Goal: Task Accomplishment & Management: Use online tool/utility

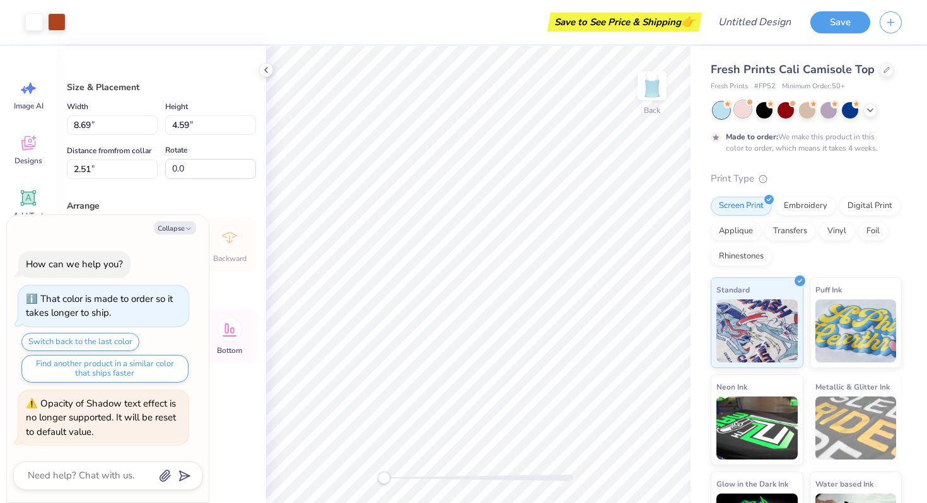
click at [738, 112] on div at bounding box center [742, 109] width 16 height 16
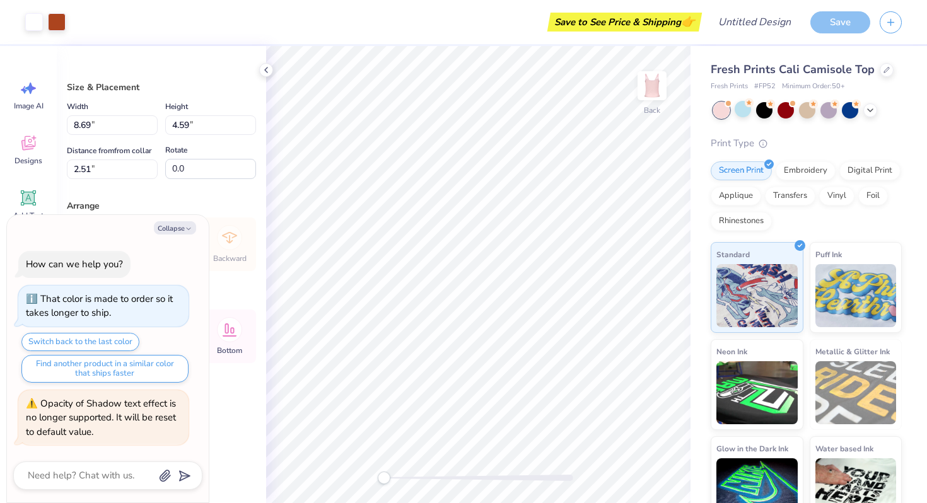
scroll to position [136, 0]
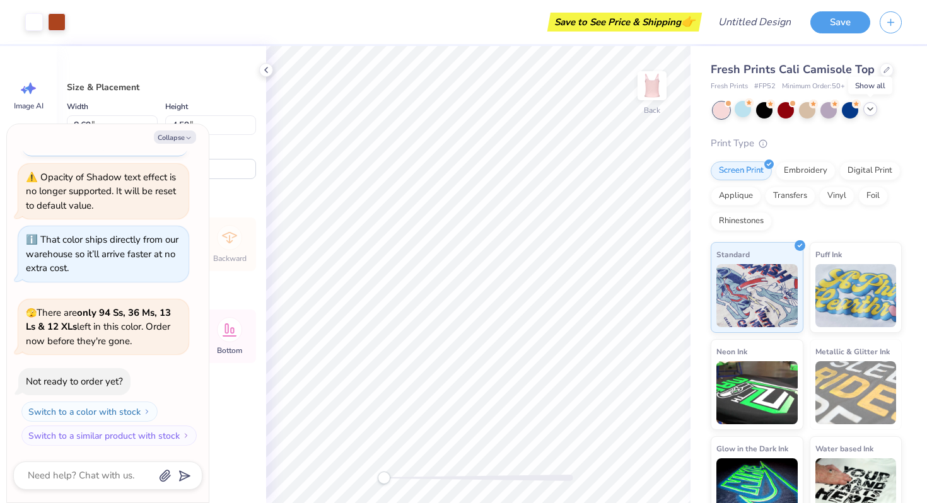
click at [867, 111] on icon at bounding box center [870, 109] width 10 height 10
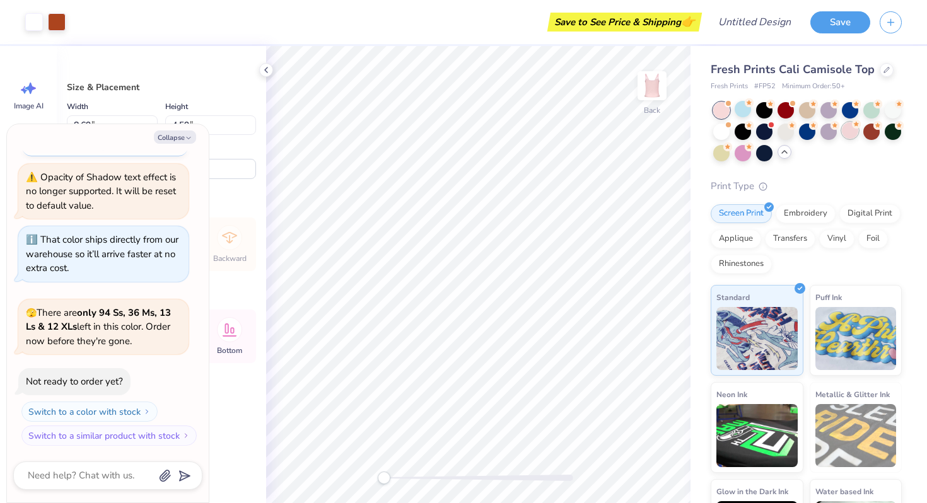
click at [842, 130] on div at bounding box center [850, 130] width 16 height 16
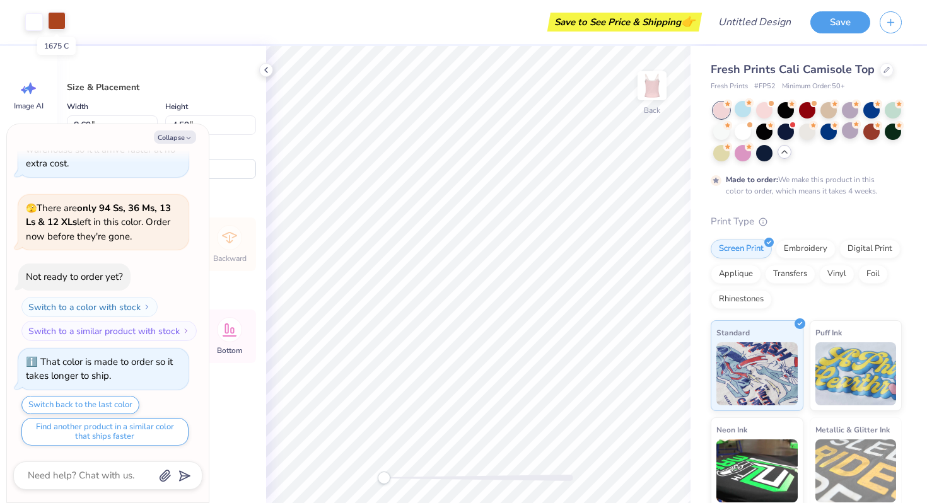
click at [56, 20] on div at bounding box center [57, 21] width 18 height 18
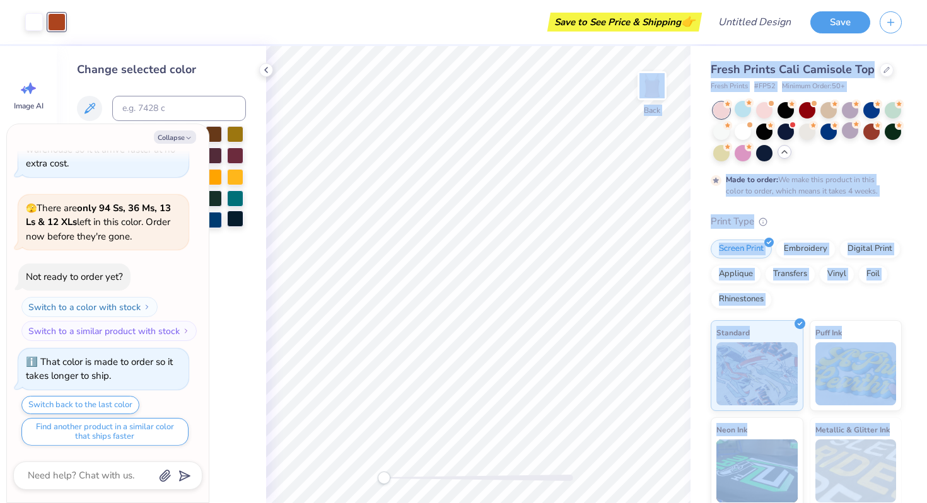
drag, startPoint x: 113, startPoint y: 139, endPoint x: 237, endPoint y: 210, distance: 143.2
click at [236, 211] on body "Art colors Save to See Price & Shipping 👉 Design Title Save Image AI Designs Ad…" at bounding box center [463, 251] width 927 height 503
click at [177, 138] on button "Collapse" at bounding box center [175, 136] width 42 height 13
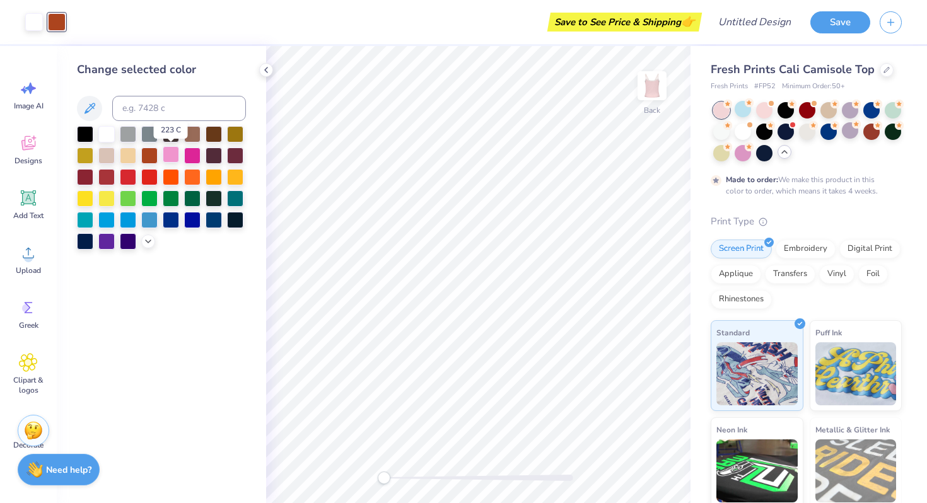
click at [170, 155] on div at bounding box center [171, 154] width 16 height 16
click at [189, 154] on div at bounding box center [192, 154] width 16 height 16
click at [136, 152] on div at bounding box center [128, 154] width 16 height 16
click at [149, 152] on div at bounding box center [149, 154] width 16 height 16
click at [156, 153] on div at bounding box center [149, 154] width 16 height 16
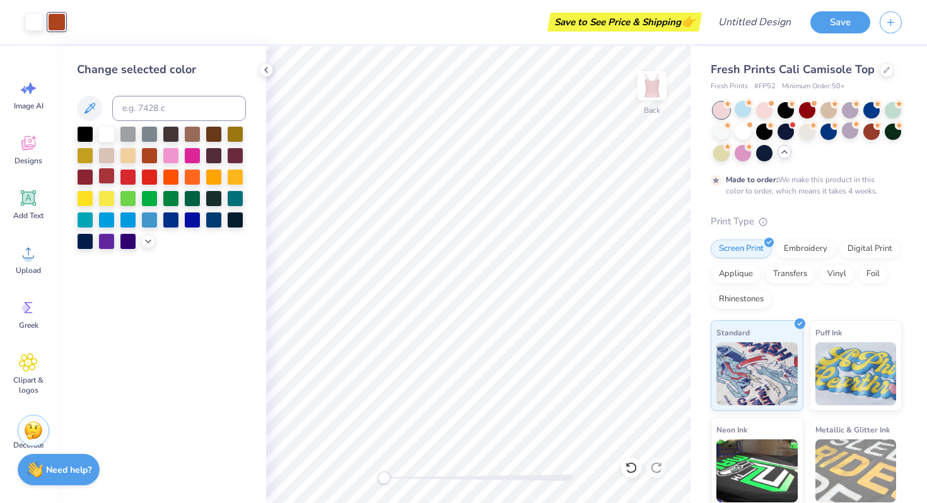
click at [108, 173] on div at bounding box center [106, 176] width 16 height 16
click at [83, 177] on div at bounding box center [85, 176] width 16 height 16
click at [154, 153] on div at bounding box center [149, 154] width 16 height 16
click at [170, 153] on div at bounding box center [171, 154] width 16 height 16
click at [199, 153] on div at bounding box center [192, 154] width 16 height 16
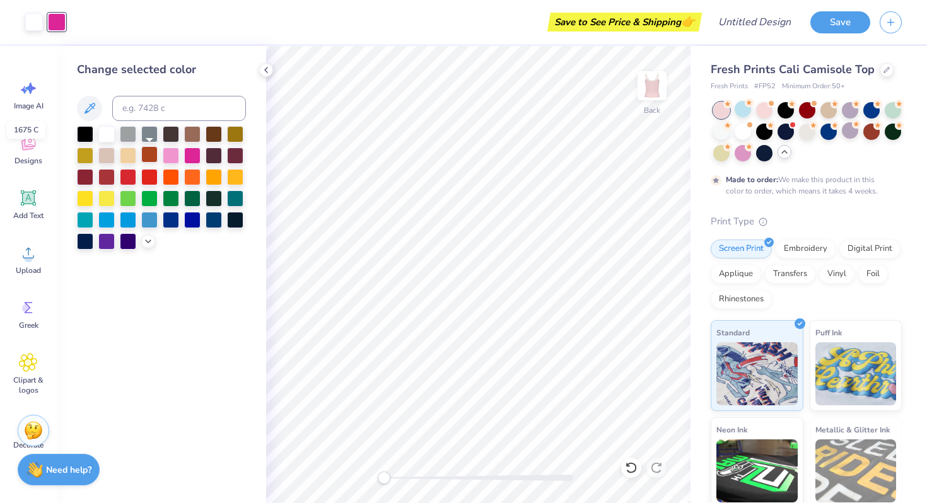
click at [151, 153] on div at bounding box center [149, 154] width 16 height 16
click at [141, 178] on div at bounding box center [149, 176] width 16 height 16
click at [80, 172] on div at bounding box center [85, 176] width 16 height 16
click at [32, 16] on div at bounding box center [34, 21] width 18 height 18
click at [151, 174] on div at bounding box center [149, 176] width 16 height 16
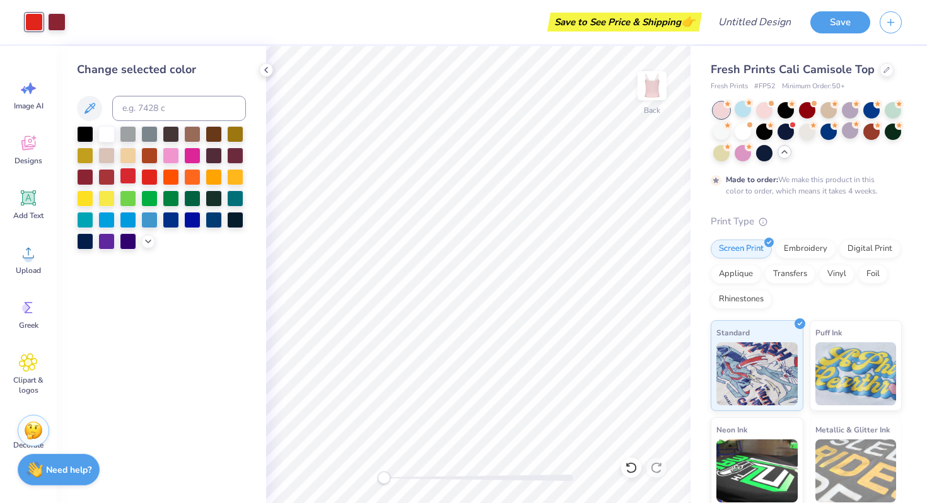
click at [129, 177] on div at bounding box center [128, 176] width 16 height 16
click at [59, 13] on div at bounding box center [57, 21] width 18 height 18
click at [108, 133] on div at bounding box center [106, 133] width 16 height 16
click at [761, 115] on div at bounding box center [764, 109] width 16 height 16
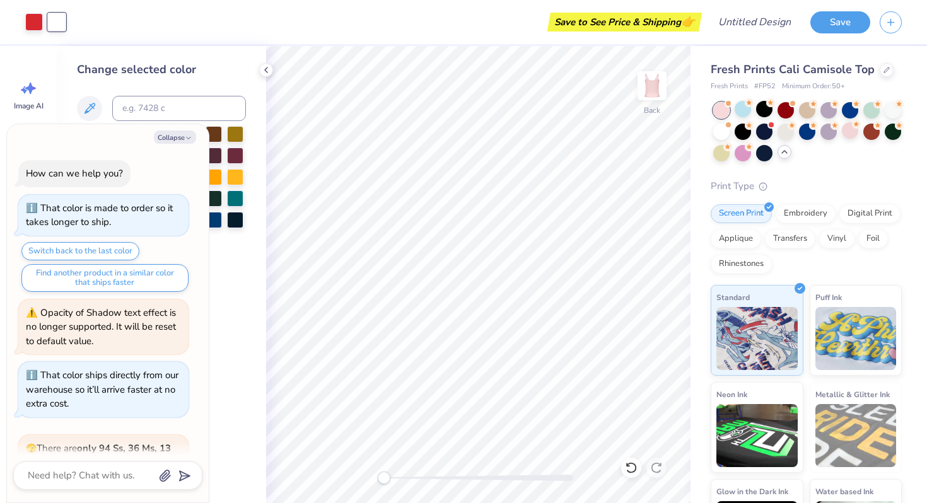
scroll to position [467, 0]
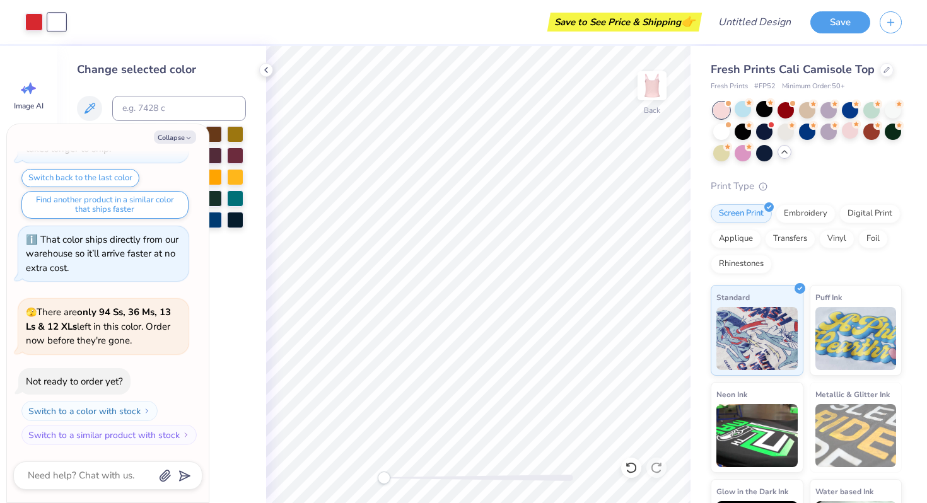
click at [719, 113] on div at bounding box center [721, 110] width 16 height 16
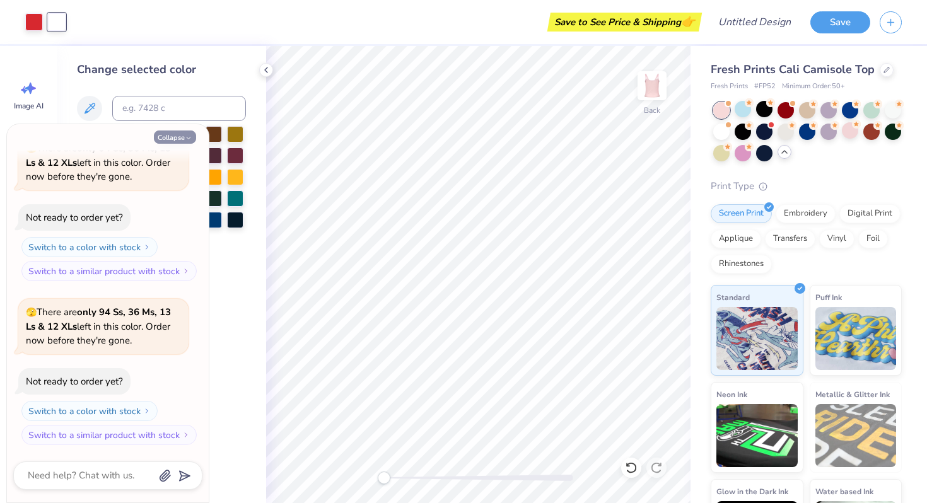
click at [173, 137] on button "Collapse" at bounding box center [175, 136] width 42 height 13
type textarea "x"
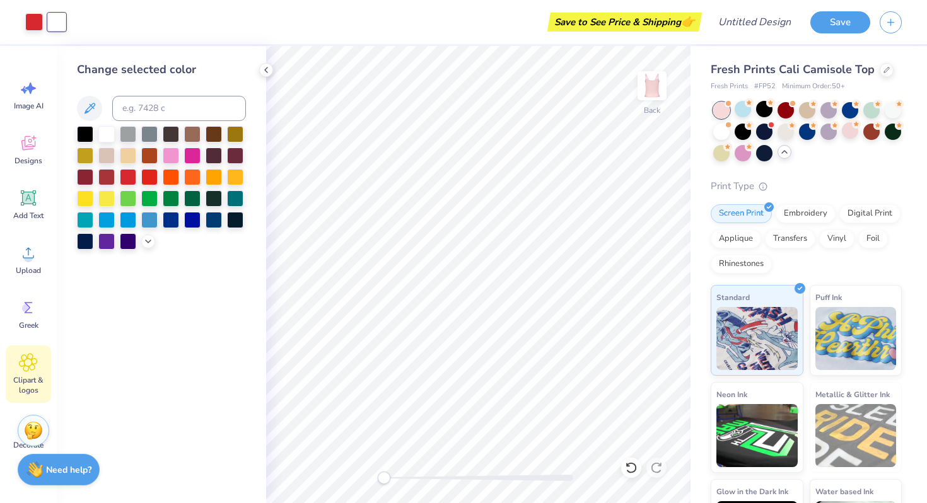
click at [32, 358] on icon at bounding box center [29, 363] width 18 height 18
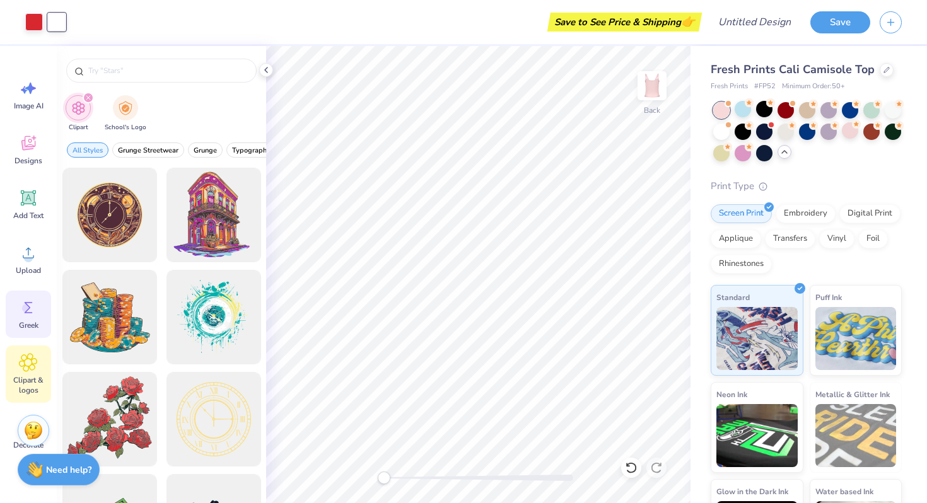
click at [35, 328] on span "Greek" at bounding box center [29, 325] width 20 height 10
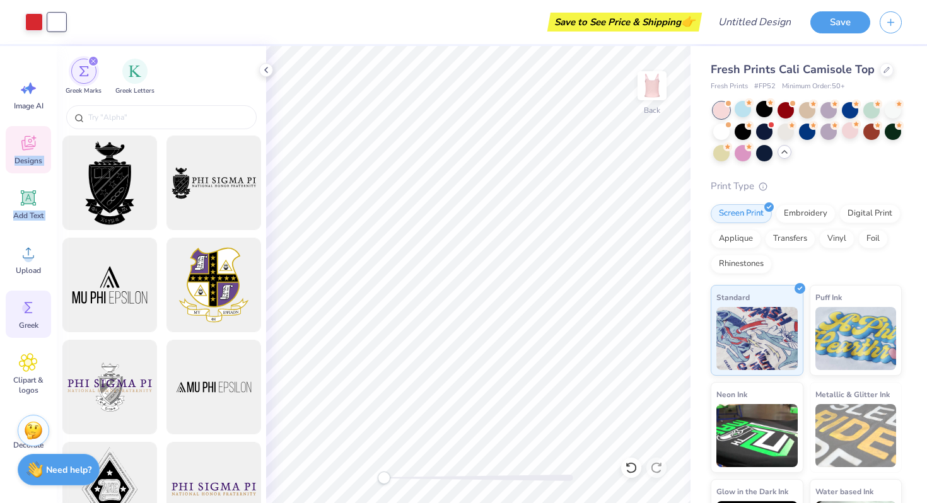
drag, startPoint x: 27, startPoint y: 262, endPoint x: 42, endPoint y: 134, distance: 128.8
click at [42, 134] on div "Image AI Designs Add Text Upload Greek Clipart & logos Decorate" at bounding box center [28, 264] width 45 height 386
click at [26, 139] on icon at bounding box center [28, 143] width 19 height 19
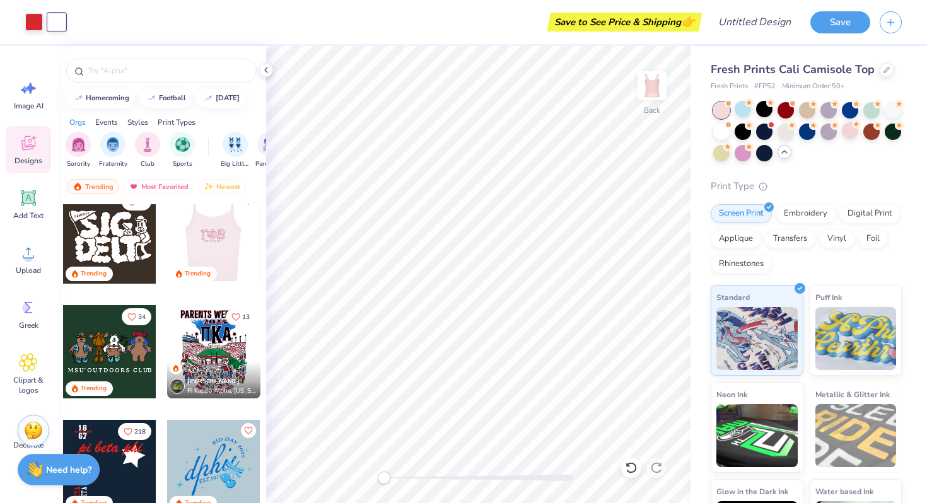
scroll to position [817, 0]
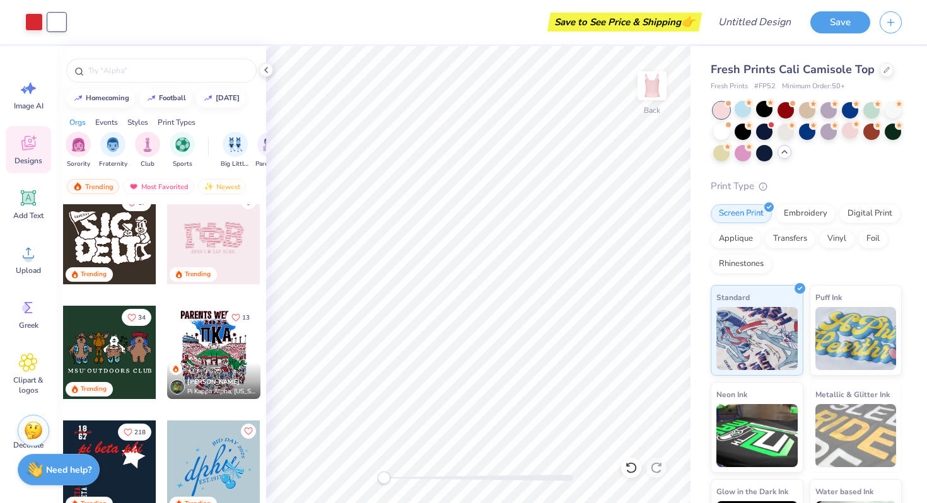
click at [220, 229] on div at bounding box center [213, 237] width 93 height 93
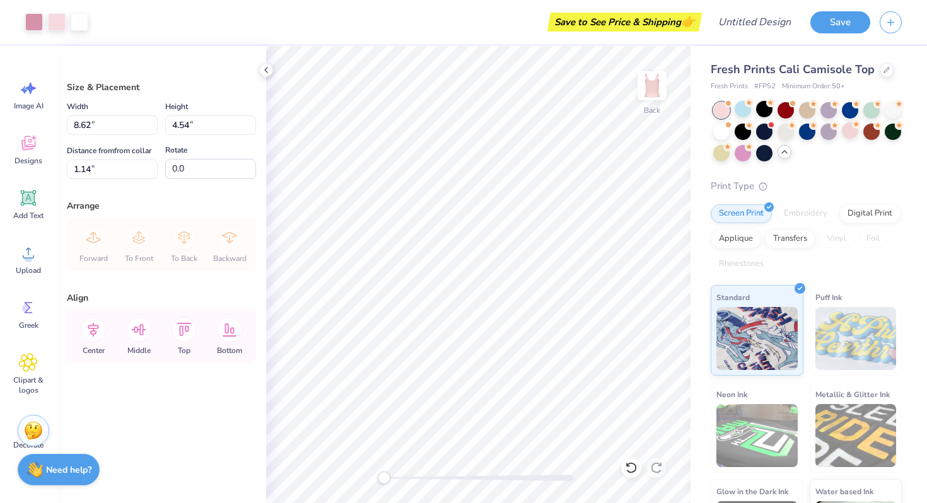
type input "8.62"
type input "4.54"
type input "1.14"
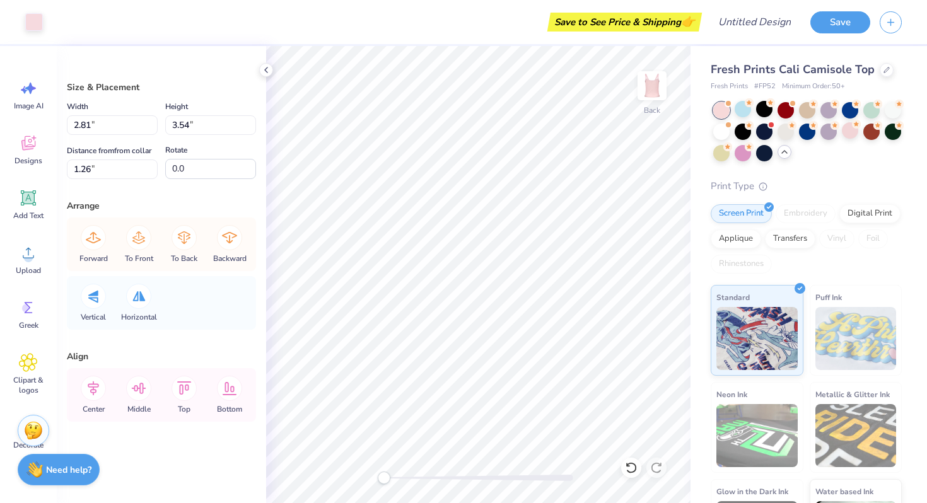
type input "3.41"
type input "3.36"
type input "1.38"
type input "2.26"
type input "3.49"
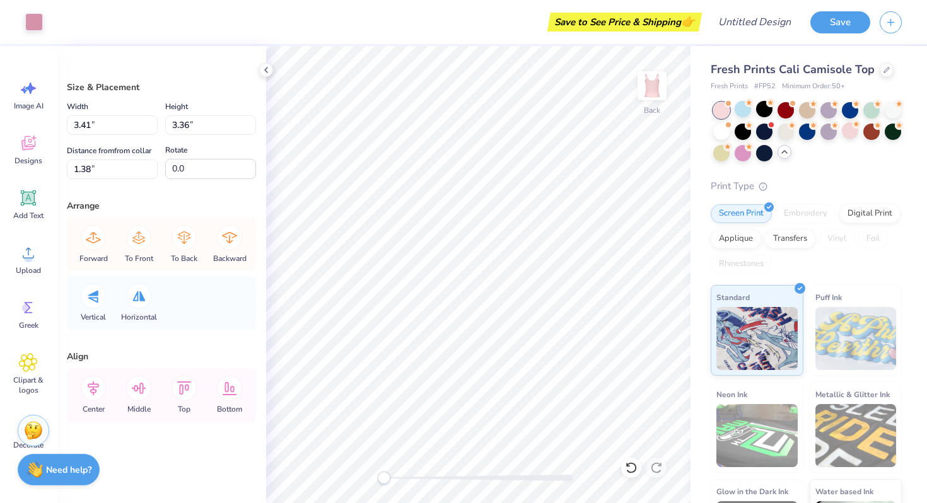
type input "1.41"
click at [31, 23] on div at bounding box center [34, 21] width 18 height 18
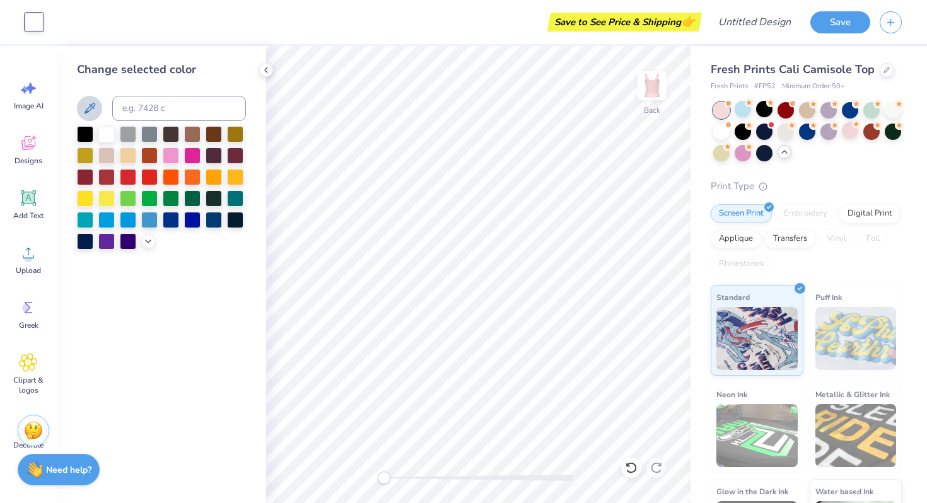
click at [92, 113] on icon at bounding box center [89, 108] width 15 height 15
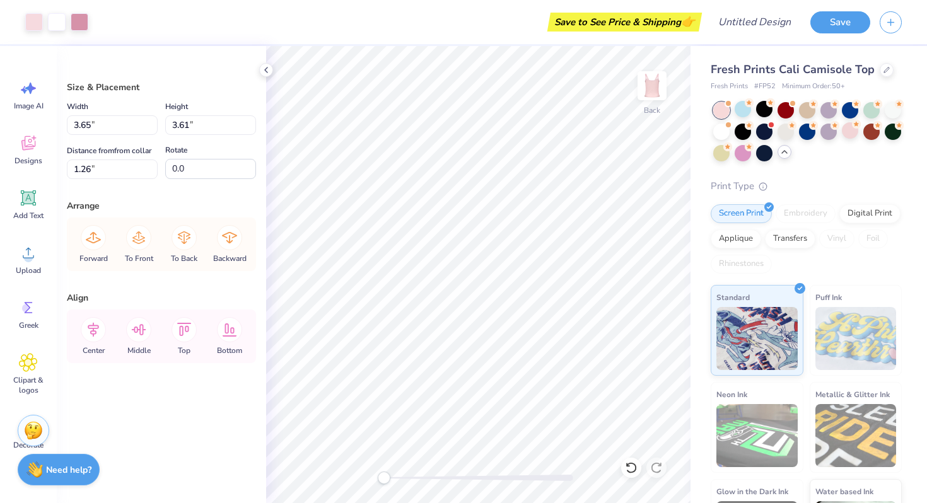
type input "1.24"
type input "2.25"
type input "3.49"
type input "1.33"
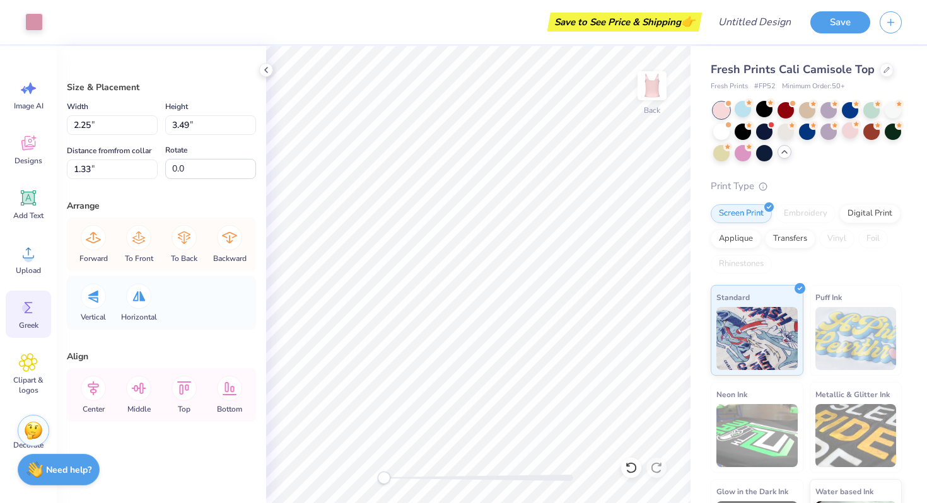
click at [18, 309] on div "Greek" at bounding box center [28, 314] width 45 height 47
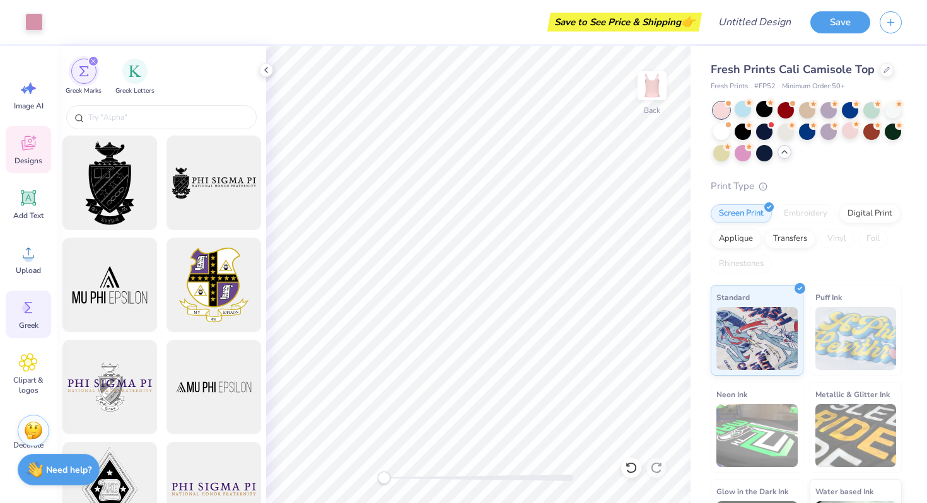
click at [24, 156] on span "Designs" at bounding box center [28, 161] width 28 height 10
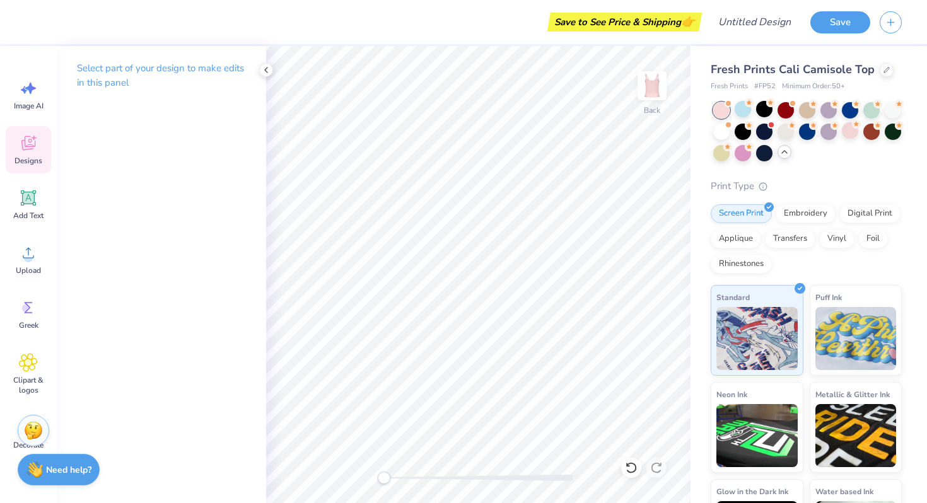
click at [21, 153] on div "Designs" at bounding box center [28, 149] width 45 height 47
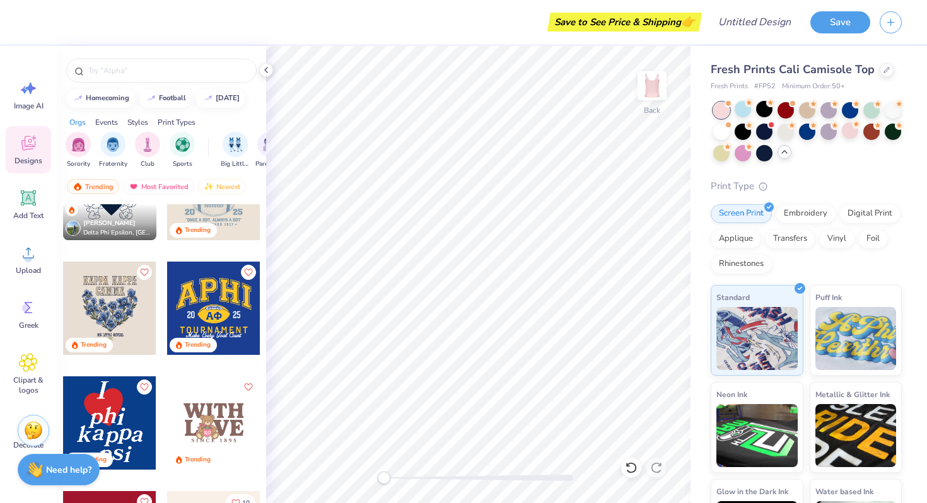
scroll to position [2027, 0]
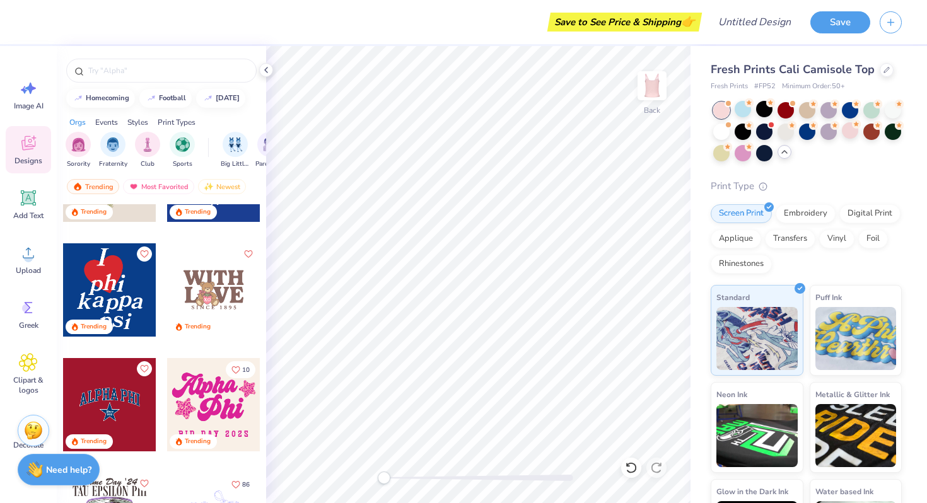
click at [124, 286] on div at bounding box center [109, 289] width 93 height 93
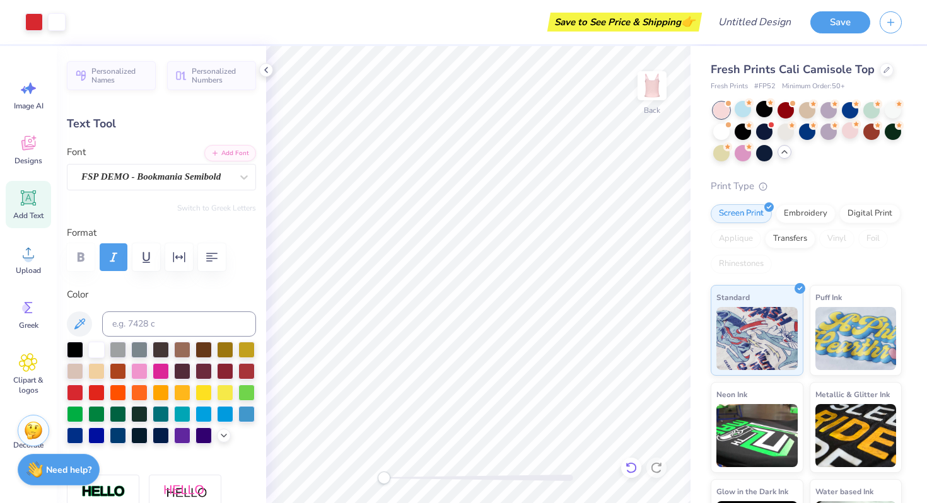
click at [627, 471] on icon at bounding box center [631, 467] width 13 height 13
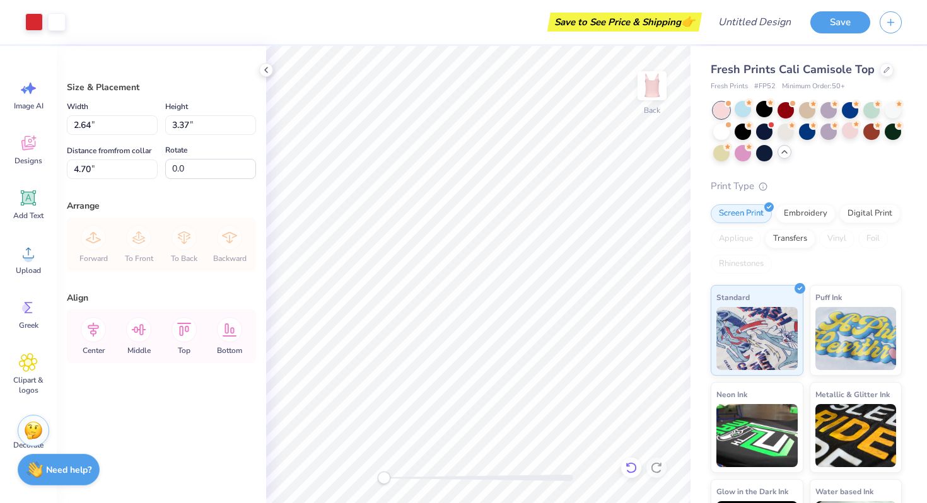
type input "2.64"
type input "3.37"
type input "4.70"
type input "5.13"
type input "6.55"
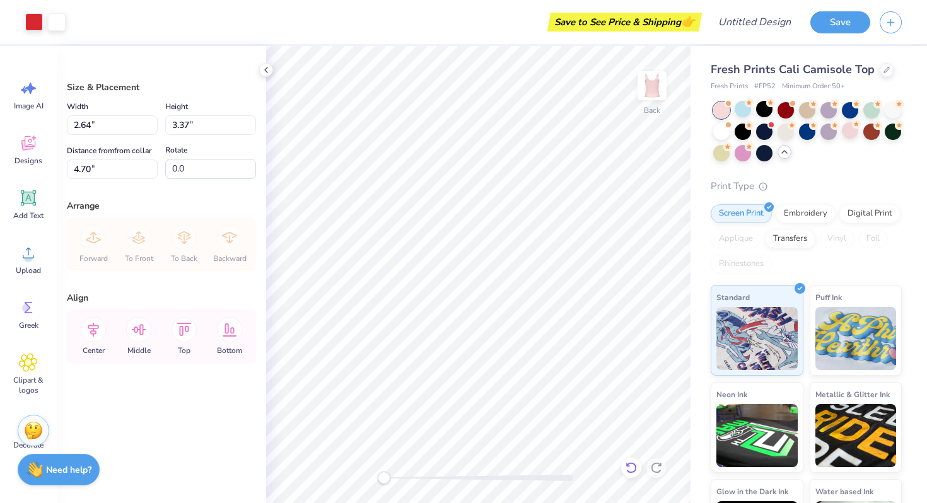
type input "1.52"
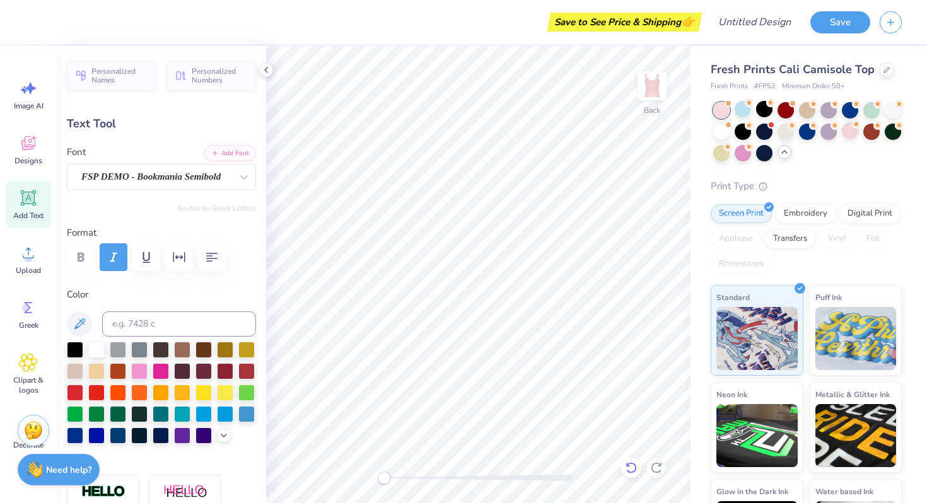
type input "1.03"
type input "1.29"
type input "3.79"
type input "0.68"
type input "1.34"
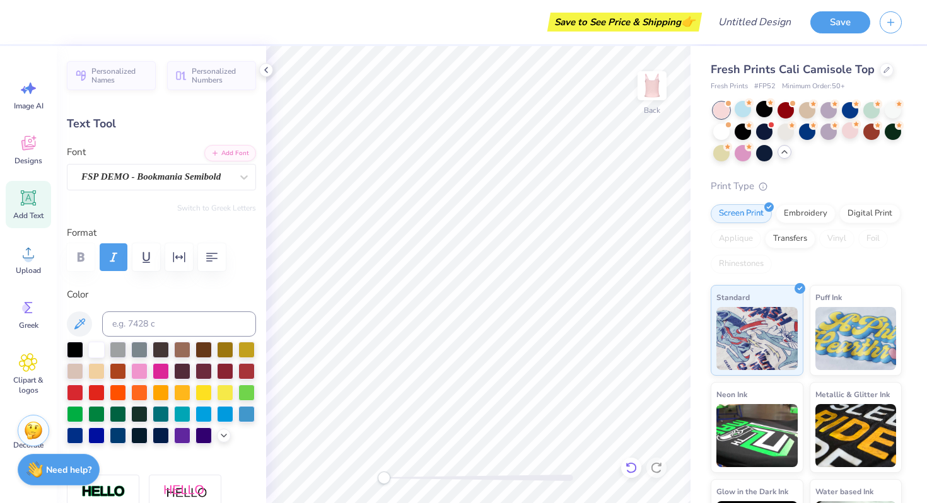
type input "3.86"
type input "1.13"
type input "1.18"
type input "4.27"
type textarea "S"
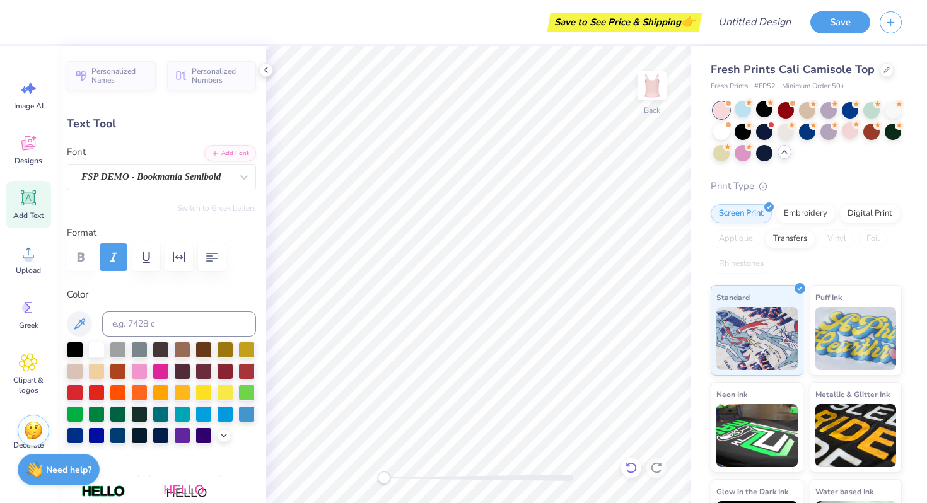
type textarea "s"
type input "1.03"
type input "1.29"
type input "3.79"
type input "0.80"
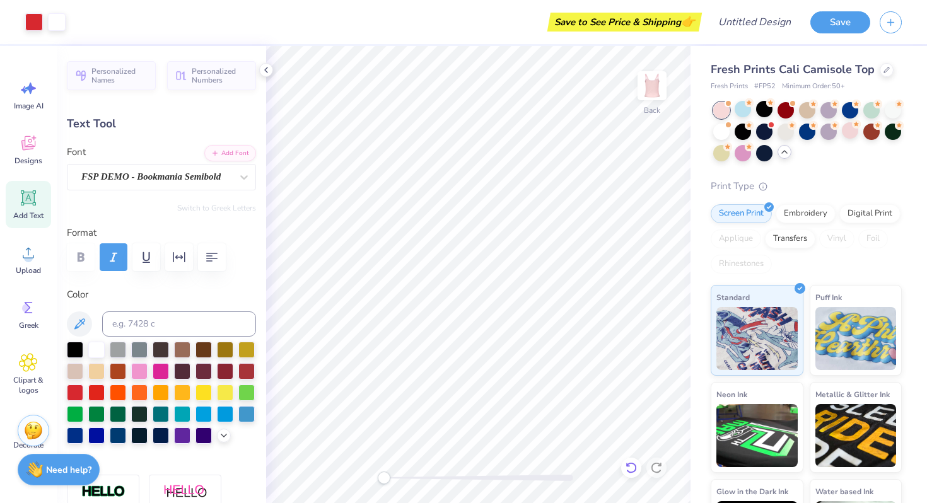
type input "0.87"
type input "4.43"
type input "0.68"
type input "1.34"
type input "3.86"
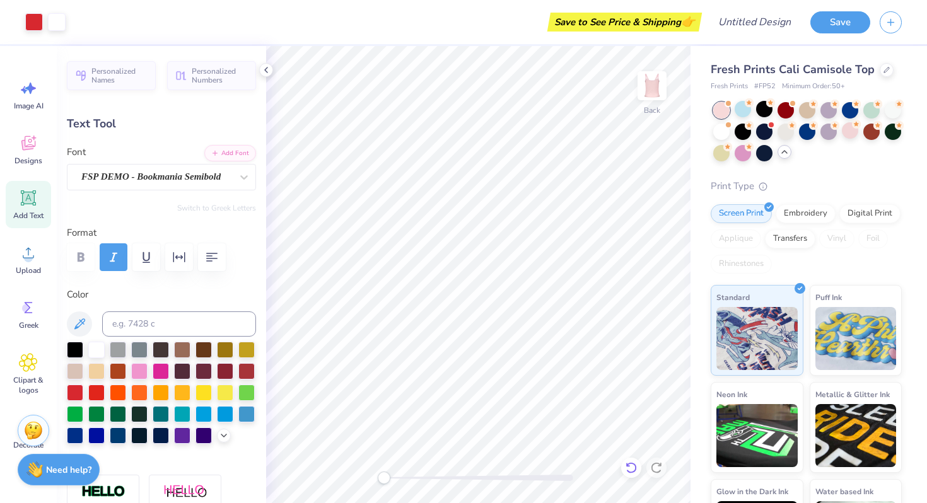
type input "1.12"
type input "1.29"
type input "5.25"
type textarea "S"
type input "0.87"
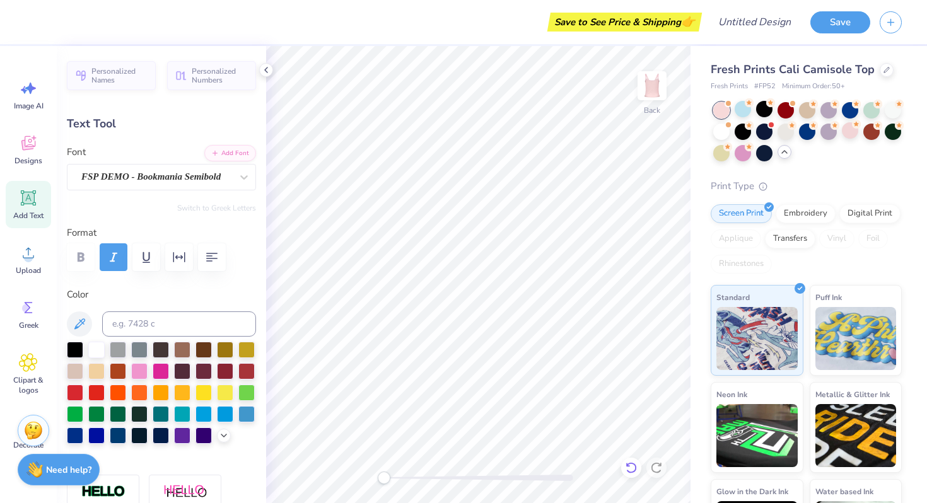
type input "0.87"
type input "5.56"
type input "1.18"
type input "1.31"
type input "5.24"
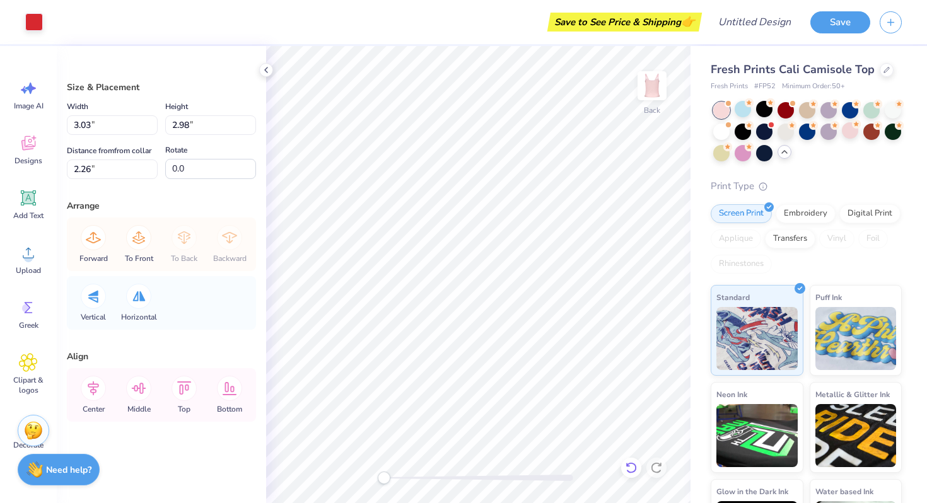
type input "5.15"
type input "5.05"
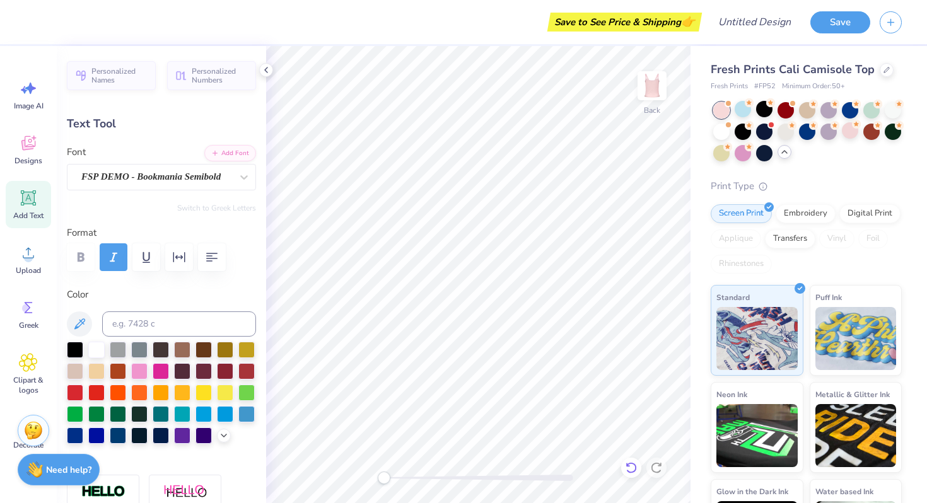
type input "1.18"
type input "1.31"
type input "5.24"
type input "0.87"
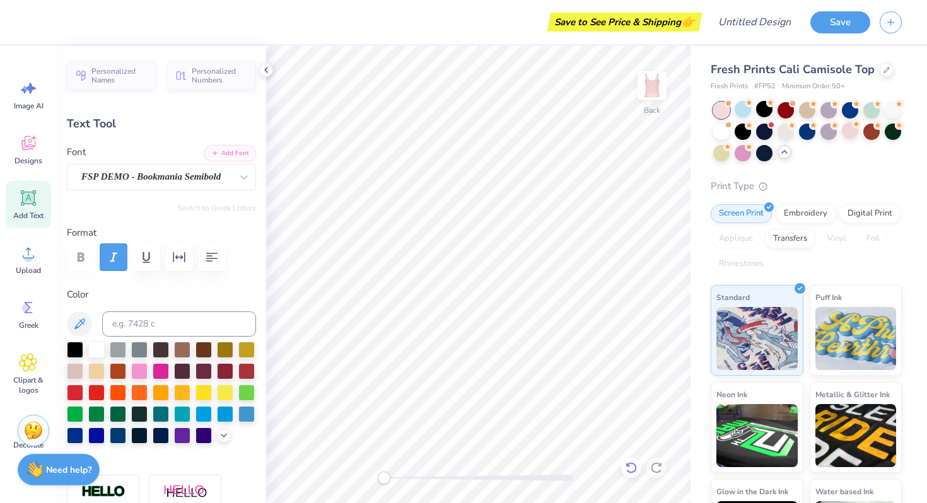
type input "5.51"
type textarea "A"
type input "1.18"
type input "1.31"
type input "4.85"
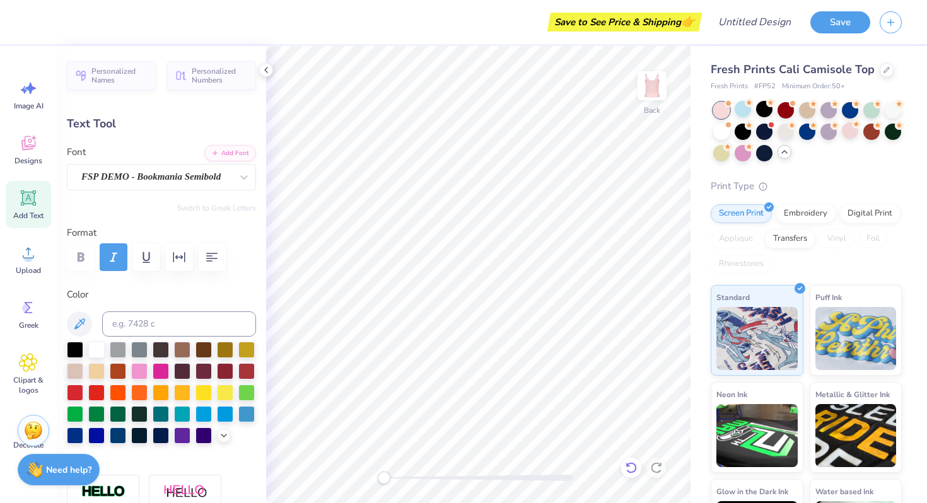
type input "1.29"
type input "1.26"
type input "5.31"
type input "1.13"
type input "1.18"
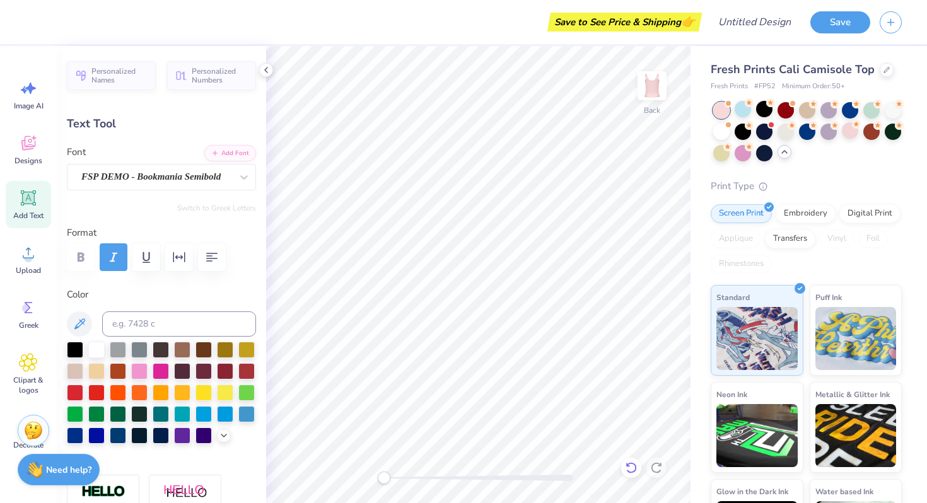
type input "5.71"
type textarea "P"
type input "5.51"
type textarea "P"
type input "1.42"
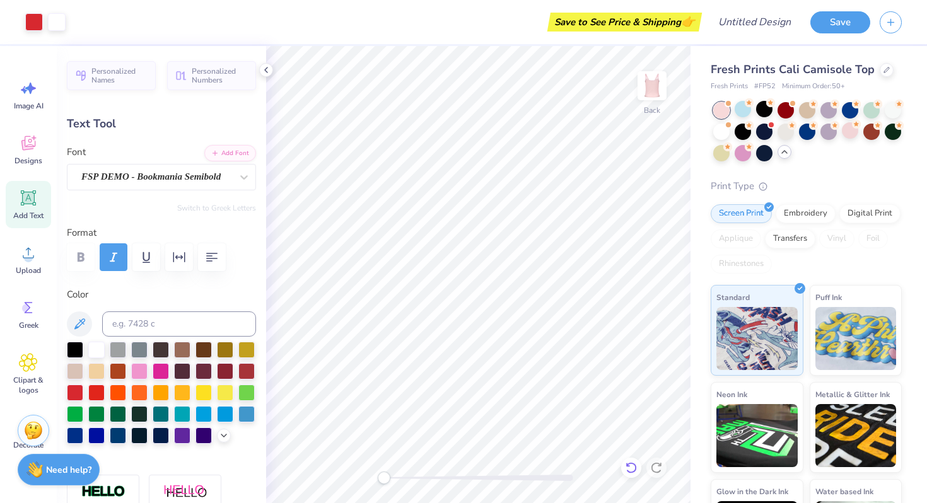
type input "1.26"
type input "5.62"
type input "1.29"
type input "4.84"
type textarea "o"
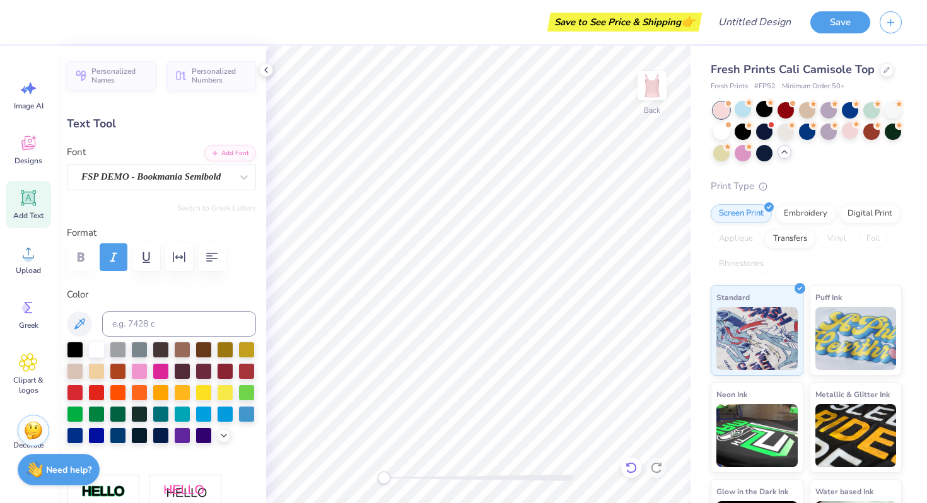
type textarea "o"
type input "1.42"
type textarea "f"
type input "0.95"
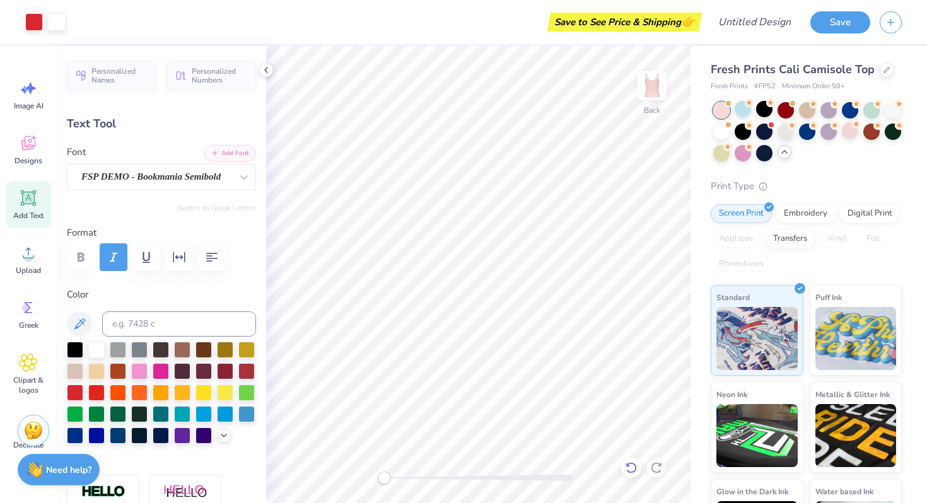
type input "1.29"
type input "4.82"
type input "0.92"
type input "0.87"
type input "5.03"
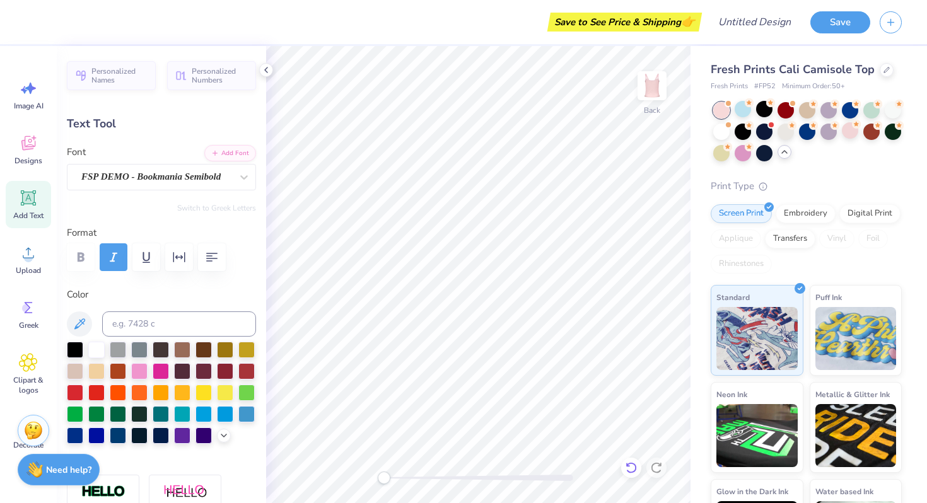
type textarea "O"
type input "0.95"
type input "1.29"
type input "4.81"
type input "1.30"
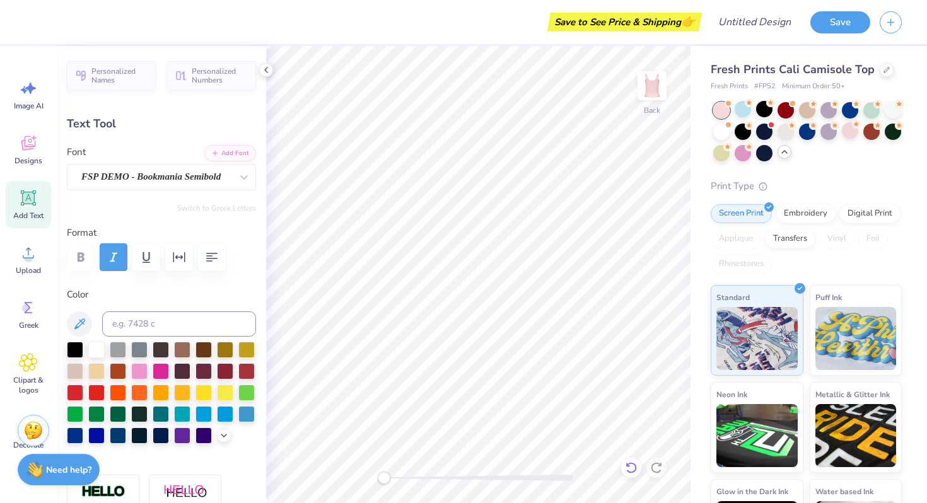
type input "1.31"
type input "0.95"
type input "1.29"
type textarea "F"
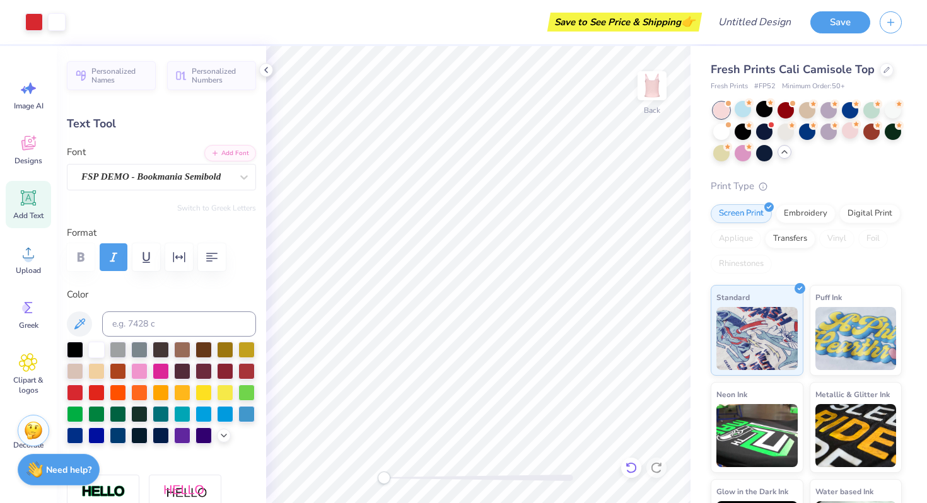
type input "1.36"
type input "1.26"
type input "4.82"
type input "1.42"
type input "5.47"
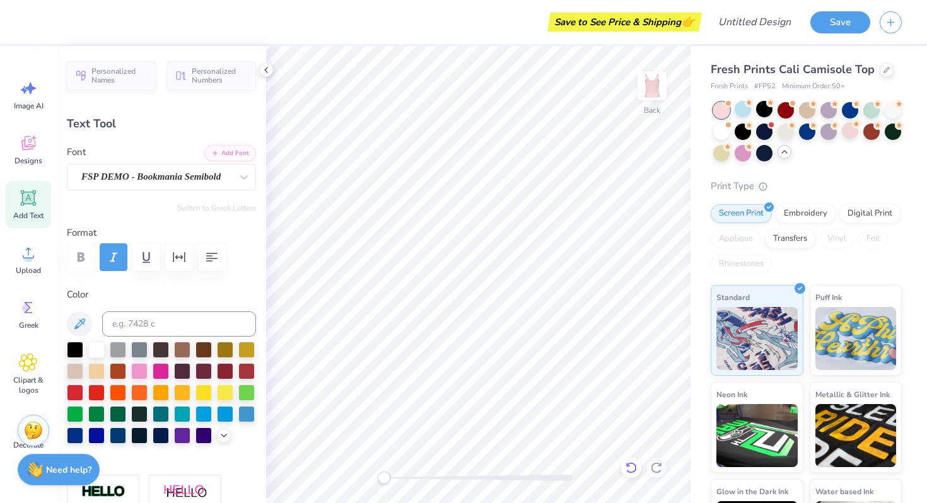
type textarea "T"
type input "1.19"
type input "1.30"
type input "5.45"
type input "0.87"
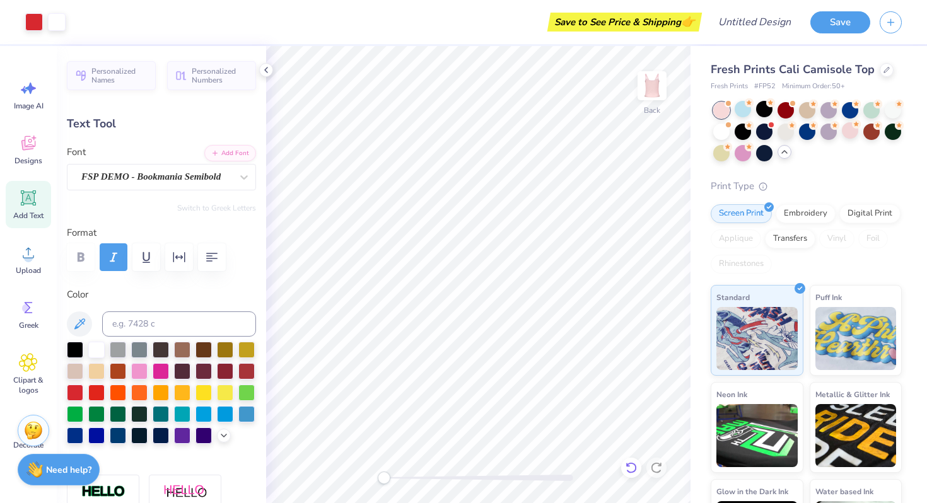
type input "0.87"
type input "5.66"
type textarea "I"
type input "1.18"
type input "1.31"
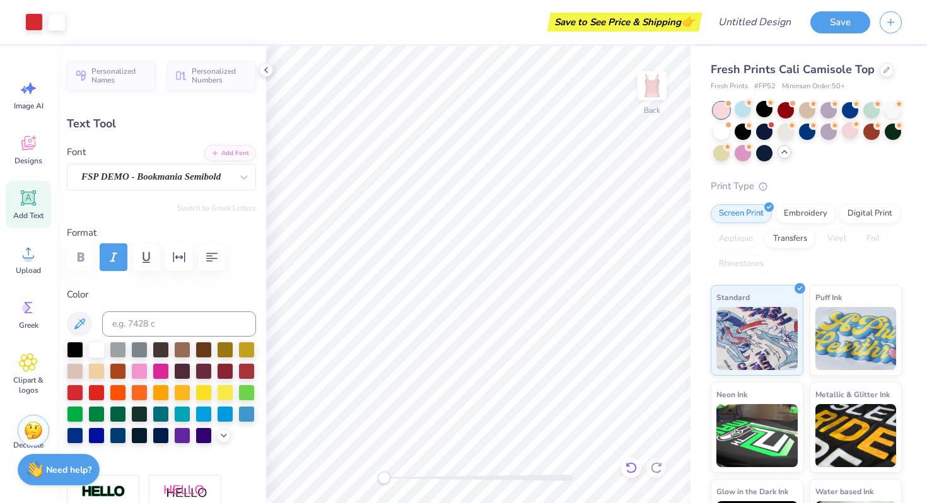
type input "4.85"
type input "1.30"
type input "4.81"
type input "1.36"
type input "1.26"
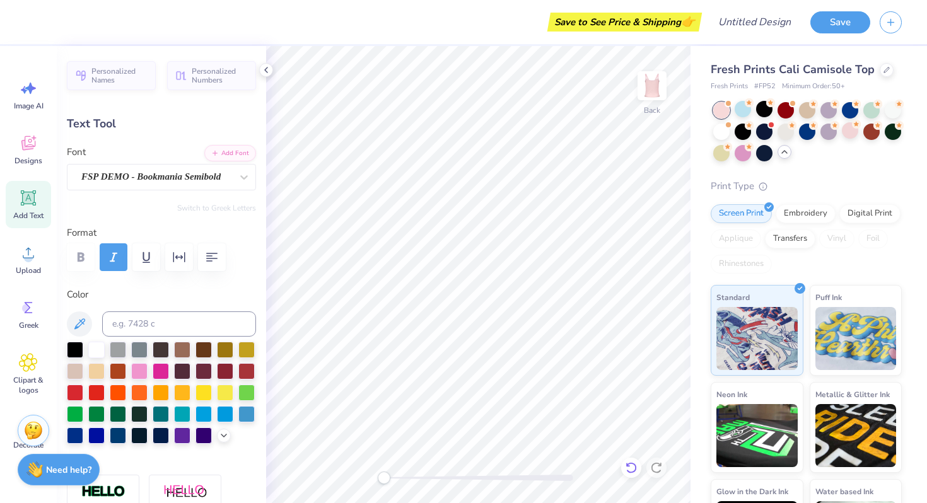
type input "4.84"
type input "1.19"
type input "1.30"
type input "4.82"
type input "0.88"
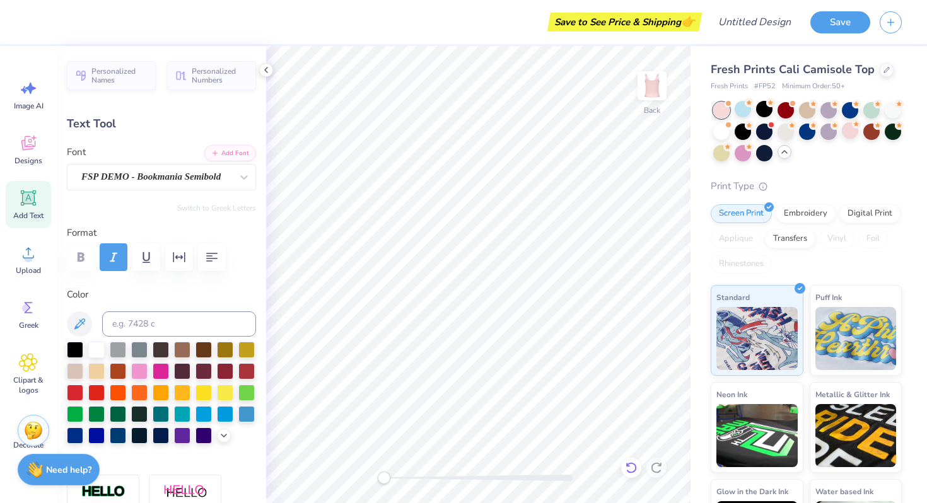
type input "1.26"
type input "5.47"
type input "1.13"
type input "1.18"
type input "7.16"
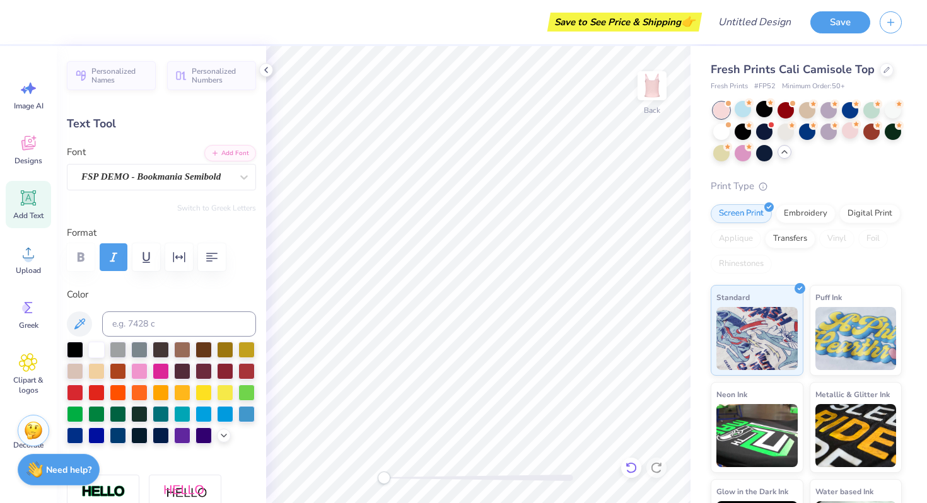
type textarea "E"
type input "1.36"
type input "1.26"
type input "7.12"
type input "0.63"
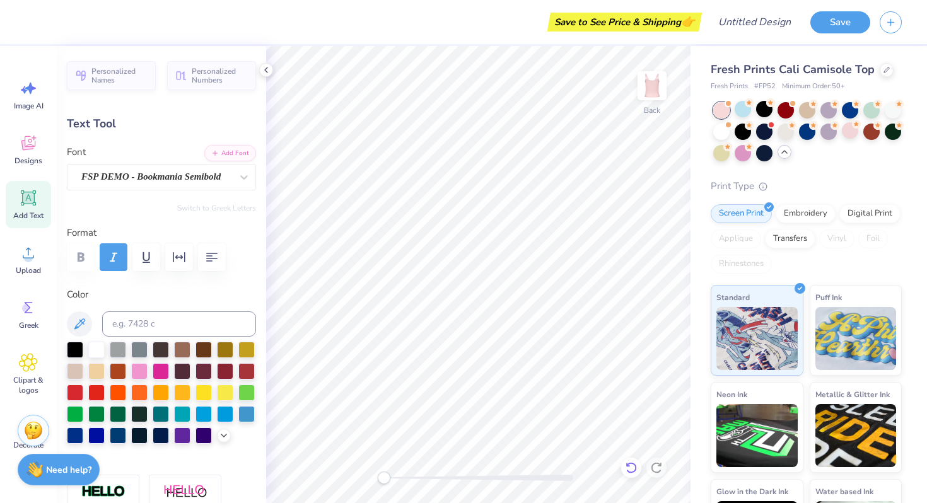
type input "1.25"
type input "6.89"
type input "0.80"
type input "0.87"
type input "7.11"
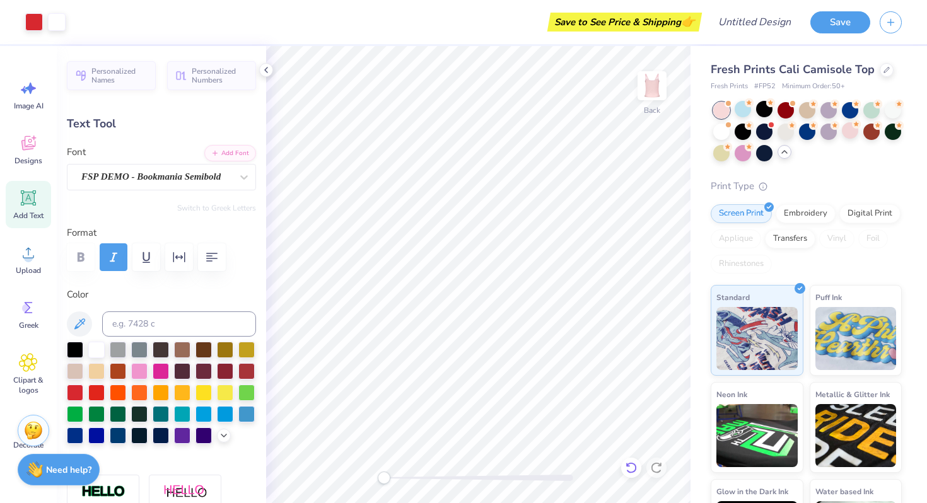
type input "1.18"
type input "1.31"
type input "4.82"
type input "1.30"
type input "4.81"
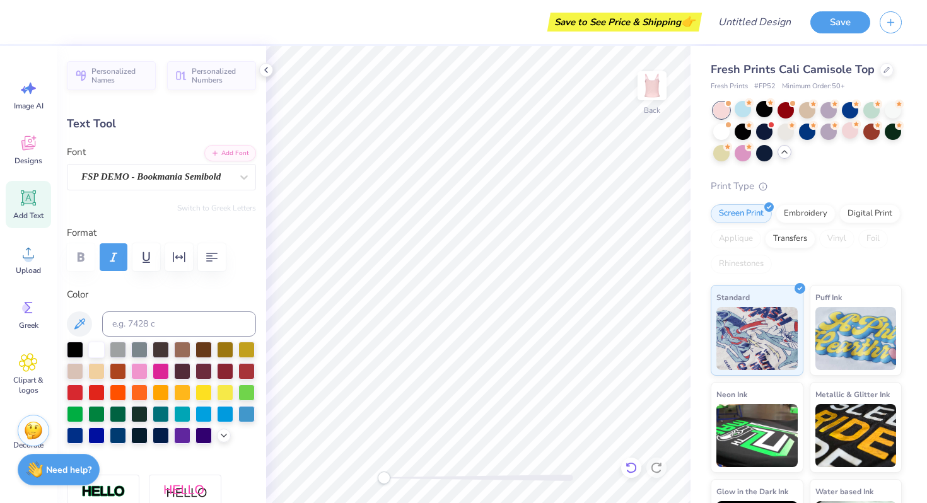
type input "1.36"
type input "1.26"
type input "4.84"
type input "1.19"
type input "1.30"
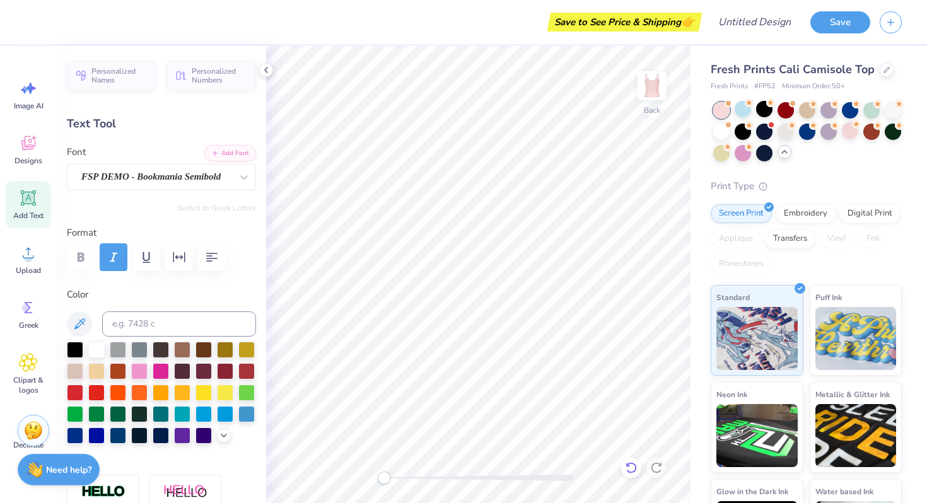
type input "4.82"
type input "0.88"
type input "1.26"
type input "4.86"
type input "1.36"
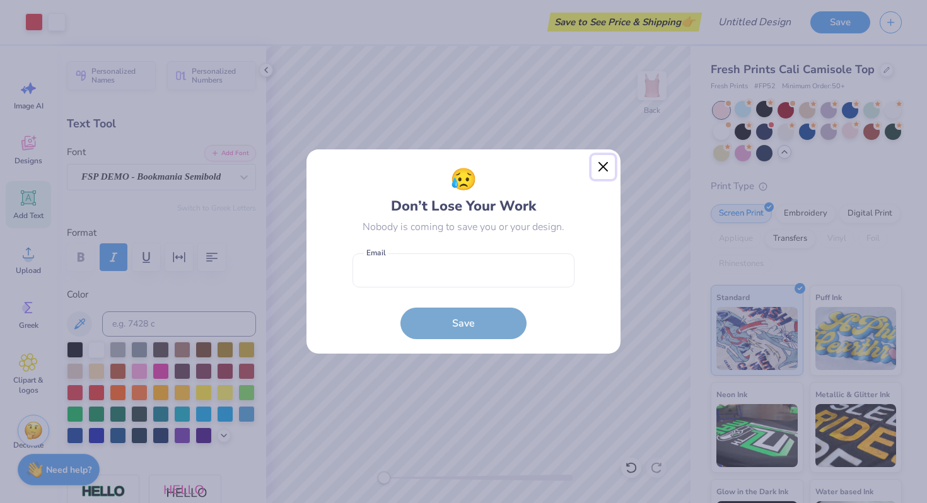
click at [605, 167] on button "Close" at bounding box center [603, 167] width 24 height 24
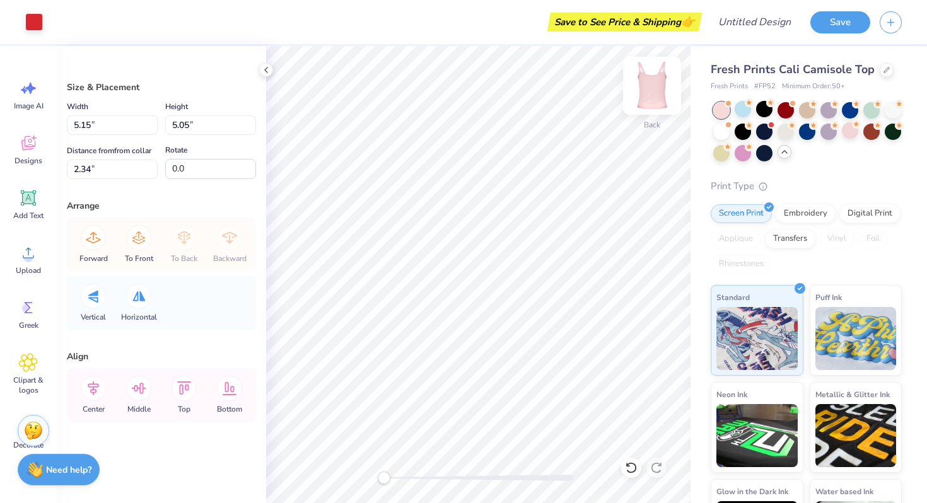
click at [657, 80] on img at bounding box center [652, 86] width 50 height 50
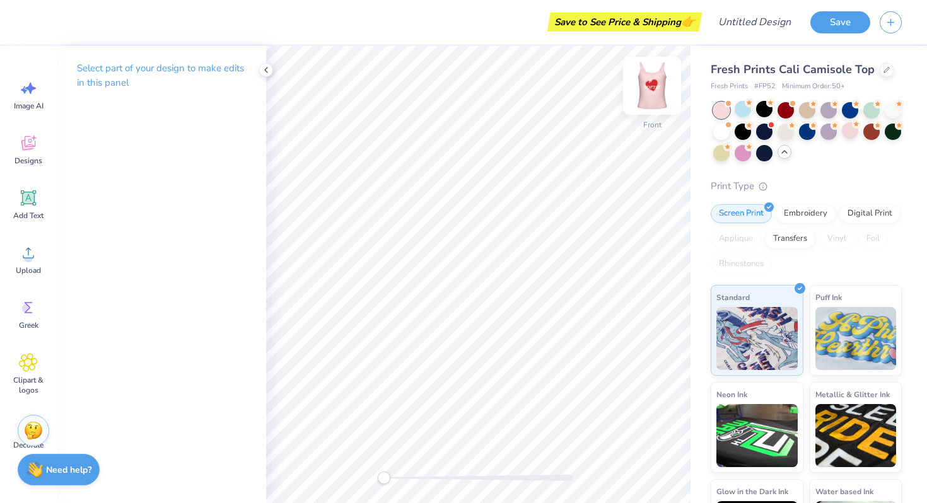
click at [658, 83] on img at bounding box center [652, 86] width 50 height 50
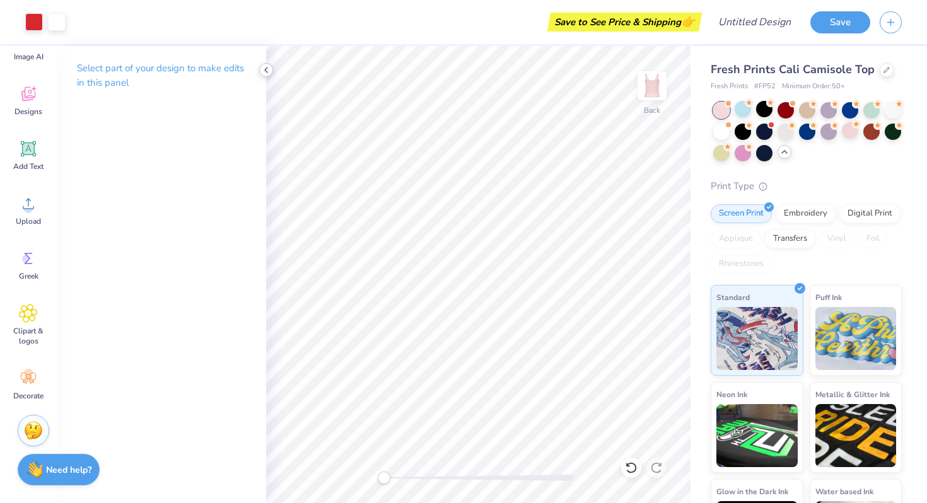
click at [263, 71] on icon at bounding box center [266, 70] width 10 height 10
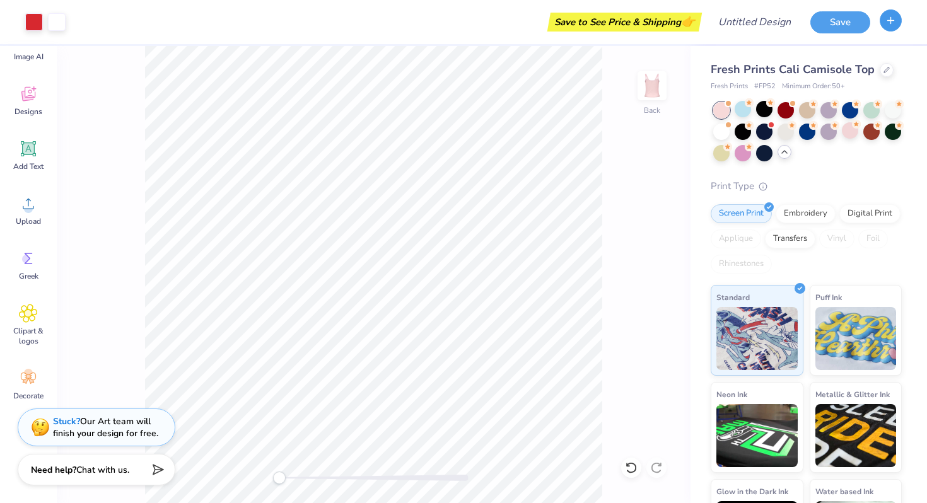
click at [900, 16] on button "button" at bounding box center [890, 20] width 22 height 22
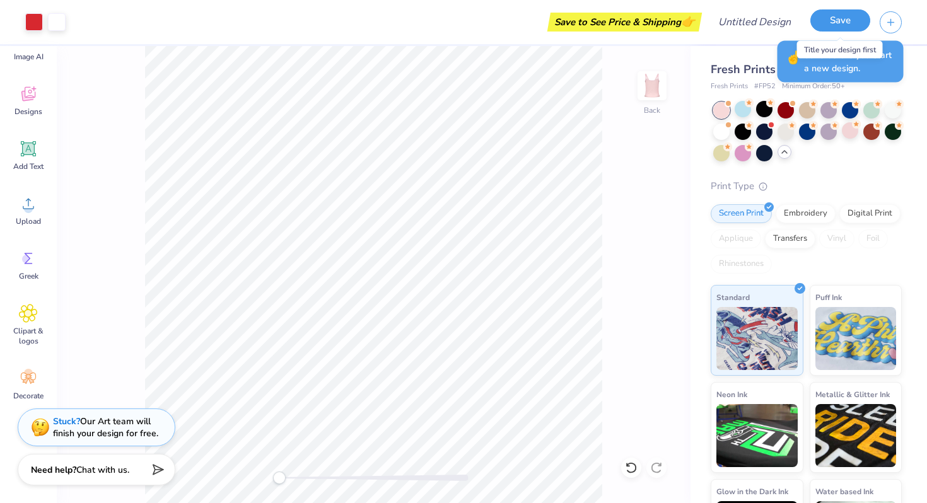
click at [845, 23] on button "Save" at bounding box center [840, 20] width 60 height 22
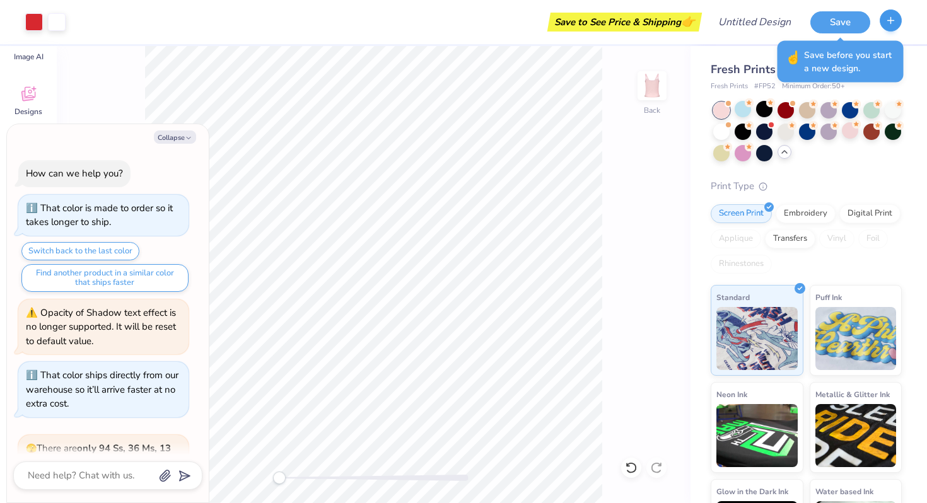
scroll to position [665, 0]
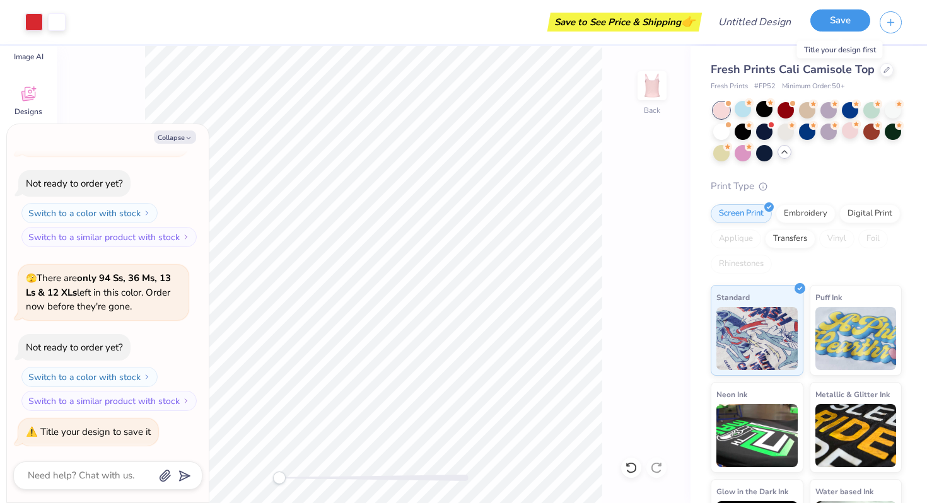
click at [861, 20] on button "Save" at bounding box center [840, 20] width 60 height 22
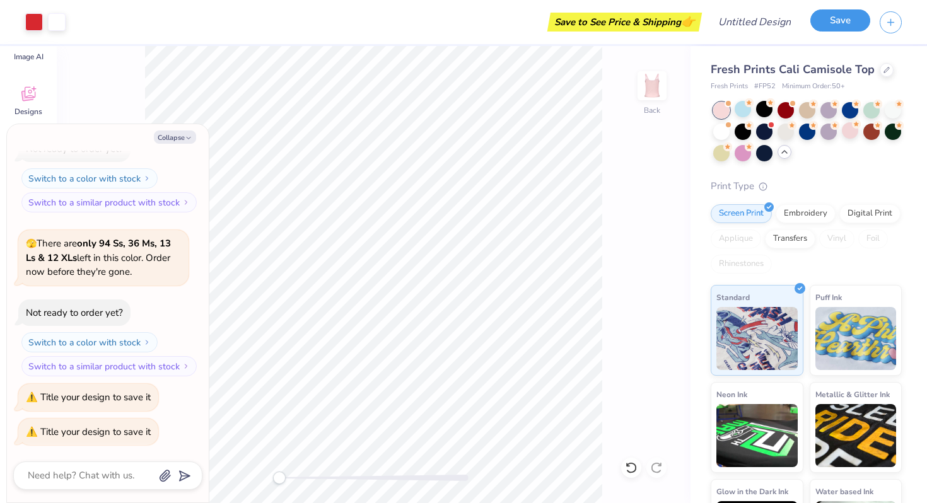
click at [857, 20] on button "Save" at bounding box center [840, 20] width 60 height 22
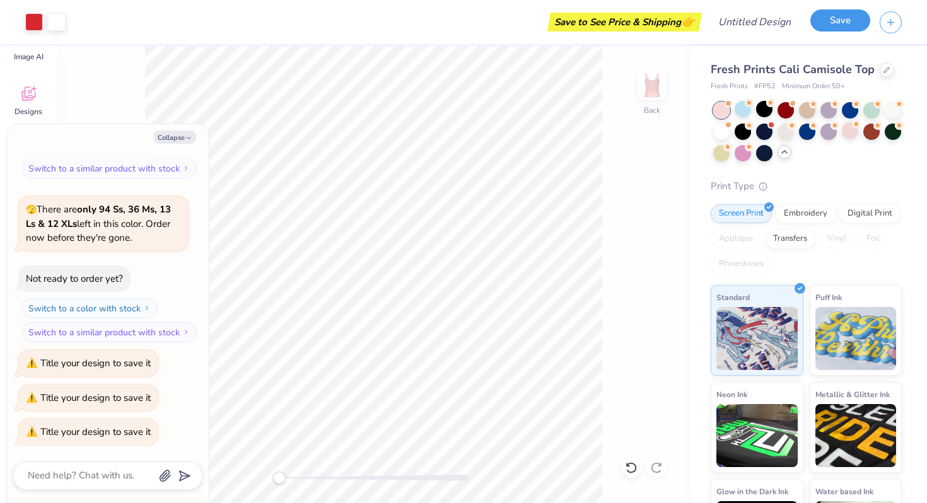
click at [857, 20] on button "Save" at bounding box center [840, 20] width 60 height 22
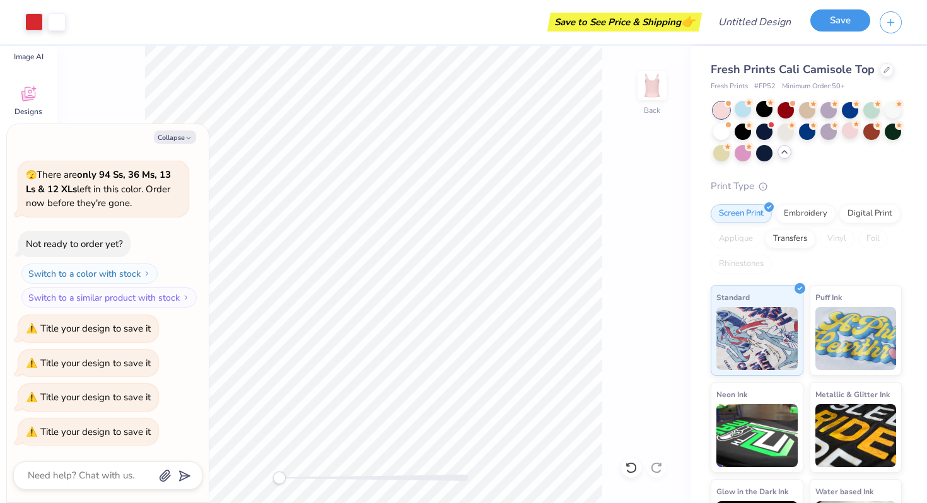
click at [857, 20] on button "Save" at bounding box center [840, 20] width 60 height 22
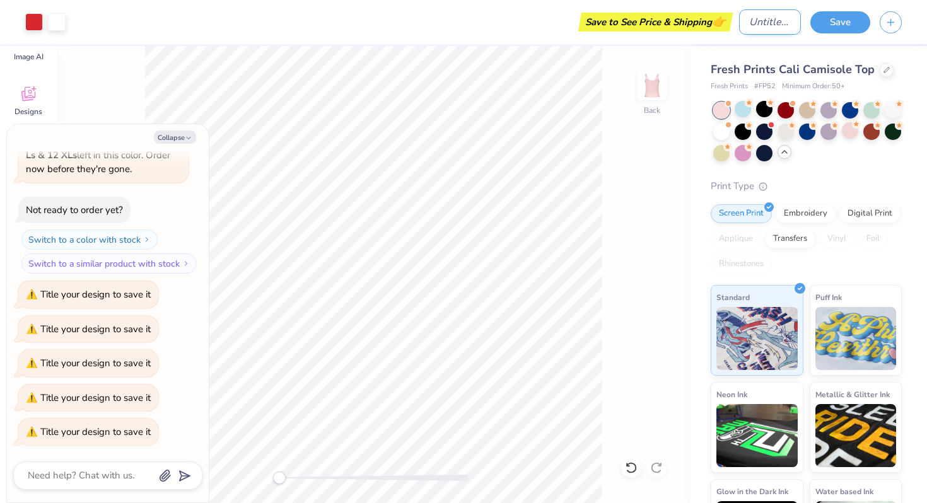
type textarea "x"
click at [751, 18] on input "Design Title" at bounding box center [770, 21] width 62 height 25
type input "p"
type textarea "x"
type input "pi"
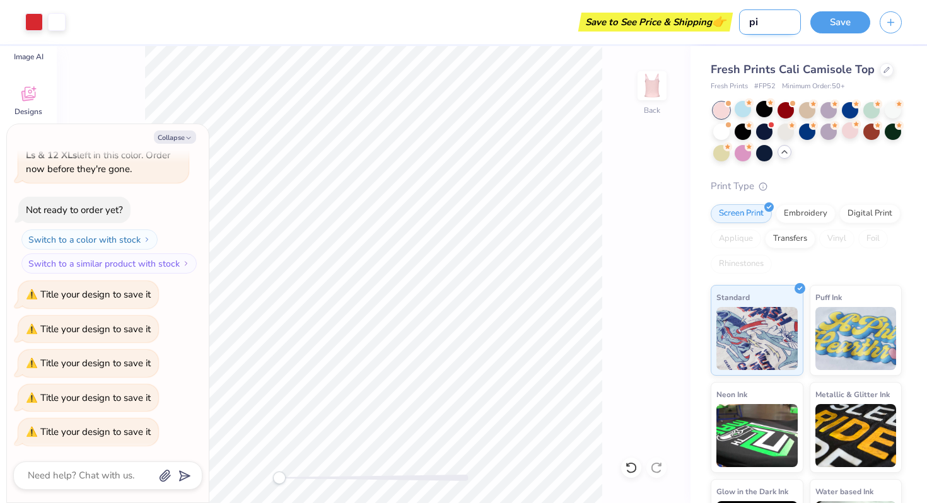
type textarea "x"
type input "pia"
type textarea "x"
type input "pia"
click at [831, 25] on button "Save" at bounding box center [840, 20] width 60 height 22
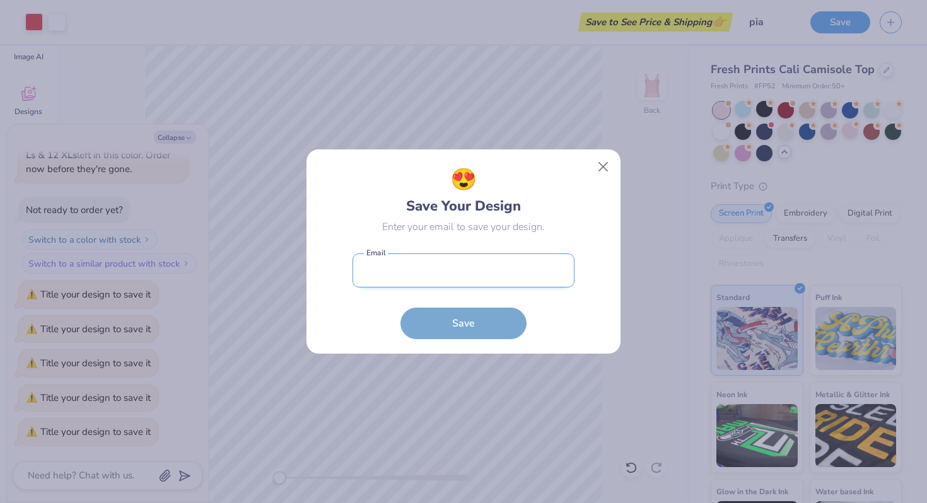
click at [514, 266] on input "email" at bounding box center [463, 270] width 222 height 35
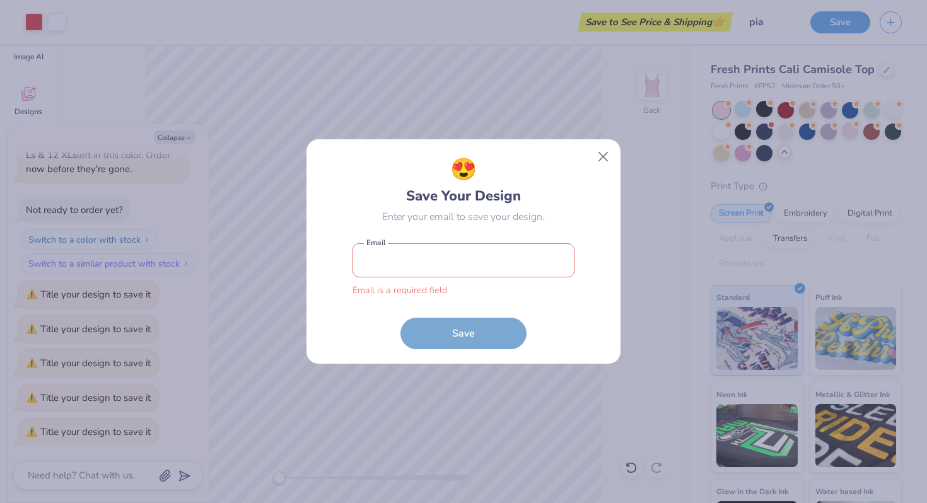
type input "piamariatapia@gmail.com"
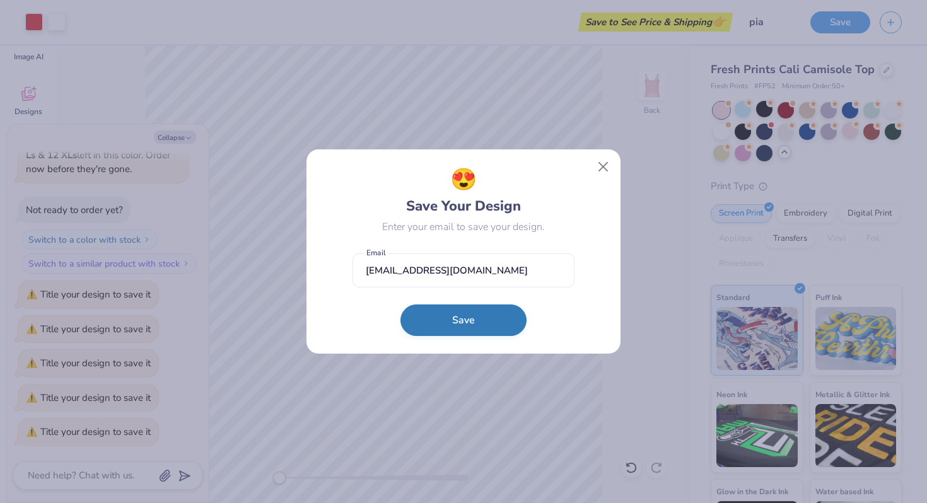
click at [437, 328] on button "Save" at bounding box center [463, 320] width 126 height 32
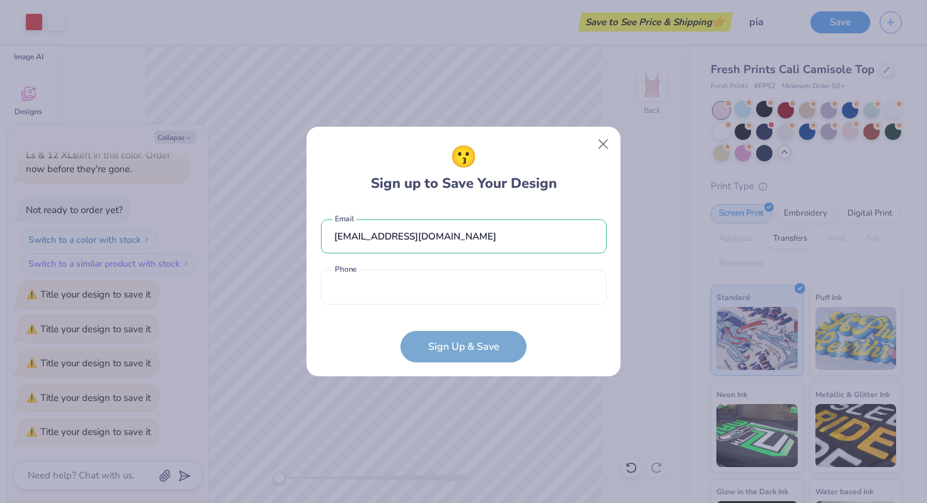
click at [449, 342] on form "piamariatapia@gmail.com Email Phone is a required field Phone Sign Up & Save" at bounding box center [464, 285] width 286 height 156
click at [456, 289] on input "tel" at bounding box center [464, 287] width 286 height 35
type input "(619) 751-1490"
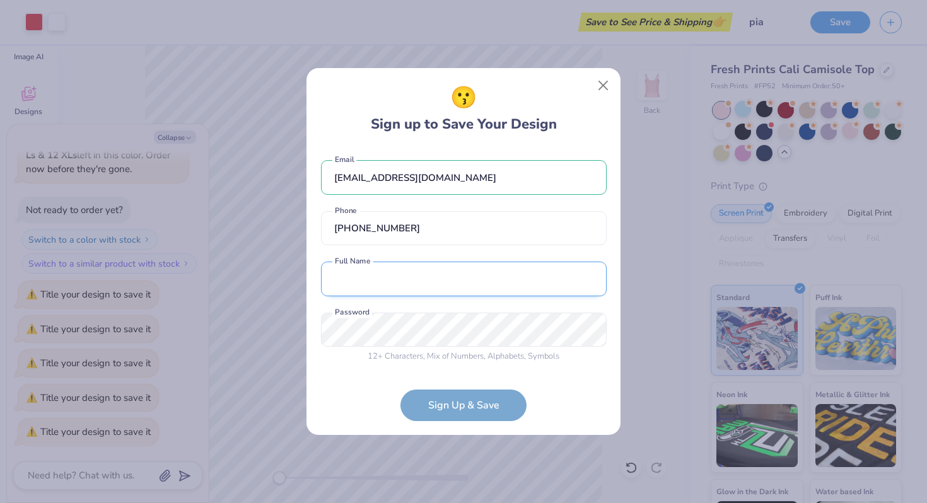
click at [447, 288] on input "text" at bounding box center [464, 279] width 286 height 35
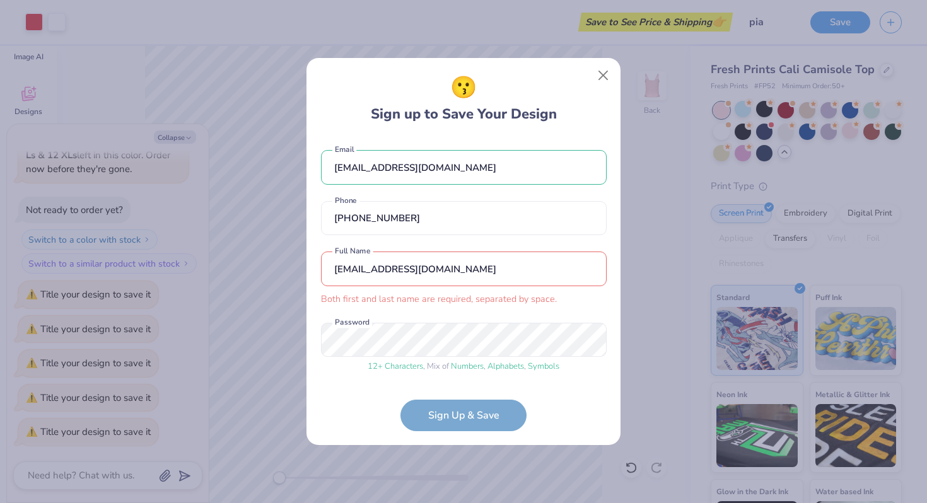
click at [440, 405] on form "piamariatapia@gmail.com Email (619) 751-1490 Phone piamariatapia@gmail.com Both…" at bounding box center [464, 283] width 286 height 293
click at [440, 420] on form "piamariatapia@gmail.com Email (619) 751-1490 Phone piamariatapia@gmail.com Both…" at bounding box center [464, 283] width 286 height 293
drag, startPoint x: 461, startPoint y: 275, endPoint x: 309, endPoint y: 281, distance: 152.0
click at [308, 281] on div "😗 Sign up to Save Your Design piamariatapia@gmail.com Email (619) 751-1490 Phon…" at bounding box center [463, 251] width 314 height 387
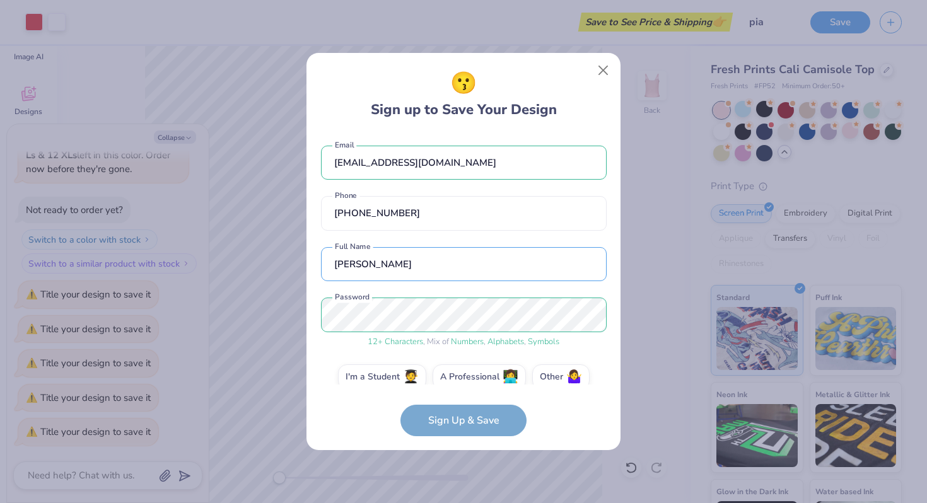
type input "piamaria tapia"
click at [461, 413] on form "piamariatapia@gmail.com Email (619) 751-1490 Phone piamaria tapia Full Name 12 …" at bounding box center [464, 284] width 286 height 303
click at [461, 424] on form "piamariatapia@gmail.com Email (619) 751-1490 Phone piamaria tapia Full Name 12 …" at bounding box center [464, 284] width 286 height 303
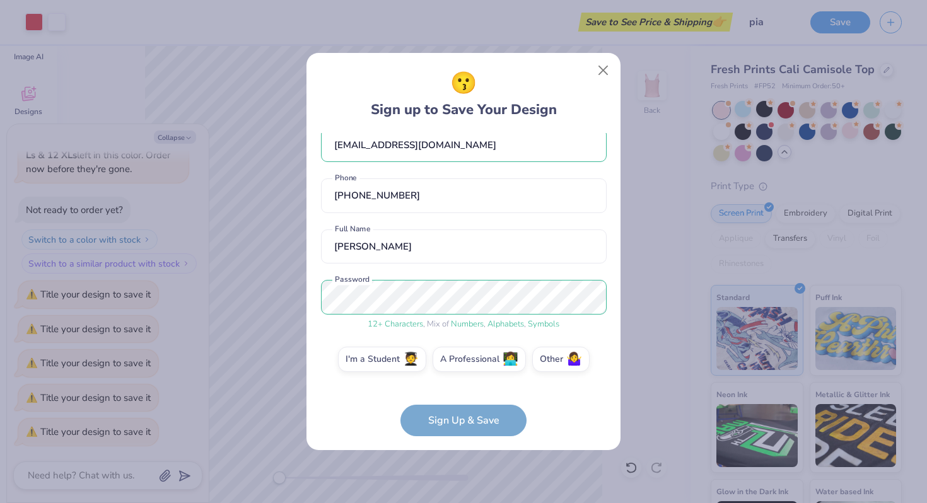
click at [452, 436] on div "😗 Sign up to Save Your Design piamariatapia@gmail.com Email (619) 751-1490 Phon…" at bounding box center [463, 251] width 314 height 397
click at [391, 361] on label "I'm a Student 🧑‍🎓" at bounding box center [382, 357] width 88 height 25
click at [460, 376] on input "I'm a Student 🧑‍🎓" at bounding box center [464, 380] width 8 height 8
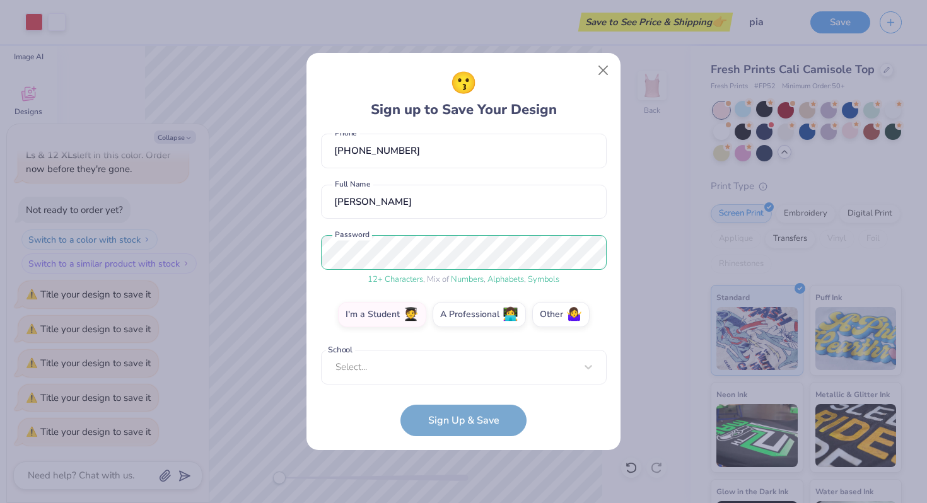
click at [437, 417] on form "piamariatapia@gmail.com Email (619) 751-1490 Phone piamaria tapia Full Name 12 …" at bounding box center [464, 284] width 286 height 303
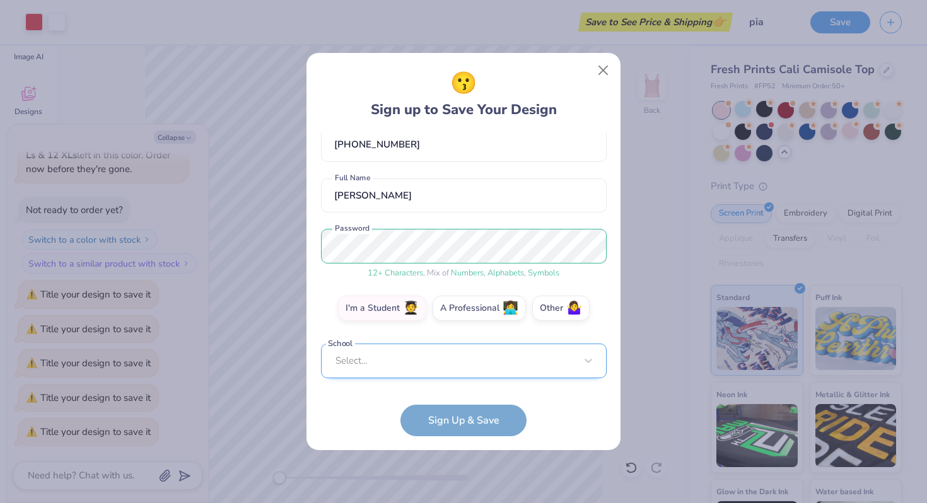
click at [437, 352] on div "Select..." at bounding box center [464, 361] width 286 height 35
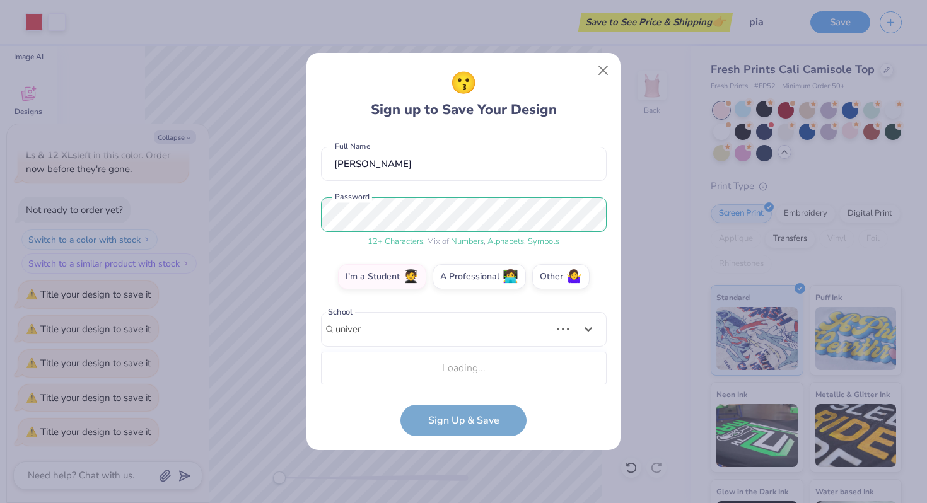
scroll to position [258, 0]
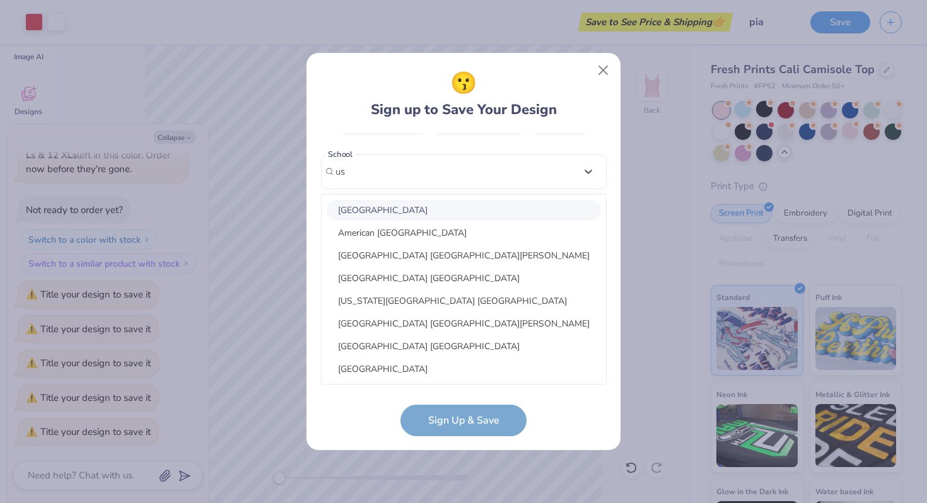
type input "usc"
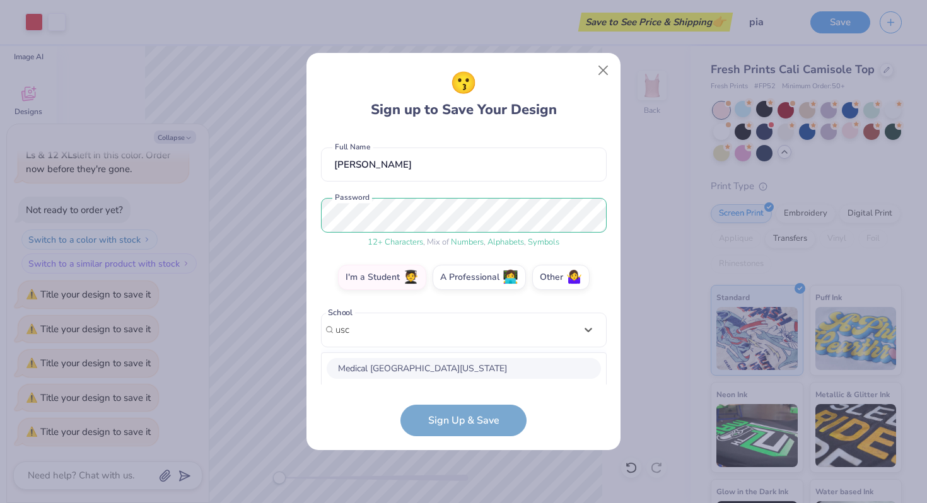
scroll to position [1, 0]
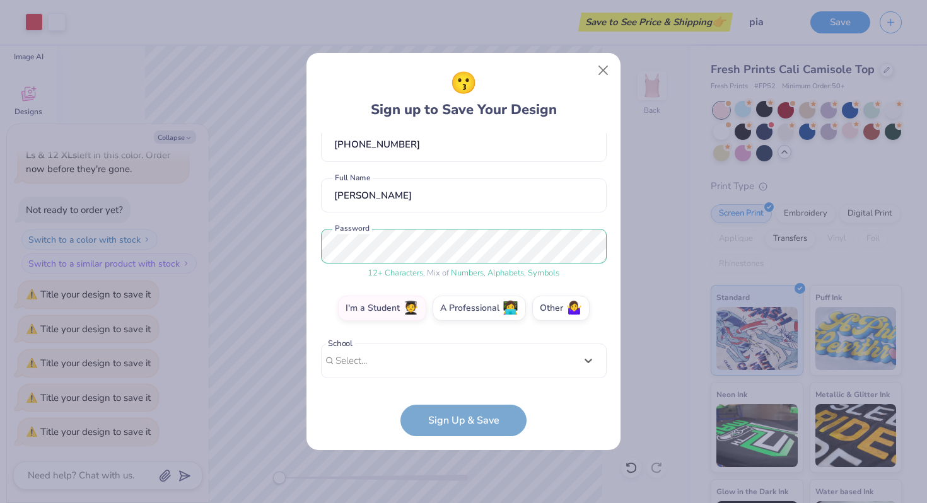
drag, startPoint x: 450, startPoint y: 337, endPoint x: 331, endPoint y: 337, distance: 119.1
click at [330, 337] on div "piamariatapia@gmail.com Email (619) 751-1490 Phone piamaria tapia Full Name 12 …" at bounding box center [464, 259] width 286 height 252
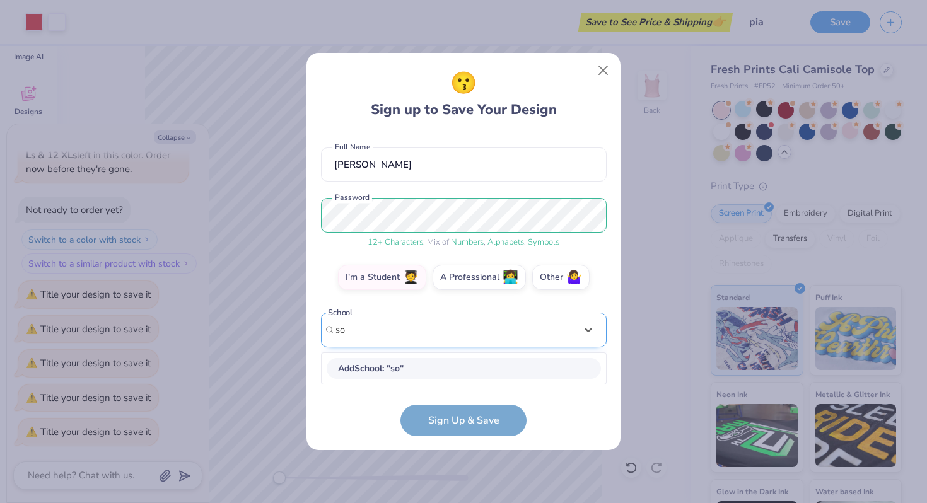
type input "s"
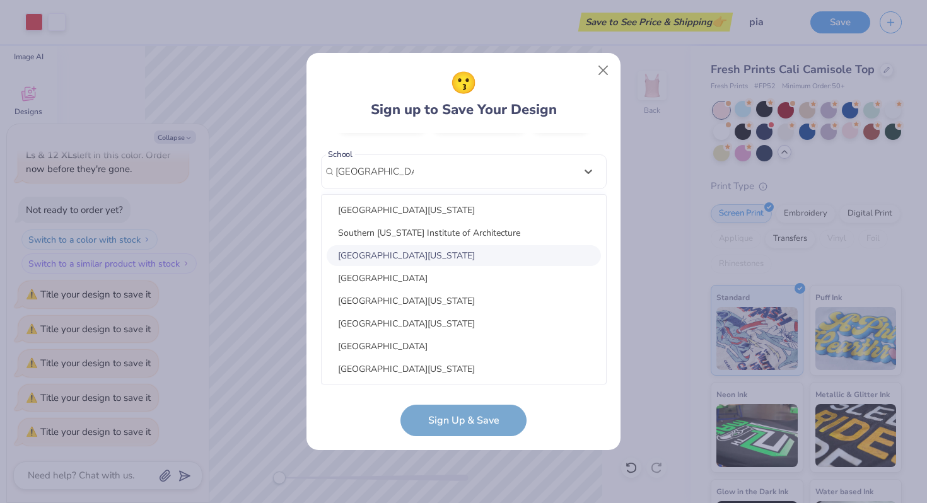
click at [376, 248] on div "University of Southern California" at bounding box center [464, 255] width 274 height 21
type input "southern california"
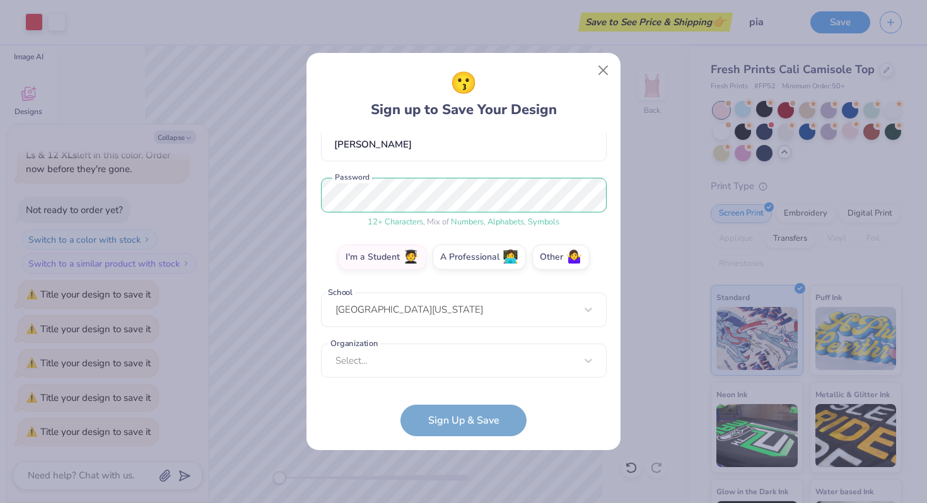
scroll to position [119, 0]
click at [495, 413] on form "piamariatapia@gmail.com Email (619) 751-1490 Phone piamaria tapia Full Name 12 …" at bounding box center [464, 284] width 286 height 303
click at [463, 362] on div "Select..." at bounding box center [464, 361] width 286 height 35
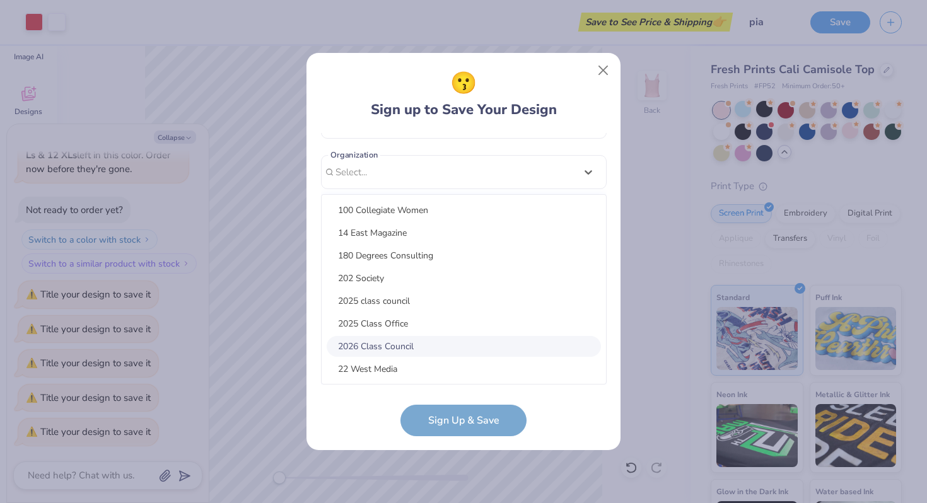
click at [460, 352] on div "2026 Class Council" at bounding box center [464, 346] width 274 height 21
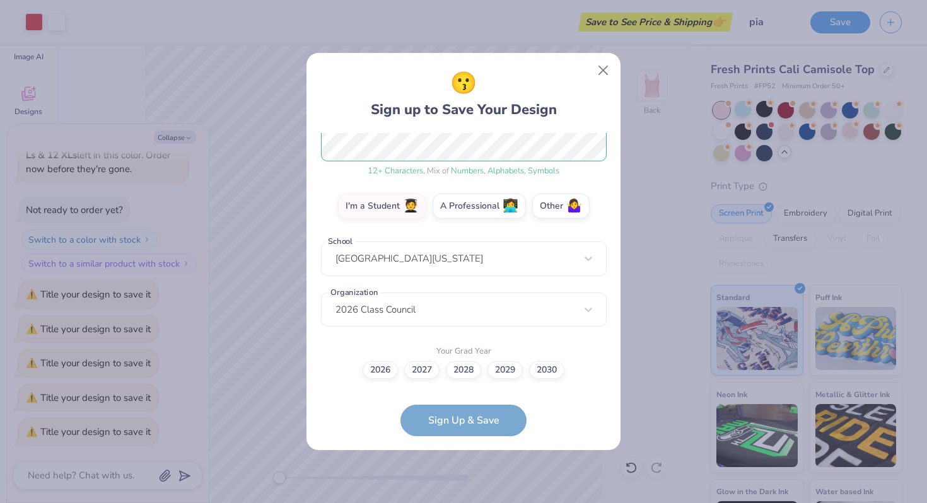
click at [478, 420] on form "piamariatapia@gmail.com Email (619) 751-1490 Phone piamaria tapia Full Name 12 …" at bounding box center [464, 284] width 286 height 303
click at [385, 368] on label "2026" at bounding box center [379, 368] width 35 height 18
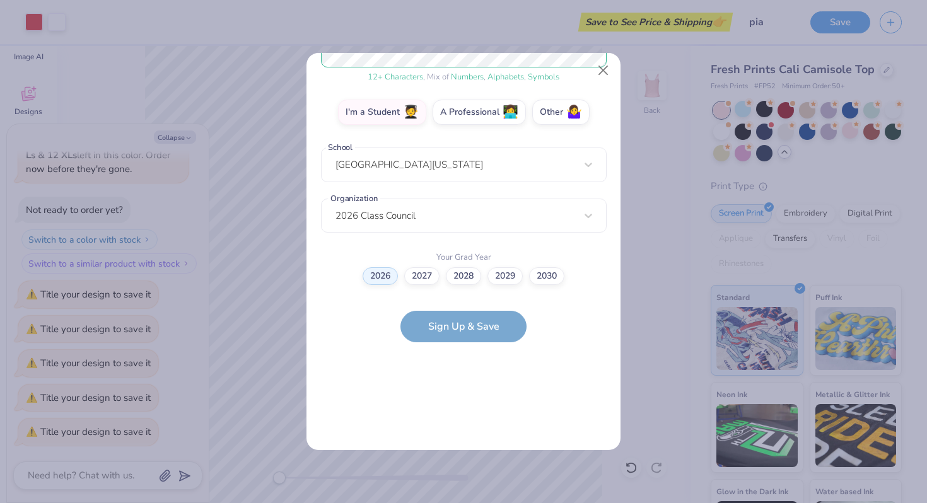
scroll to position [0, 0]
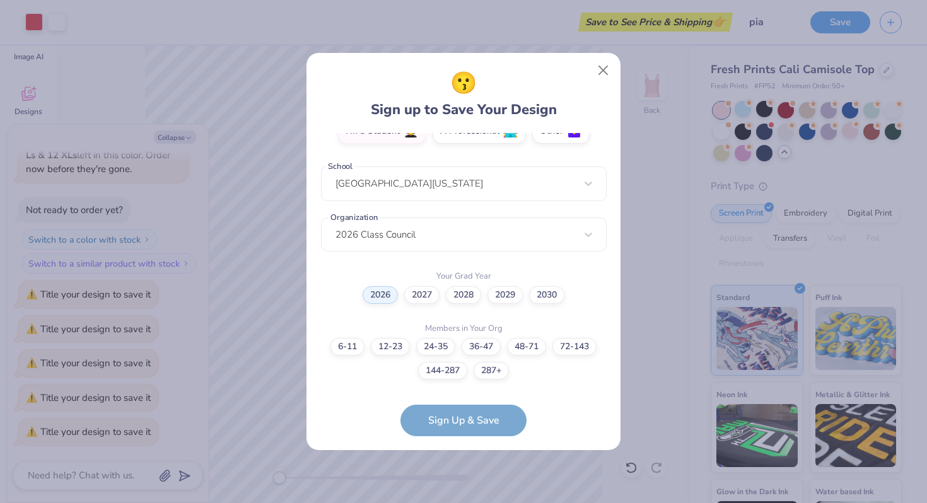
click at [463, 410] on form "piamariatapia@gmail.com Email (619) 751-1490 Phone piamaria tapia Full Name 12 …" at bounding box center [464, 284] width 286 height 303
click at [480, 365] on label "287+" at bounding box center [490, 369] width 35 height 18
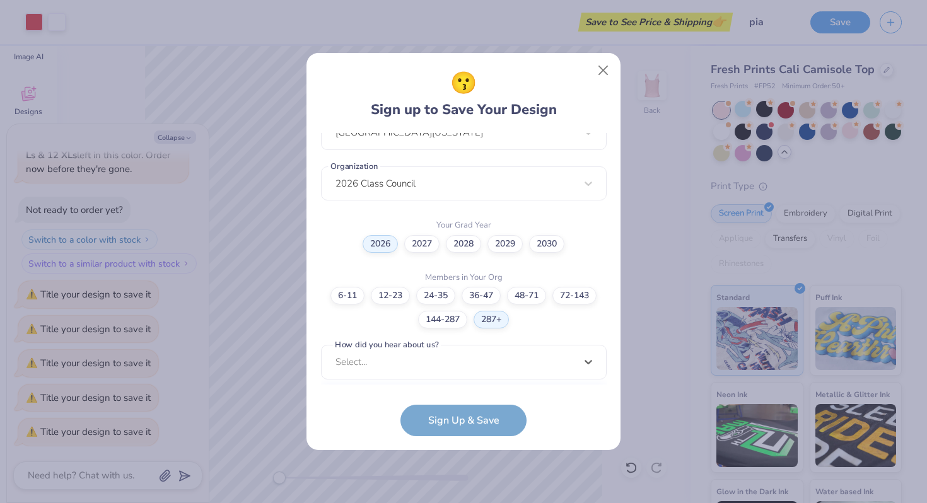
click at [463, 347] on div "option Word of Mouth focused, 8 of 15. 15 results available. Use Up and Down to…" at bounding box center [464, 460] width 286 height 230
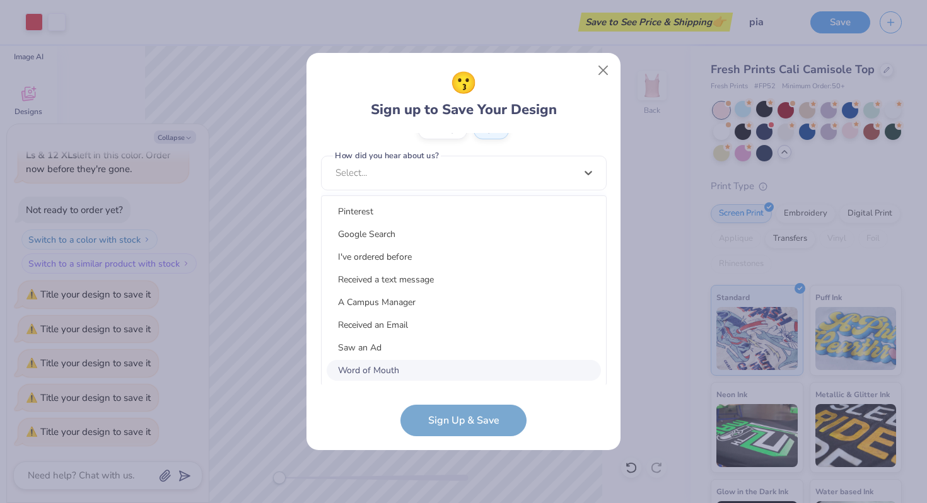
click at [461, 360] on div "Word of Mouth" at bounding box center [464, 370] width 274 height 21
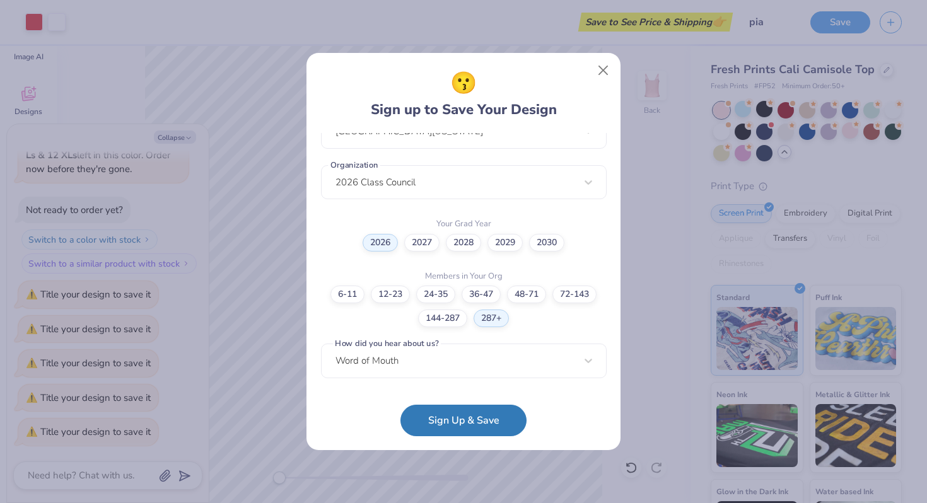
scroll to position [297, 0]
click at [471, 399] on form "piamariatapia@gmail.com Email (619) 751-1490 Phone piamaria tapia Full Name 12 …" at bounding box center [464, 284] width 286 height 303
click at [471, 411] on button "Sign Up & Save" at bounding box center [463, 418] width 126 height 32
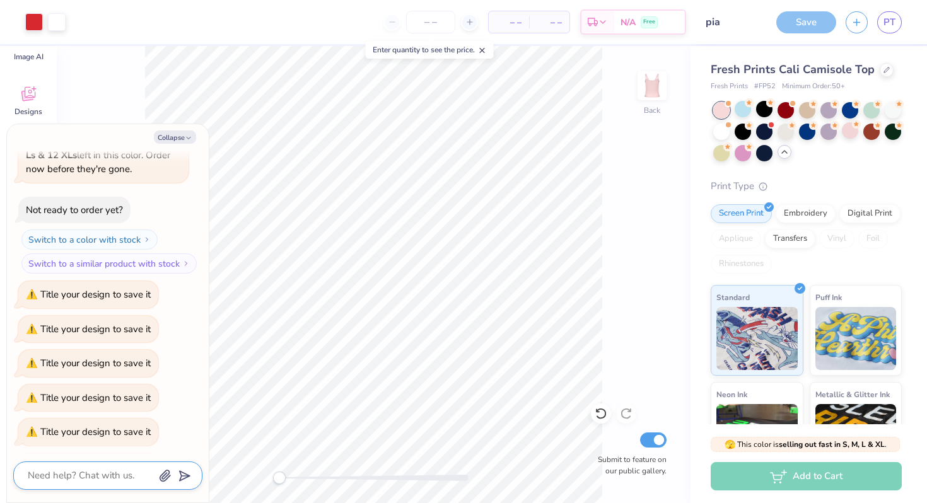
scroll to position [837, 0]
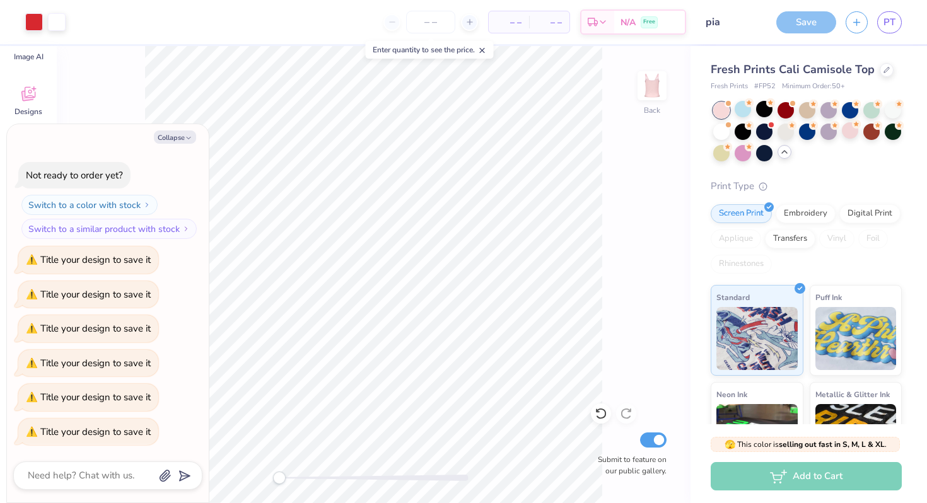
click at [811, 20] on div "Save" at bounding box center [806, 22] width 60 height 22
click at [845, 19] on div "Save PT" at bounding box center [847, 22] width 160 height 44
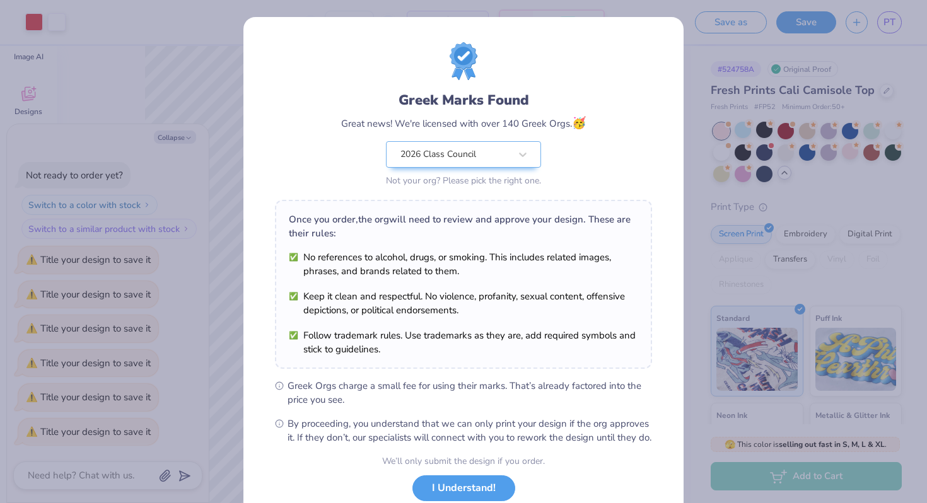
scroll to position [87, 0]
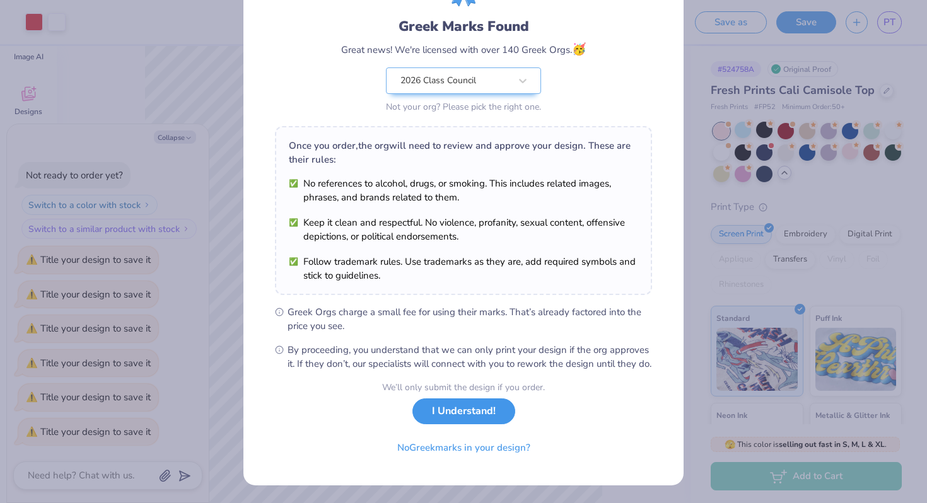
click at [469, 417] on button "I Understand!" at bounding box center [463, 411] width 103 height 26
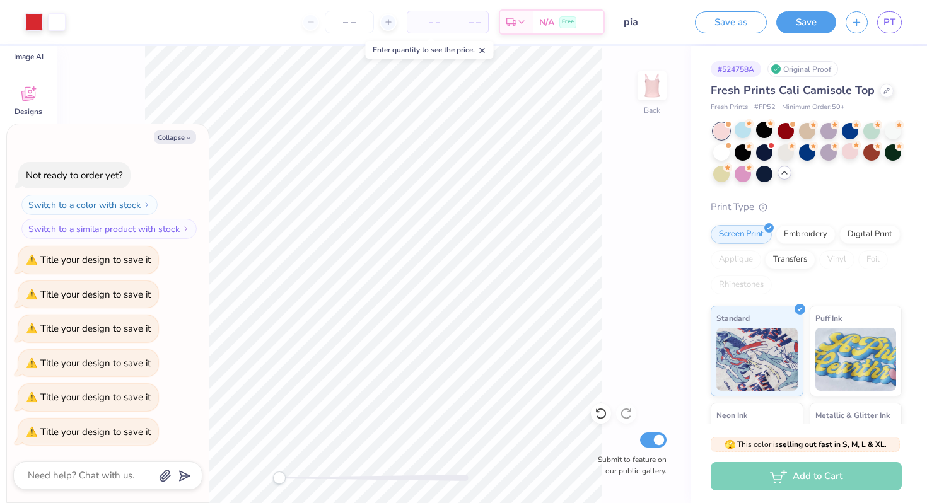
scroll to position [914, 0]
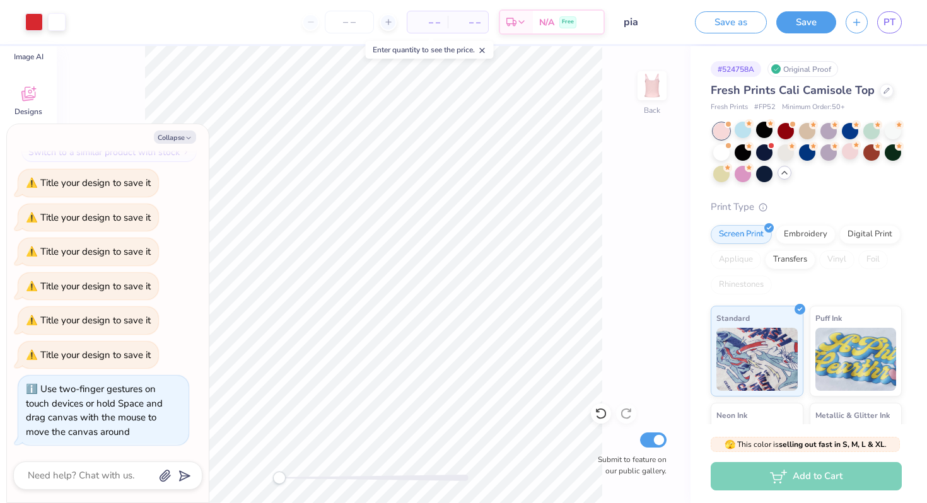
drag, startPoint x: 284, startPoint y: 480, endPoint x: 112, endPoint y: 502, distance: 173.6
click at [112, 502] on body "Art colors – – Per Item – – Total Est. Delivery N/A Free Design Title pia Save …" at bounding box center [463, 251] width 927 height 503
click at [813, 18] on button "Save" at bounding box center [806, 20] width 60 height 22
click at [862, 25] on button "button" at bounding box center [856, 20] width 22 height 22
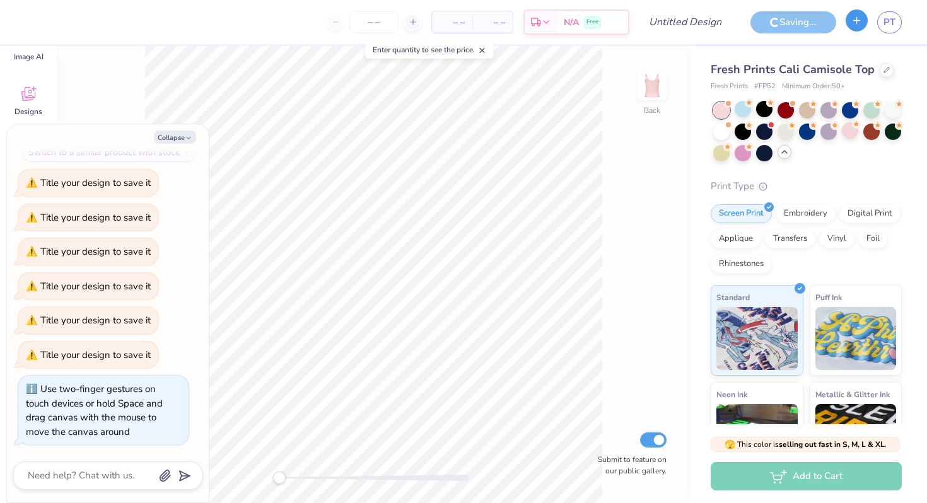
type textarea "x"
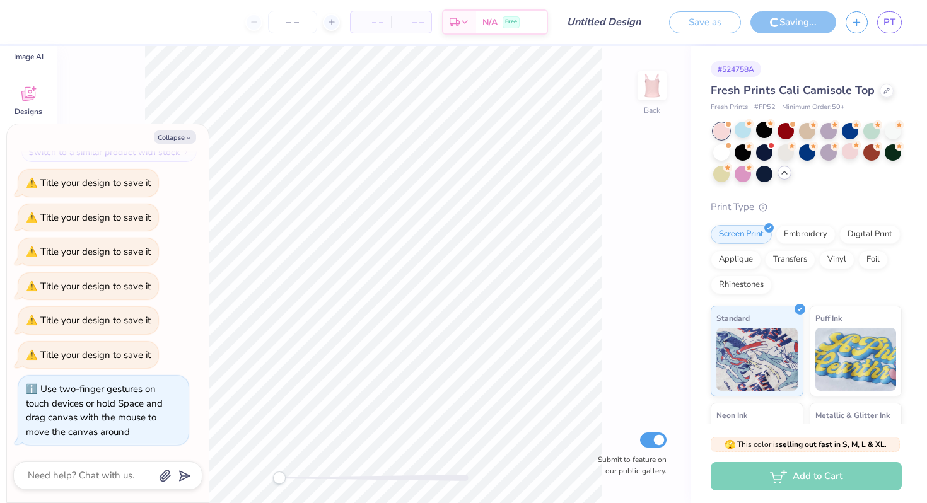
type textarea "x"
type input "pia"
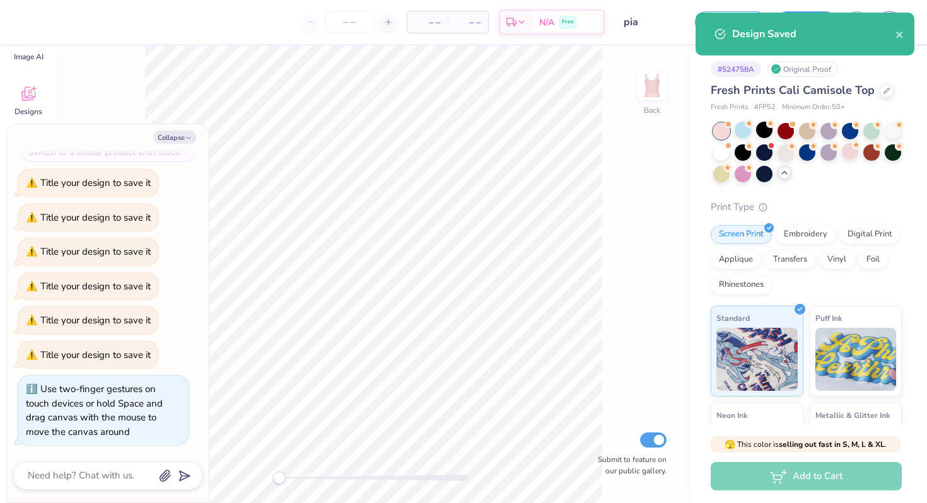
click at [904, 37] on div "Design Saved" at bounding box center [804, 34] width 219 height 43
click at [891, 35] on div "Design Saved" at bounding box center [813, 33] width 163 height 15
type textarea "x"
click at [899, 35] on icon "close" at bounding box center [899, 35] width 6 height 6
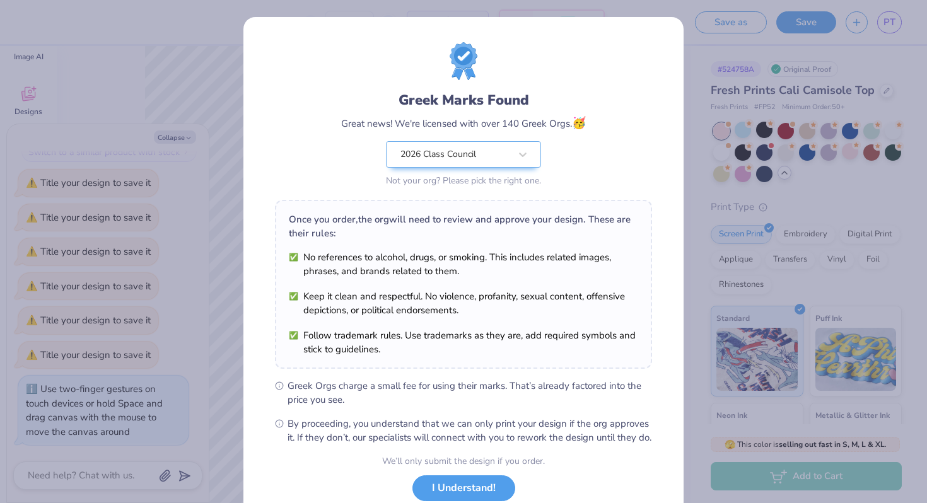
click at [855, 15] on div "Design Saved" at bounding box center [805, 12] width 224 height 5
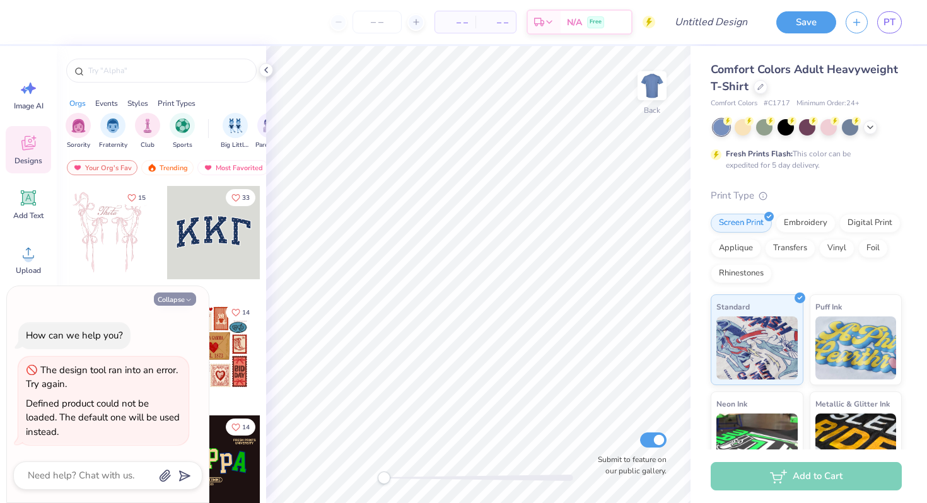
click at [173, 299] on button "Collapse" at bounding box center [175, 298] width 42 height 13
type textarea "x"
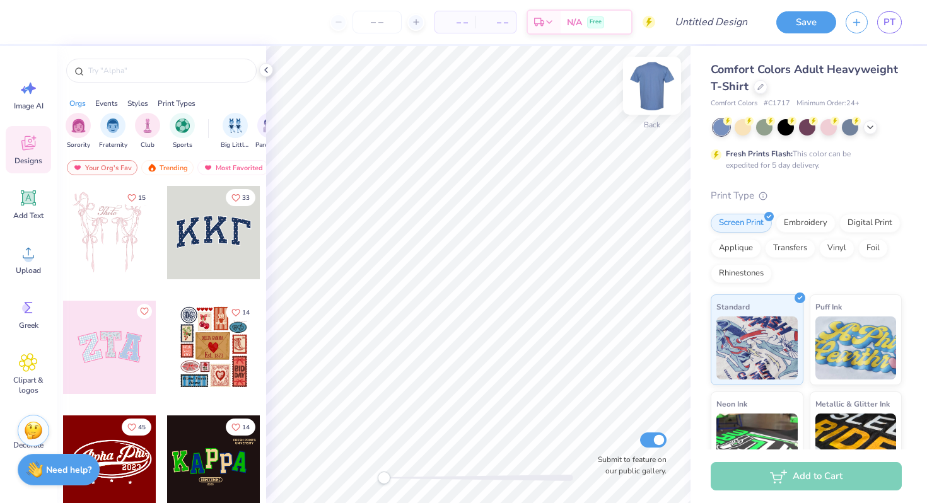
click at [652, 84] on img at bounding box center [652, 86] width 50 height 50
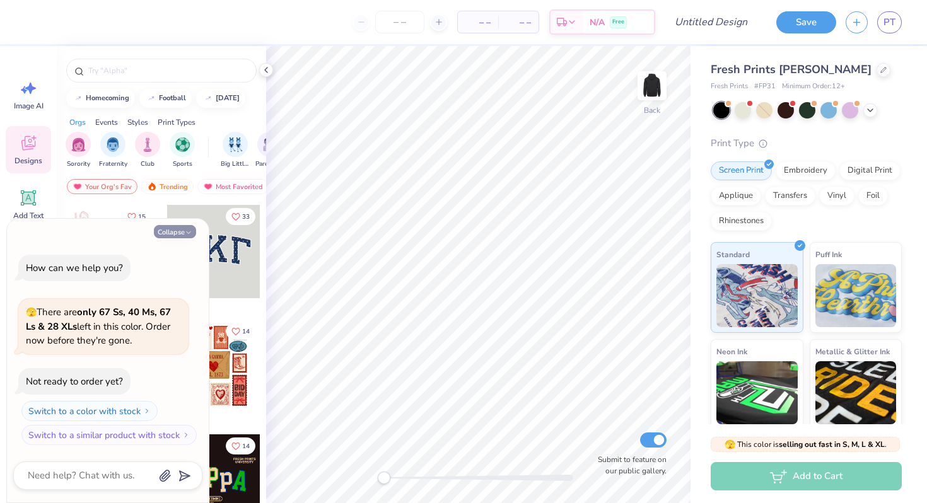
click at [169, 226] on button "Collapse" at bounding box center [175, 231] width 42 height 13
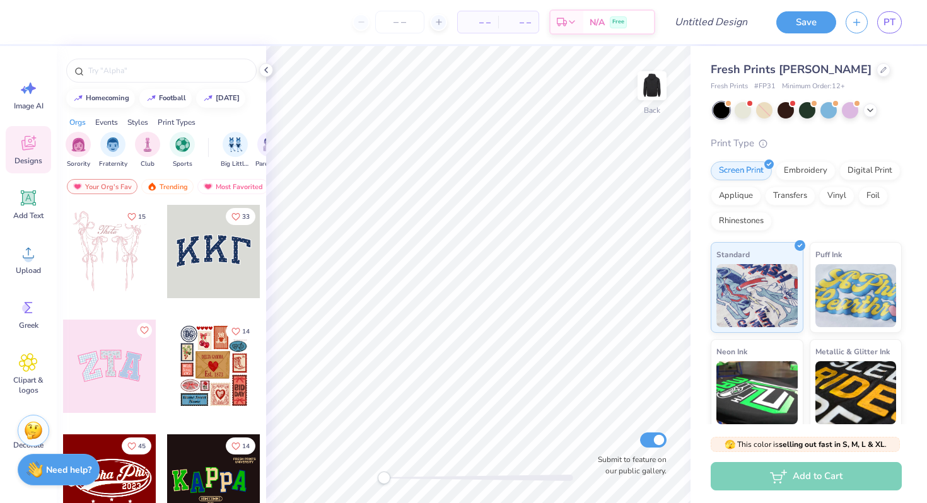
click at [298, 502] on div "Back Submit to feature on our public gallery." at bounding box center [478, 274] width 424 height 457
click at [853, 105] on div at bounding box center [850, 109] width 16 height 16
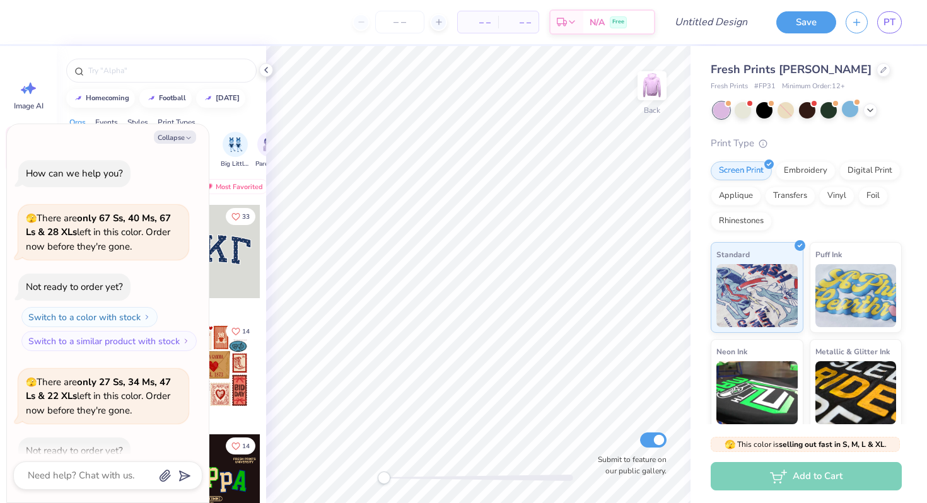
scroll to position [69, 0]
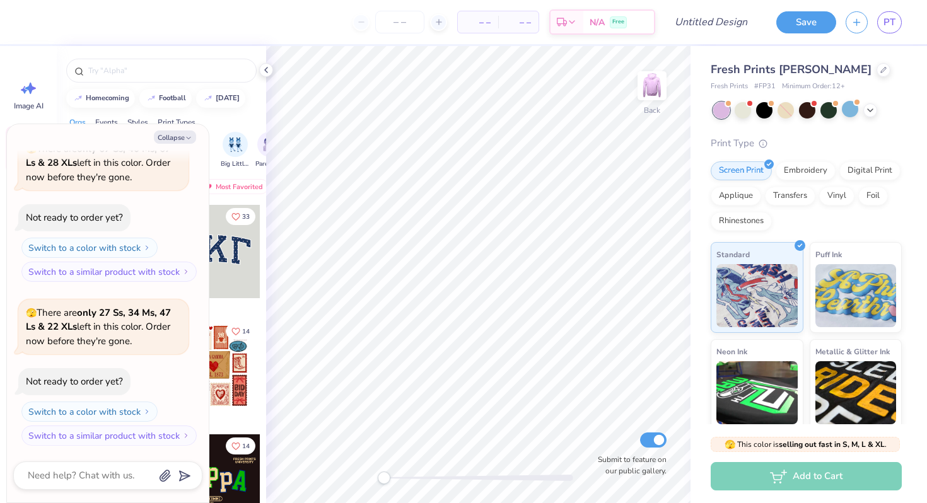
click at [876, 112] on div at bounding box center [807, 110] width 188 height 16
click at [868, 109] on icon at bounding box center [870, 109] width 10 height 10
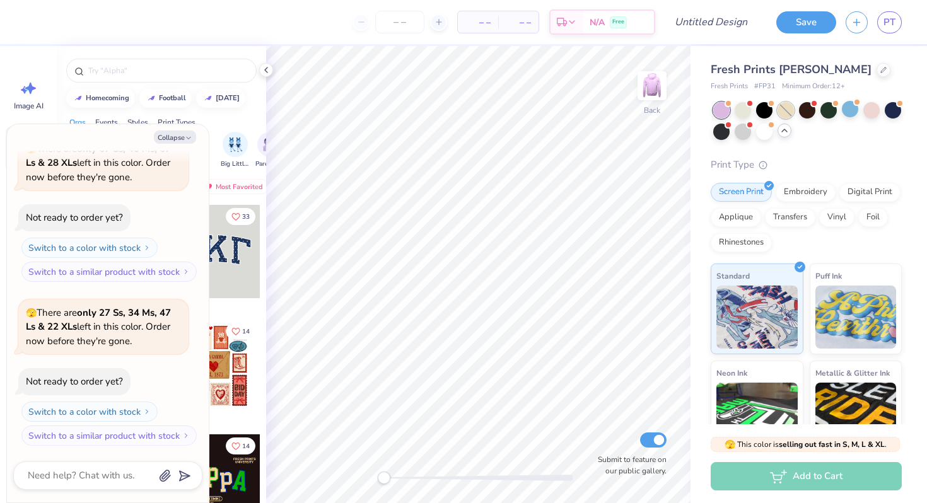
click at [778, 112] on div at bounding box center [785, 110] width 16 height 16
click at [744, 110] on div at bounding box center [742, 109] width 16 height 16
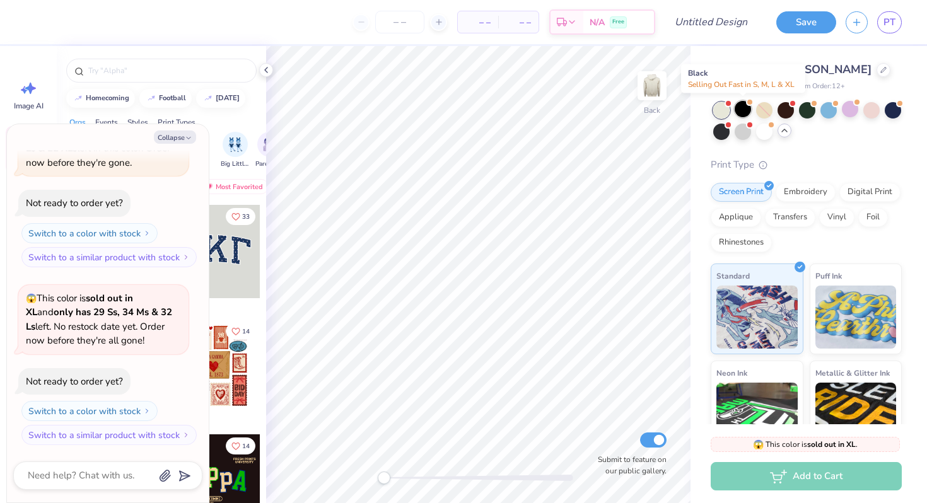
click at [738, 106] on div at bounding box center [742, 109] width 16 height 16
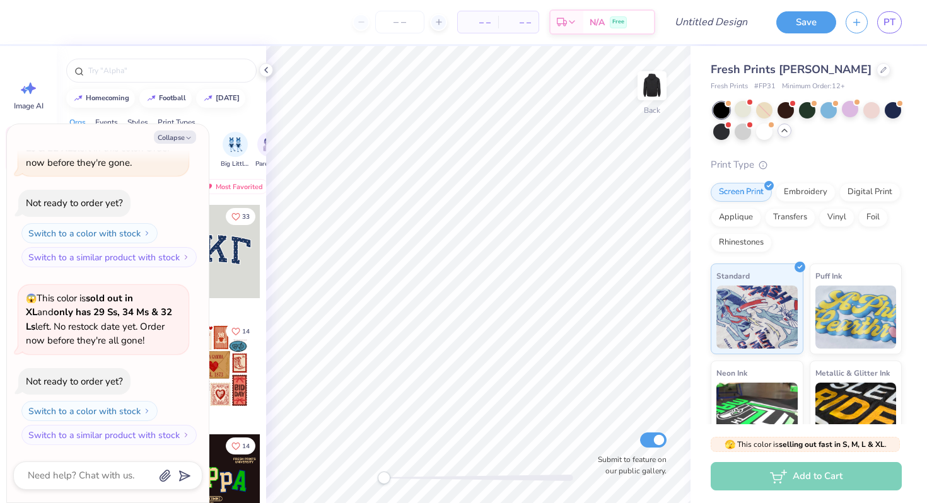
scroll to position [412, 0]
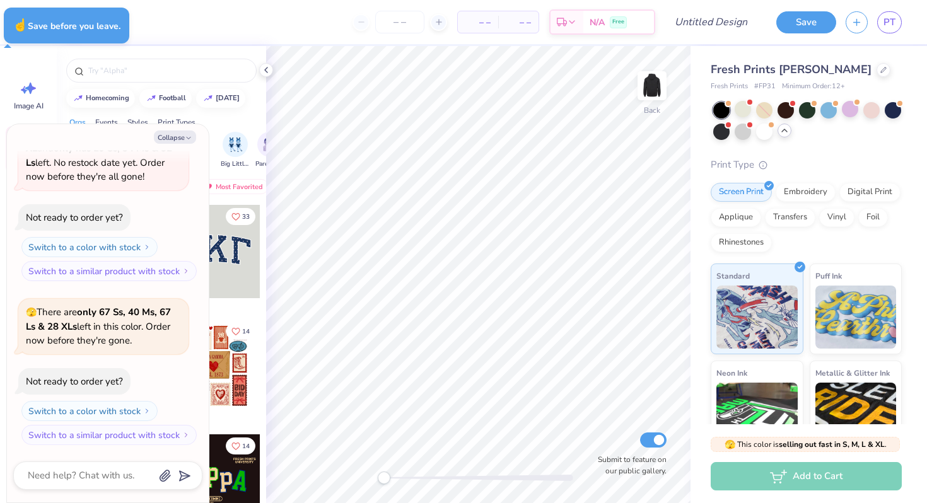
type textarea "x"
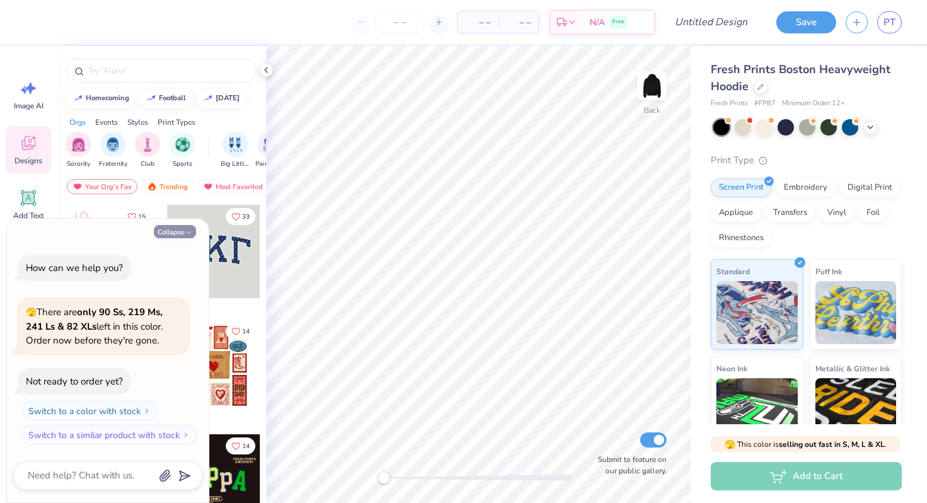
click at [166, 231] on button "Collapse" at bounding box center [175, 231] width 42 height 13
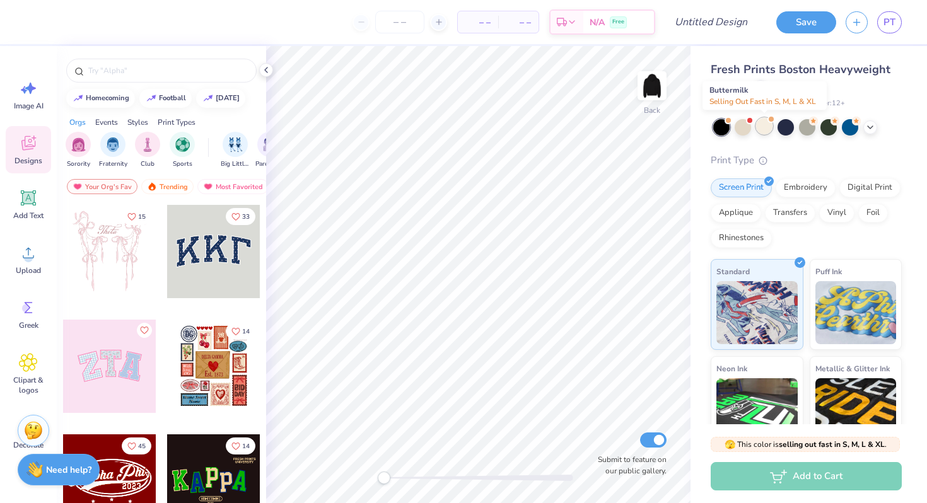
click at [756, 125] on div at bounding box center [764, 126] width 16 height 16
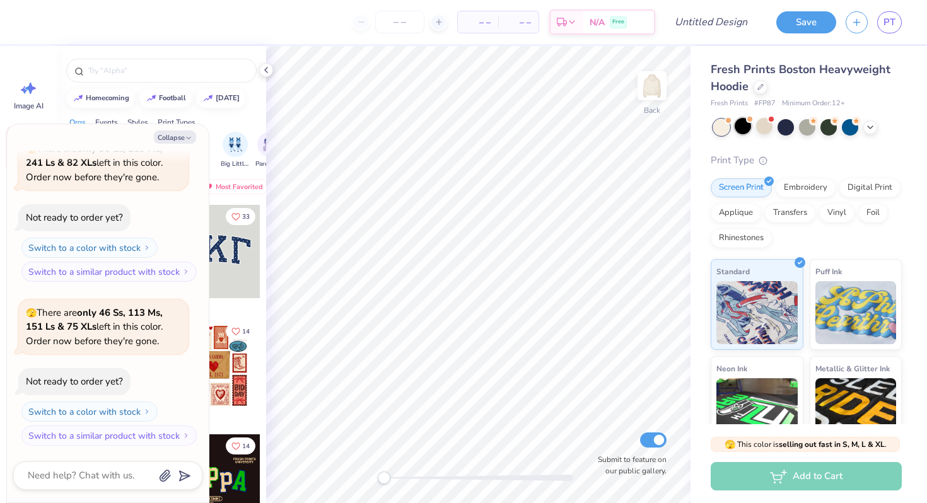
click at [739, 124] on div at bounding box center [742, 126] width 16 height 16
click at [873, 129] on icon at bounding box center [870, 126] width 10 height 10
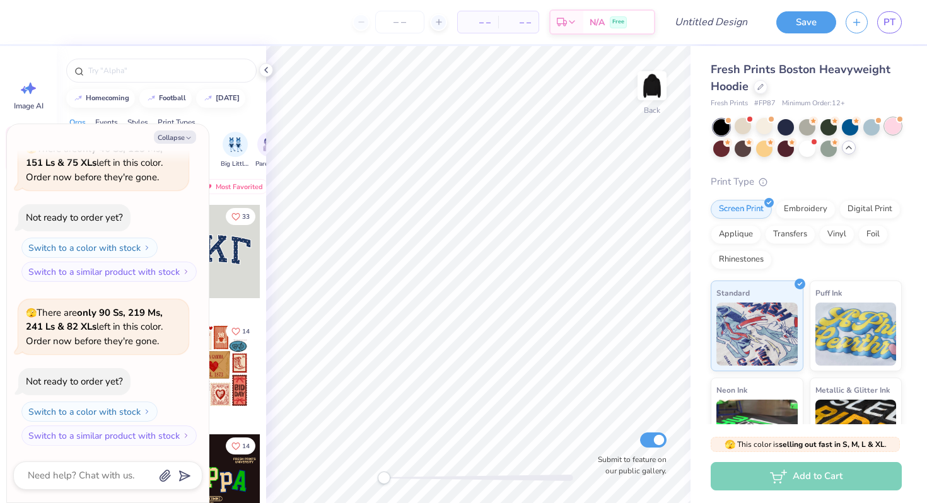
click at [888, 127] on div at bounding box center [892, 126] width 16 height 16
click at [806, 152] on div at bounding box center [807, 147] width 16 height 16
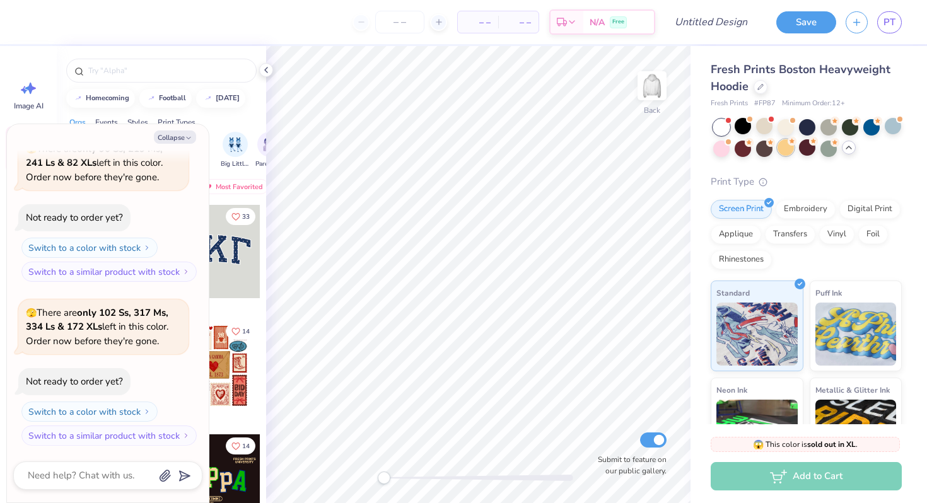
scroll to position [589, 0]
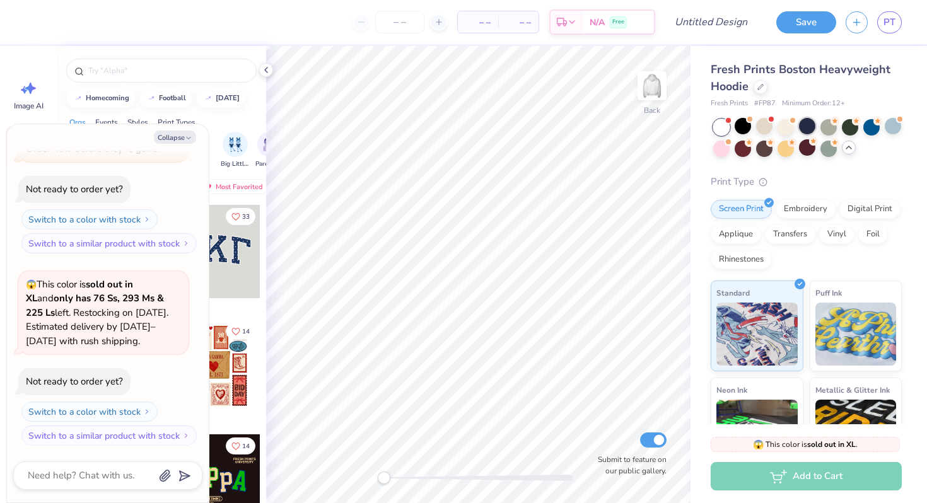
click at [804, 126] on div at bounding box center [807, 126] width 16 height 16
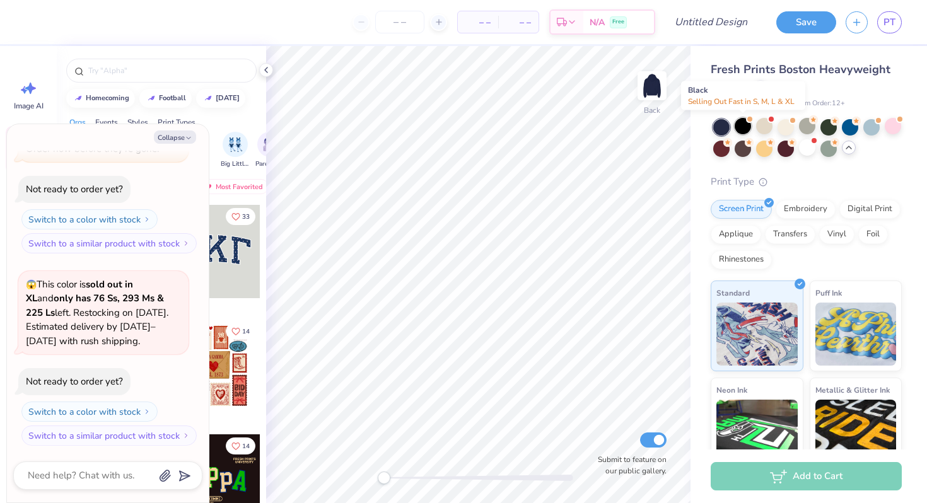
click at [748, 122] on span at bounding box center [749, 119] width 7 height 7
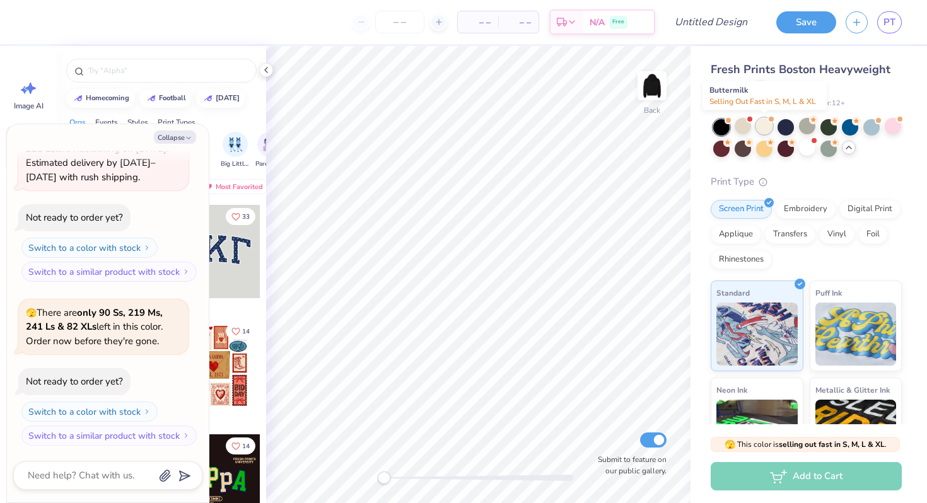
click at [758, 124] on div at bounding box center [764, 126] width 16 height 16
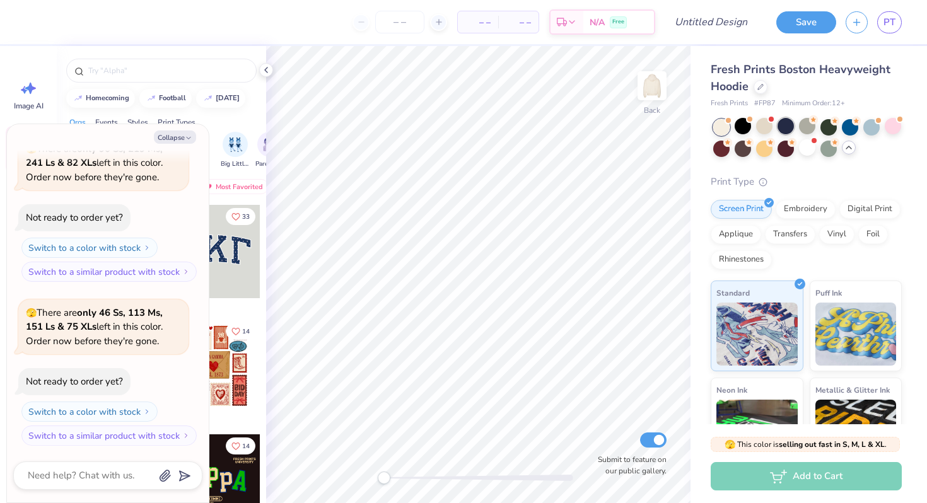
click at [783, 132] on div at bounding box center [785, 126] width 16 height 16
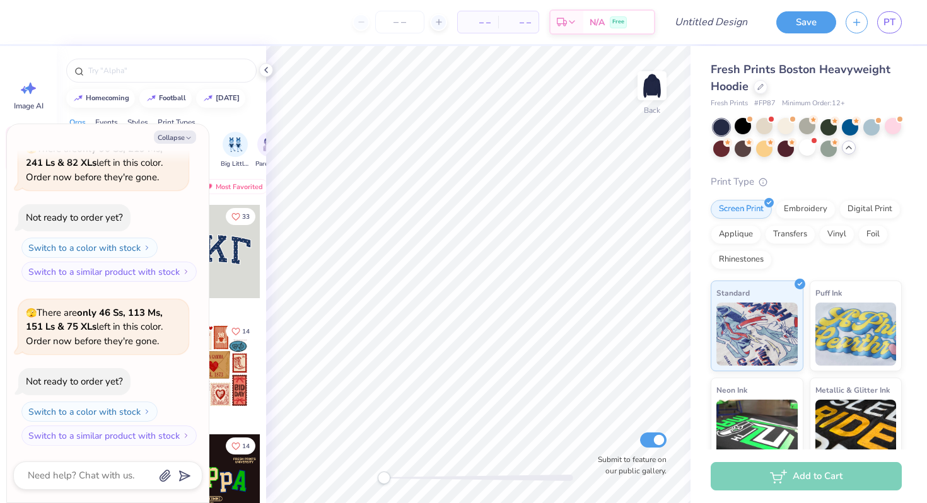
click at [182, 127] on div "Collapse How can we help you? 🫣 There are only 90 Ss, 219 Ms, 241 Ls & 82 XLs l…" at bounding box center [108, 313] width 202 height 378
click at [183, 135] on button "Collapse" at bounding box center [175, 136] width 42 height 13
type textarea "x"
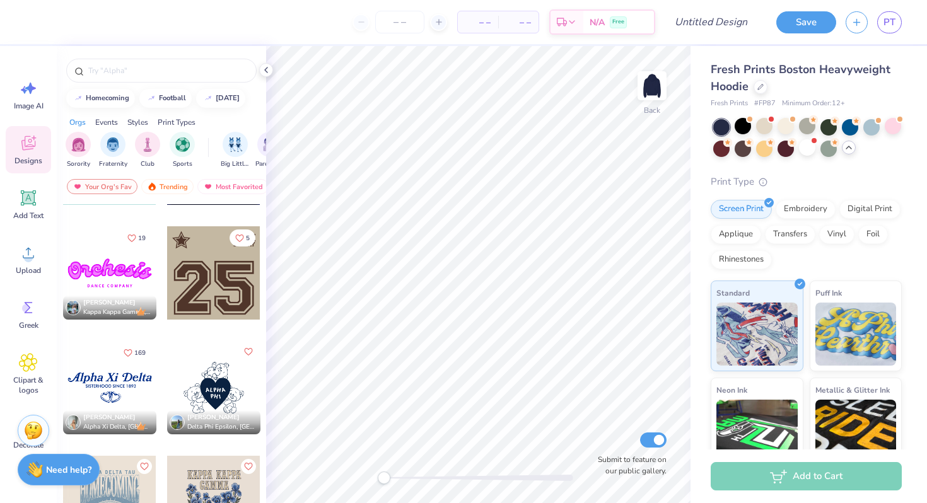
scroll to position [1998, 0]
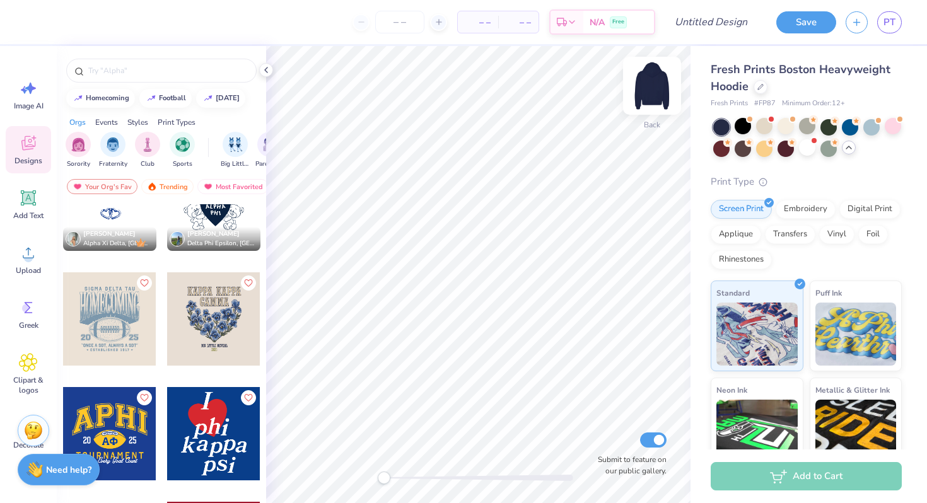
click at [656, 78] on img at bounding box center [652, 86] width 50 height 50
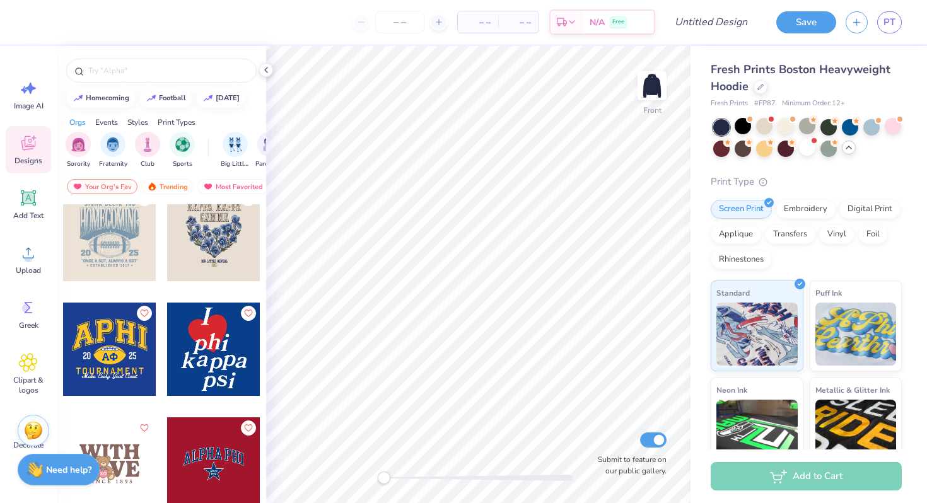
scroll to position [2071, 0]
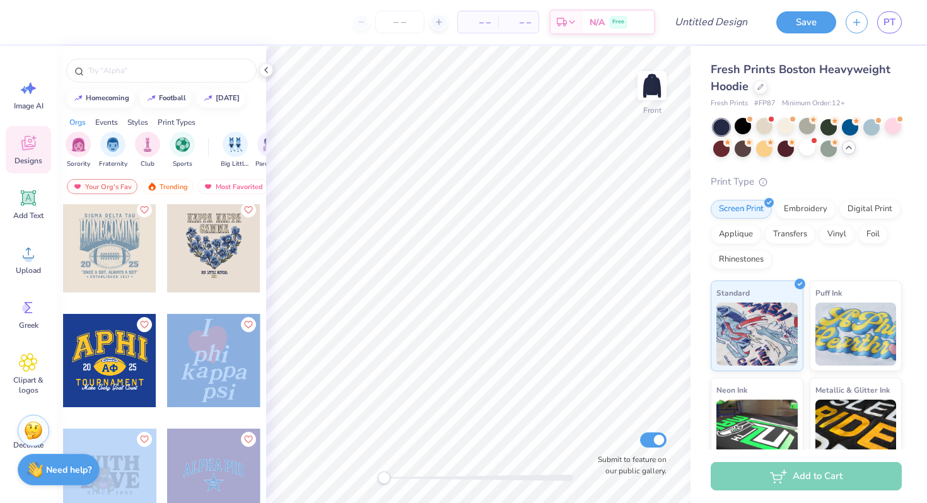
click at [465, 256] on div "– – Per Item – – Total Est. Delivery N/A Free Design Title Save PT Image AI Des…" at bounding box center [463, 251] width 927 height 503
click at [238, 361] on div at bounding box center [213, 360] width 93 height 93
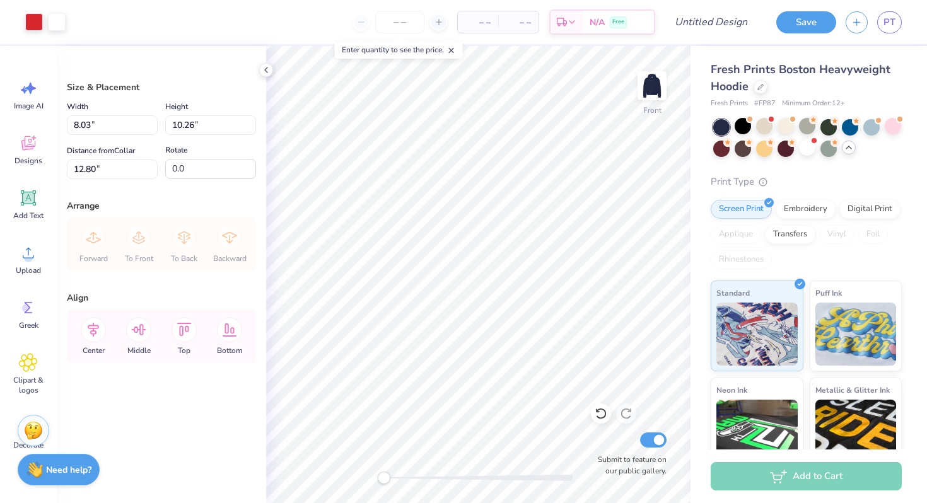
type input "8.03"
type input "10.26"
type input "13.64"
type input "17.44"
type input "5.76"
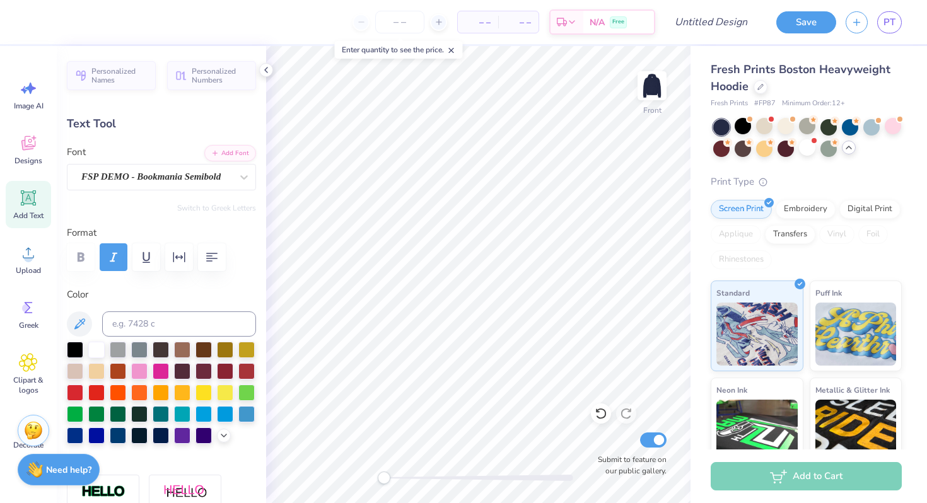
type textarea "softies"
type input "1.81"
type input "3.57"
type input "11.16"
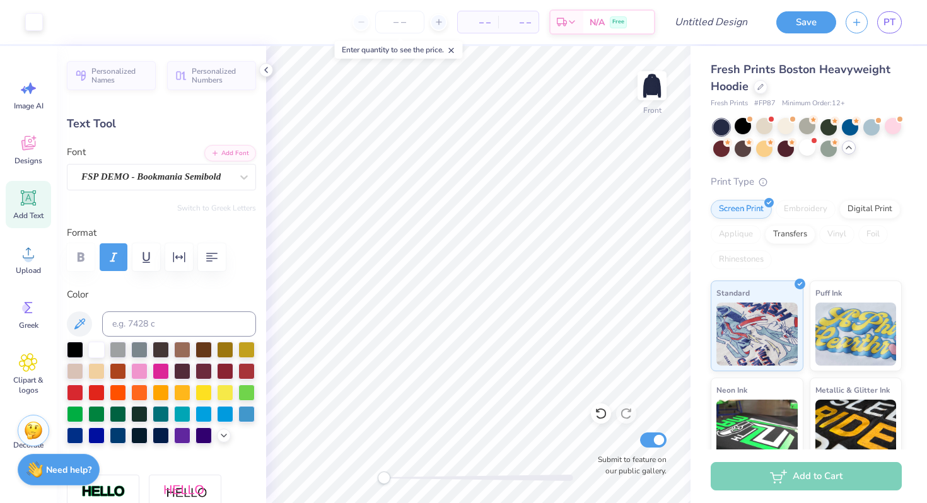
type input "2.75"
type input "3.42"
type input "11.33"
type input "14.05"
type input "3.49"
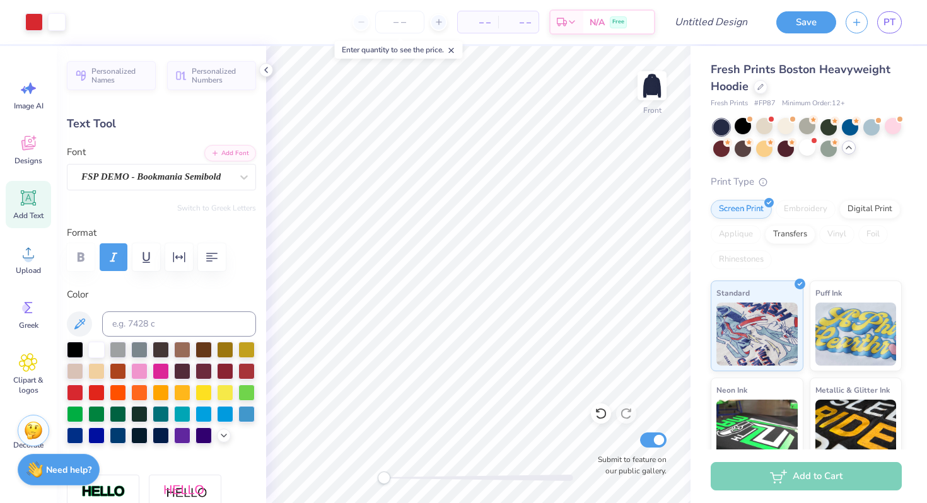
type input "12.08"
type input "3.02"
type input "3.14"
type input "15.54"
type input "2.97"
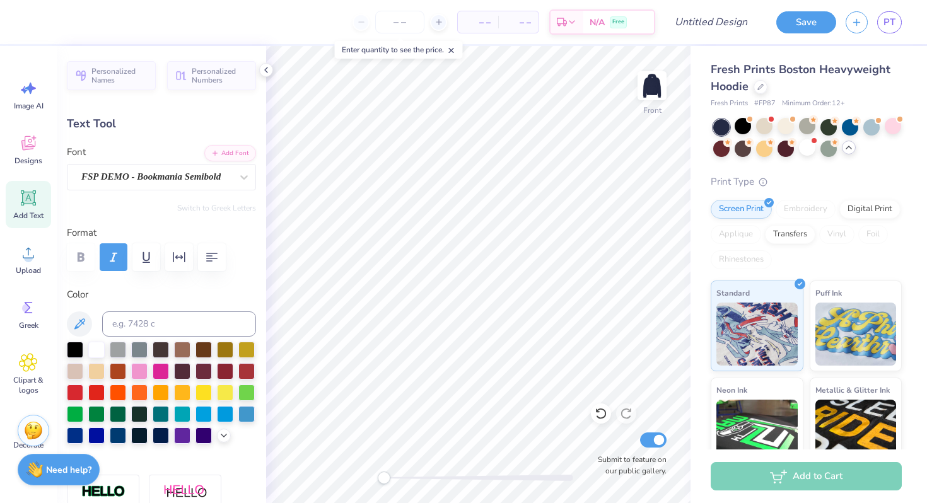
type input "3.42"
type input "14.87"
type textarea "sweats"
type input "2.30"
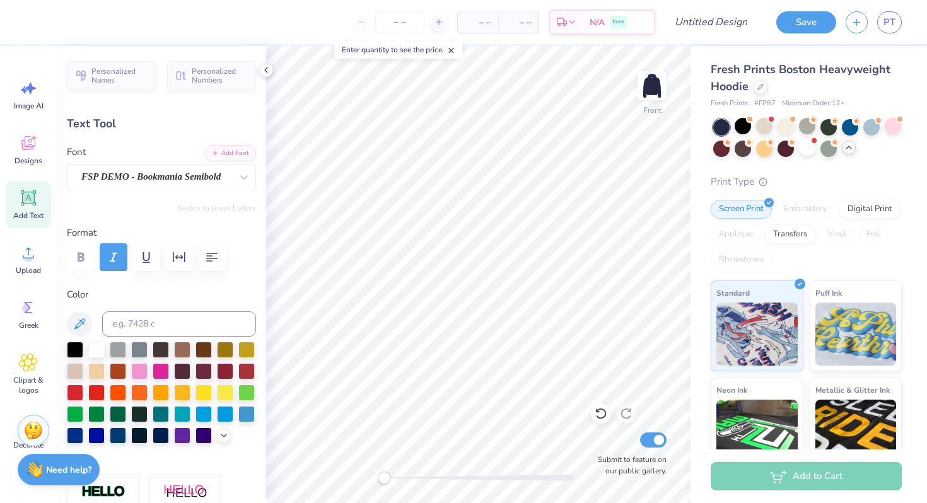
type input "2.32"
type input "15.96"
type input "14.66"
type input "2.97"
type input "15.09"
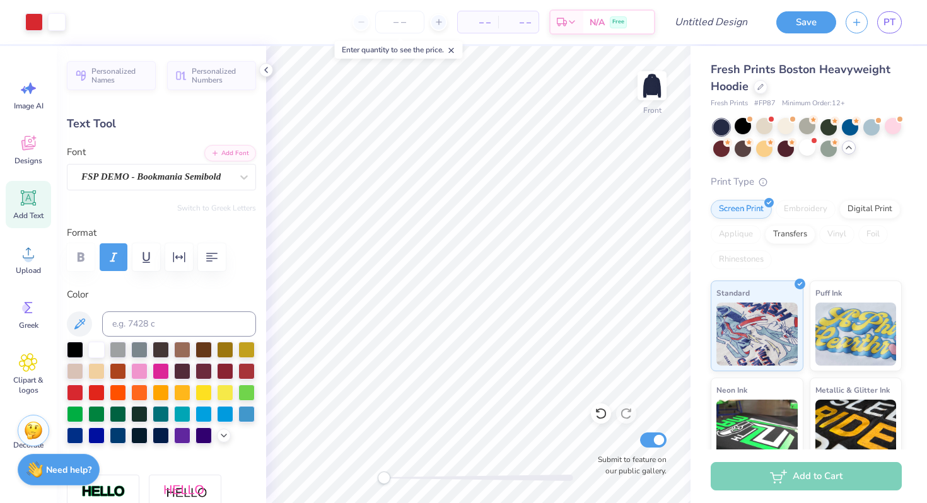
type input "3.02"
type input "3.14"
type input "16.08"
type input "2.30"
type input "2.32"
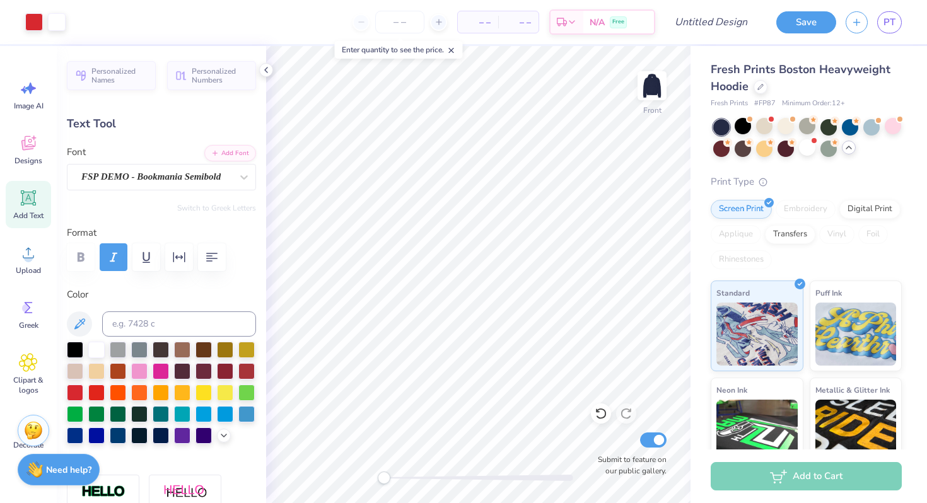
type input "15.67"
type textarea "sweats"
type input "2.13"
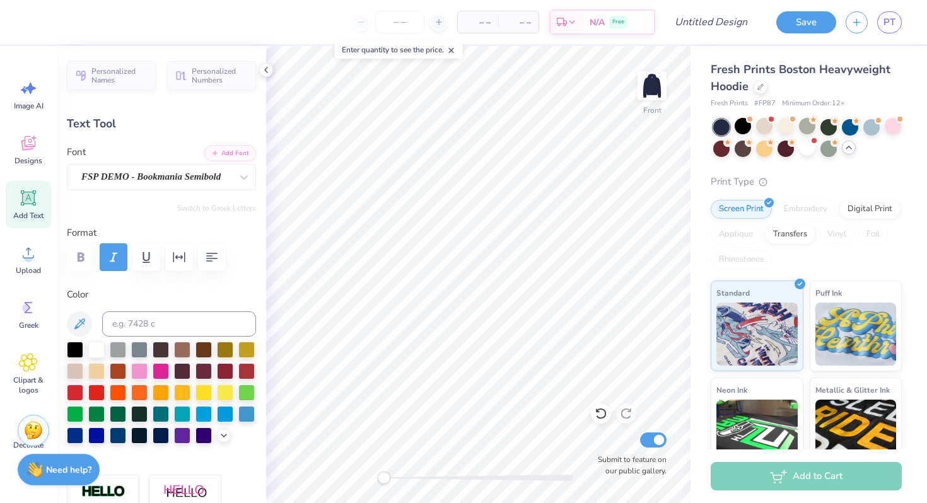
type input "2.33"
type input "19.81"
type input "3.02"
type input "3.14"
type input "19.95"
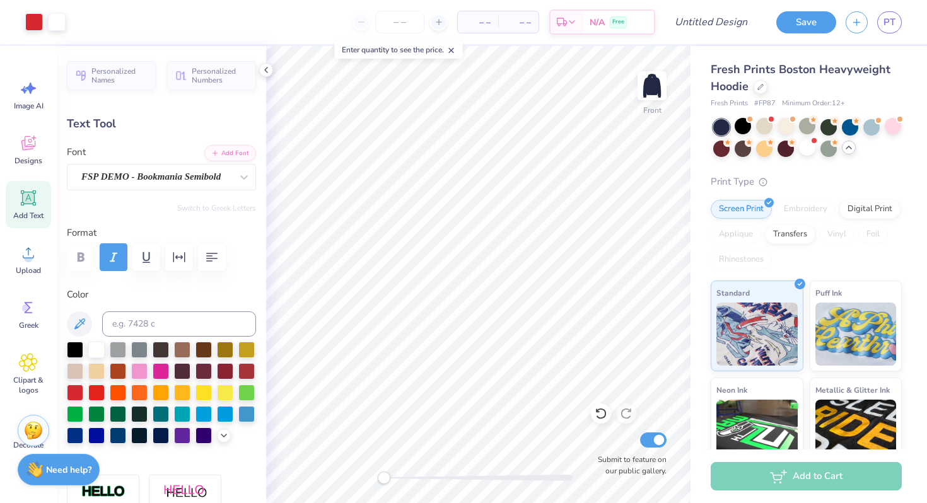
type input "1.69"
type input "3.33"
type input "19.21"
type input "14.66"
type input "2.97"
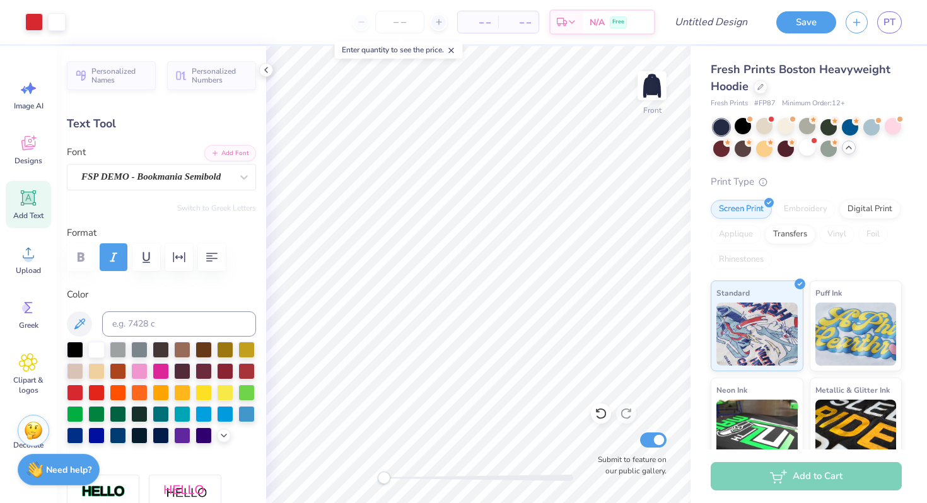
type input "15.35"
click at [456, 50] on icon at bounding box center [451, 50] width 9 height 9
